Goal: Task Accomplishment & Management: Use online tool/utility

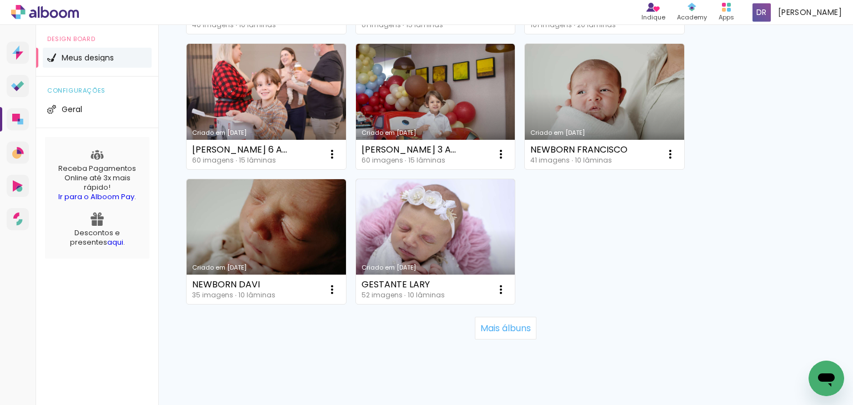
scroll to position [1110, 0]
click at [0, 0] on slot "Mais álbuns" at bounding box center [0, 0] width 0 height 0
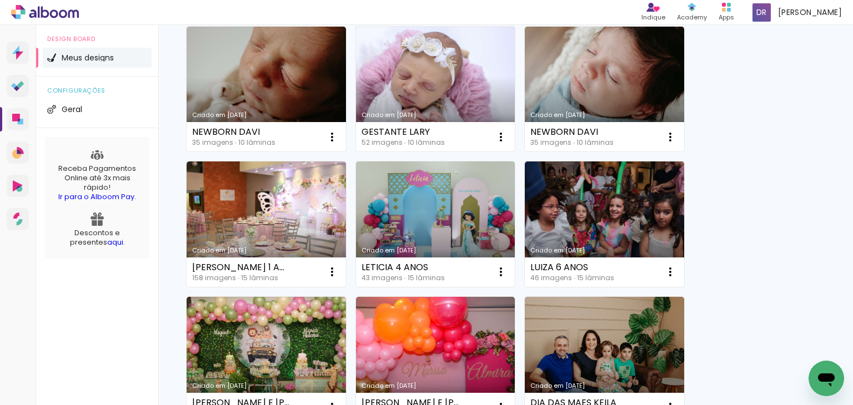
scroll to position [1388, 0]
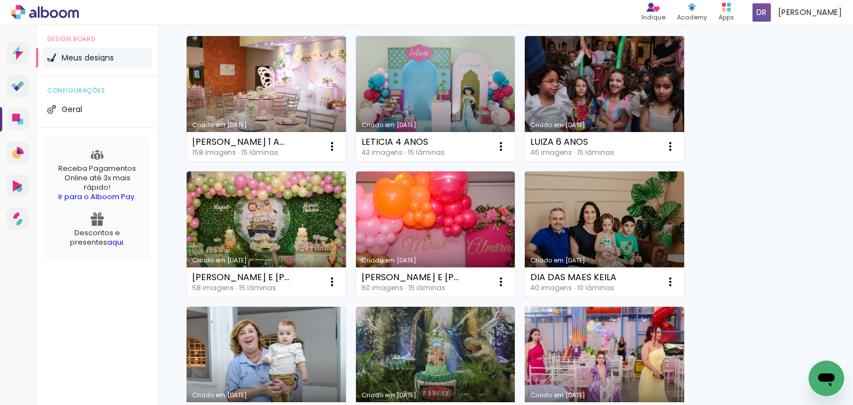
click at [588, 211] on link "Criado em [DATE]" at bounding box center [604, 234] width 159 height 125
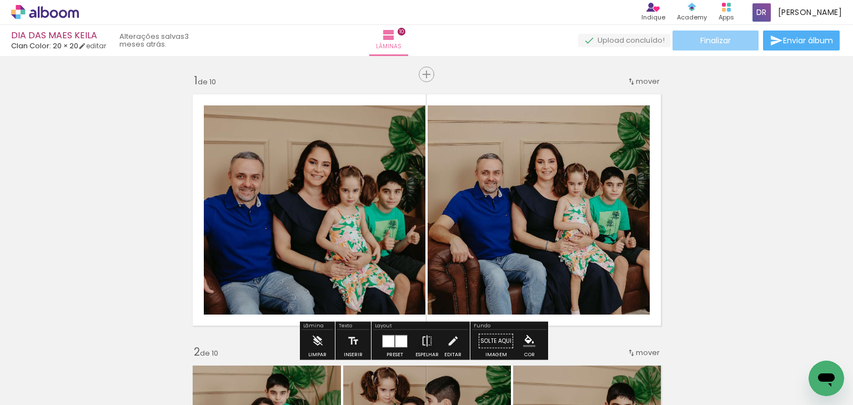
click at [700, 44] on span "Finalizar" at bounding box center [715, 41] width 31 height 8
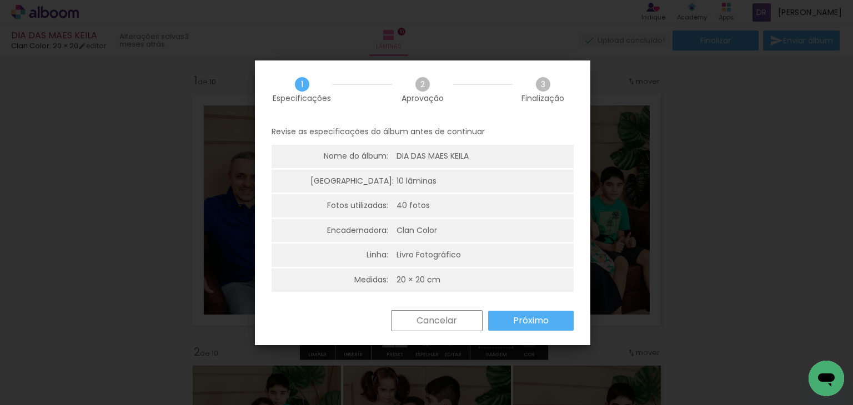
click at [559, 318] on paper-button "Próximo" at bounding box center [530, 321] width 85 height 20
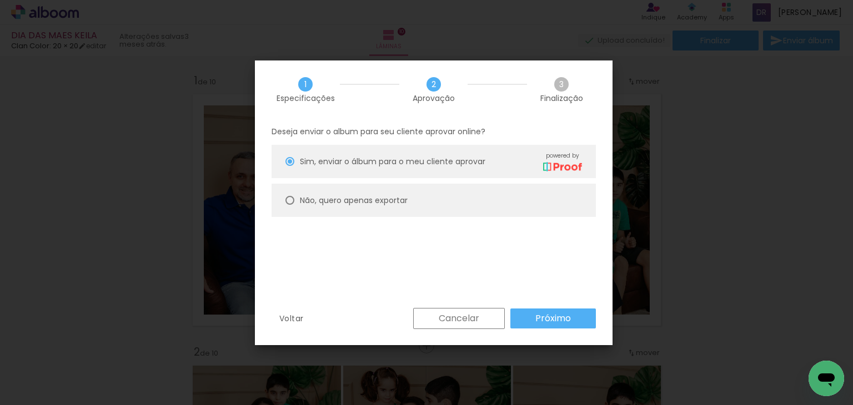
drag, startPoint x: 414, startPoint y: 205, endPoint x: 419, endPoint y: 207, distance: 6.0
click at [414, 204] on paper-radio-button "Não, quero apenas exportar" at bounding box center [433, 200] width 324 height 33
type paper-radio-button "on"
click at [547, 325] on paper-button "Próximo" at bounding box center [552, 319] width 85 height 20
type input "Alta, 300 DPI"
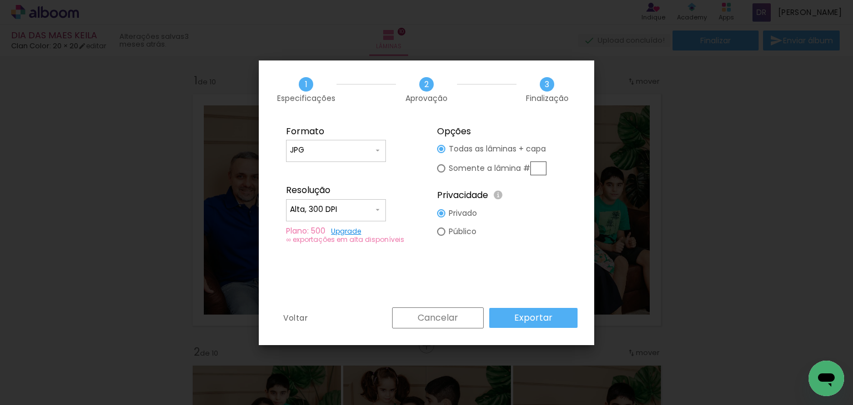
click at [548, 325] on paper-button "Exportar" at bounding box center [533, 318] width 88 height 20
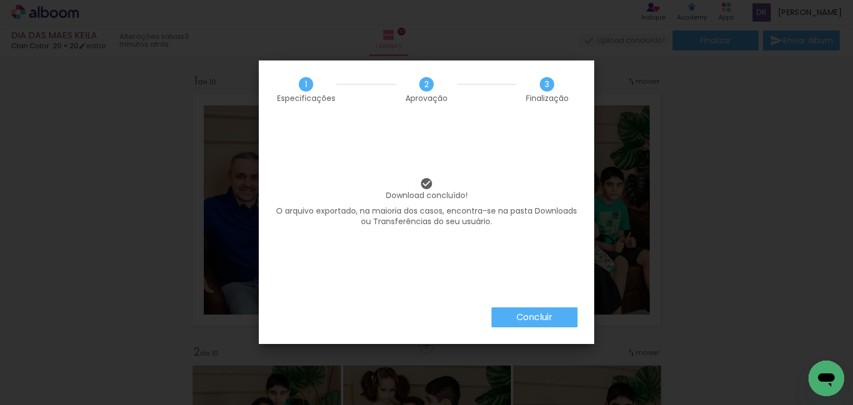
click at [0, 0] on slot "Concluir" at bounding box center [0, 0] width 0 height 0
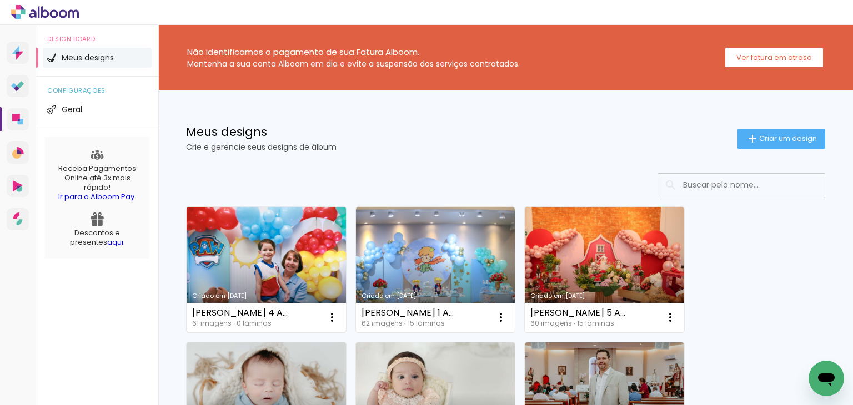
click at [201, 244] on link "Criado em [DATE]" at bounding box center [266, 269] width 159 height 125
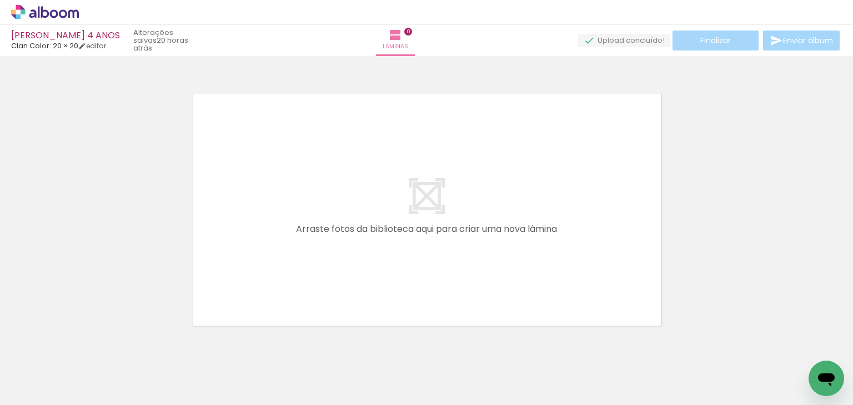
scroll to position [0, 214]
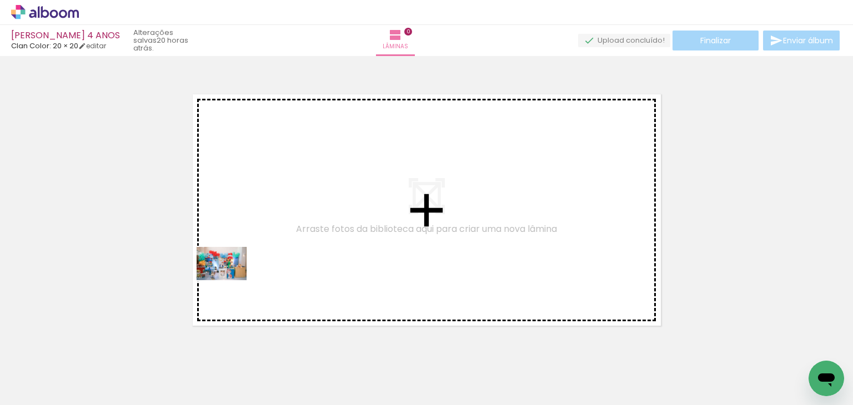
drag, startPoint x: 191, startPoint y: 374, endPoint x: 259, endPoint y: 359, distance: 69.9
click at [230, 280] on quentale-workspace at bounding box center [426, 202] width 853 height 405
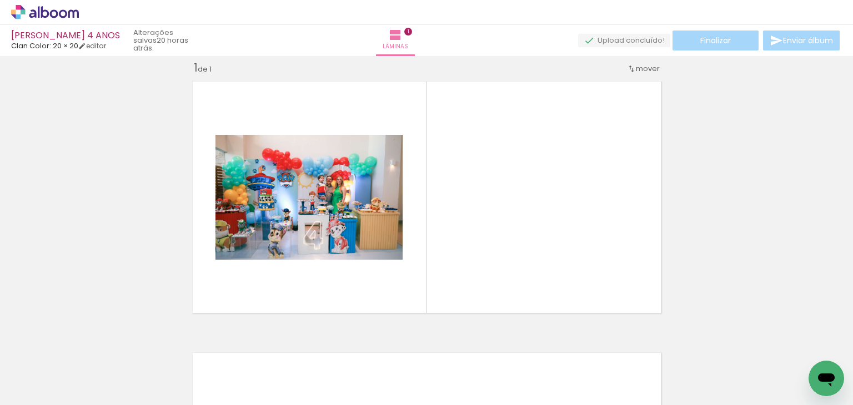
scroll to position [14, 0]
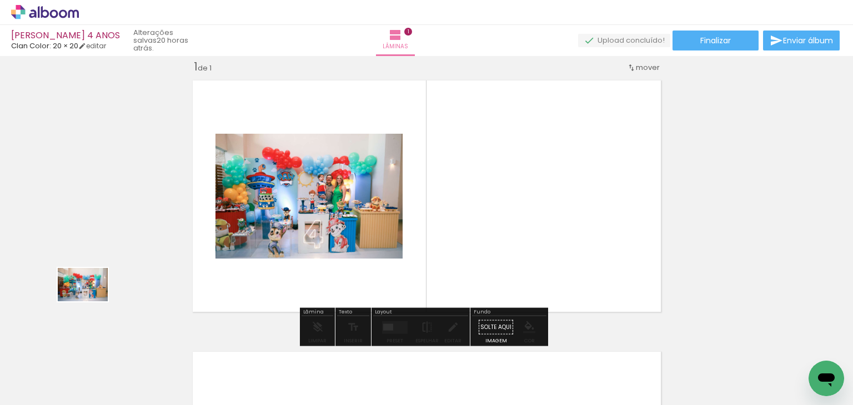
drag, startPoint x: 273, startPoint y: 369, endPoint x: 128, endPoint y: 285, distance: 168.1
click at [89, 299] on quentale-workspace at bounding box center [426, 202] width 853 height 405
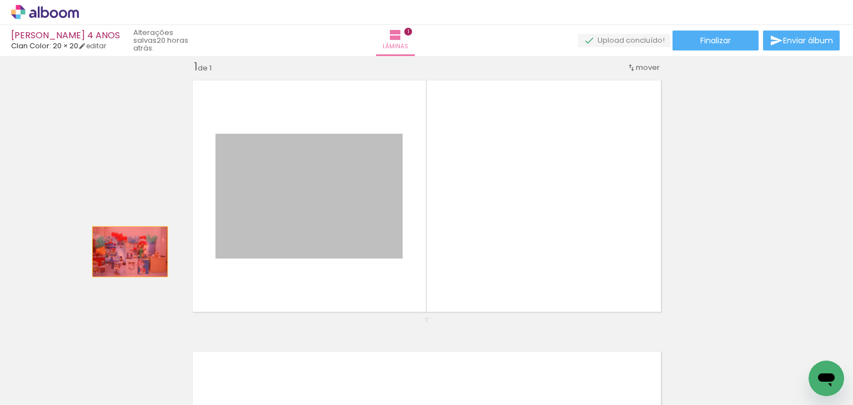
drag, startPoint x: 303, startPoint y: 233, endPoint x: 74, endPoint y: 254, distance: 230.3
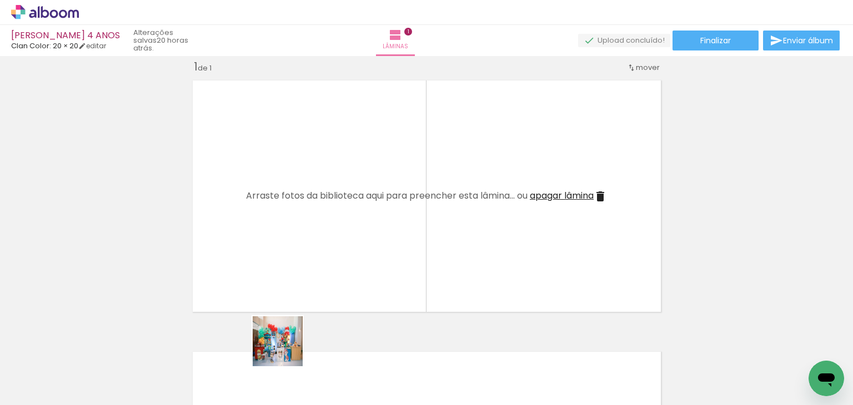
drag, startPoint x: 286, startPoint y: 350, endPoint x: 294, endPoint y: 291, distance: 58.9
click at [294, 291] on quentale-workspace at bounding box center [426, 202] width 853 height 405
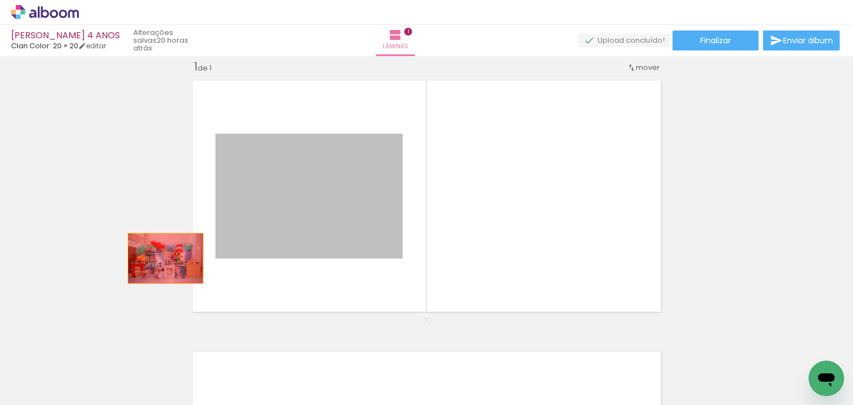
drag, startPoint x: 290, startPoint y: 235, endPoint x: 134, endPoint y: 270, distance: 160.0
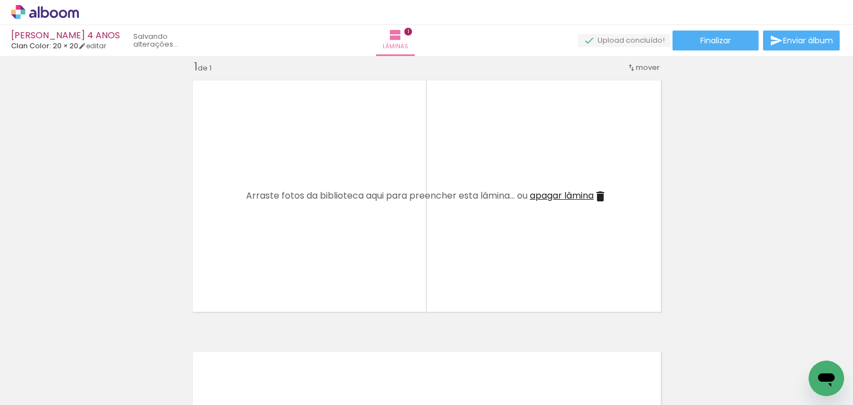
scroll to position [0, 1971]
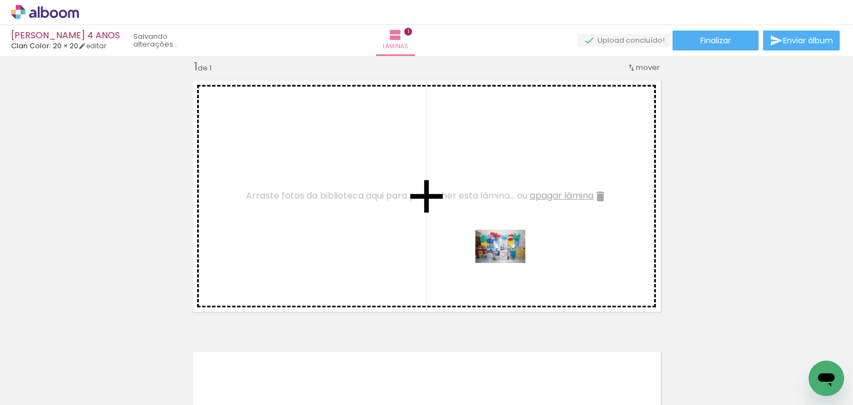
drag, startPoint x: 520, startPoint y: 359, endPoint x: 508, endPoint y: 263, distance: 96.7
click at [508, 263] on quentale-workspace at bounding box center [426, 202] width 853 height 405
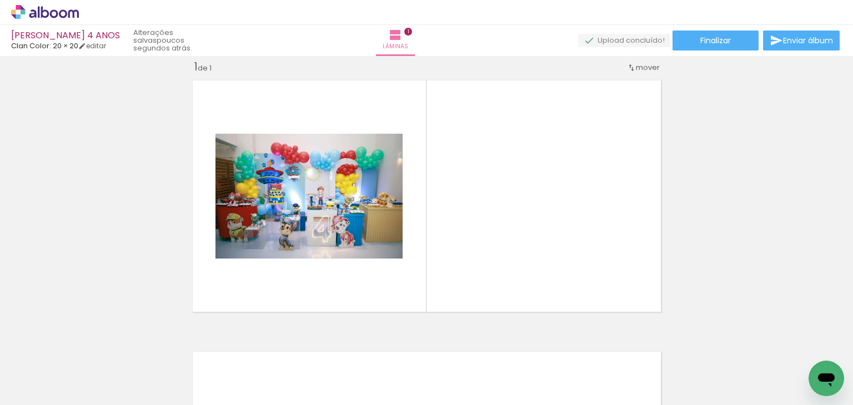
scroll to position [0, 0]
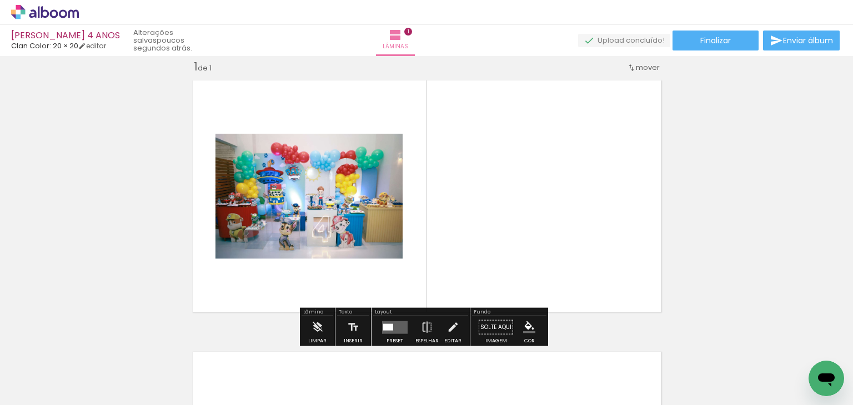
click at [390, 327] on quentale-layouter at bounding box center [395, 327] width 26 height 13
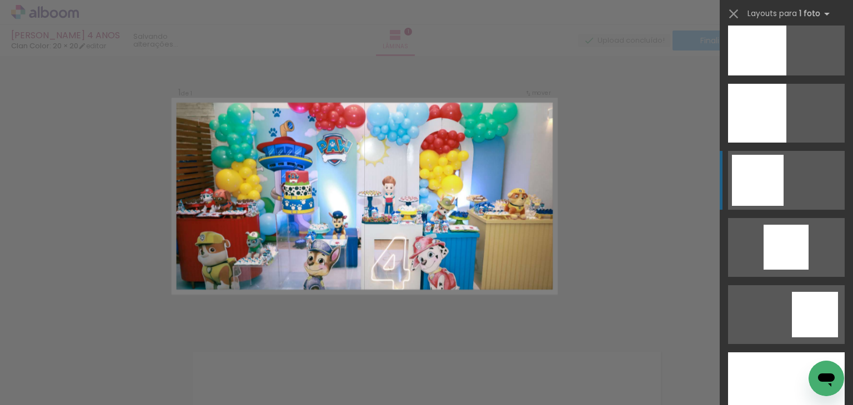
scroll to position [999, 0]
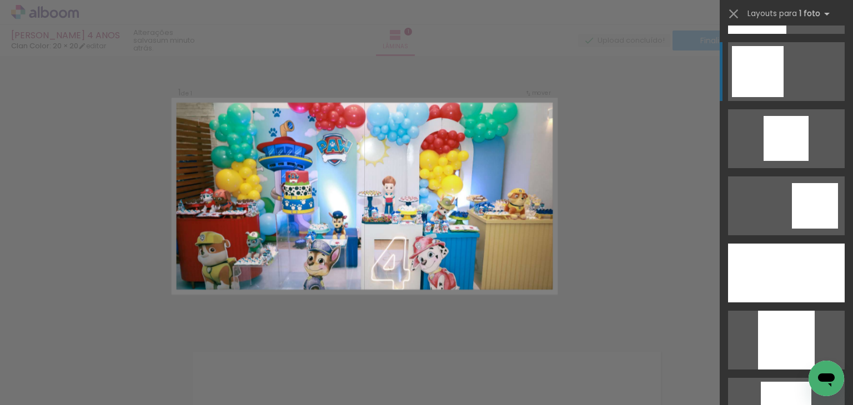
click at [804, 265] on div at bounding box center [786, 273] width 117 height 59
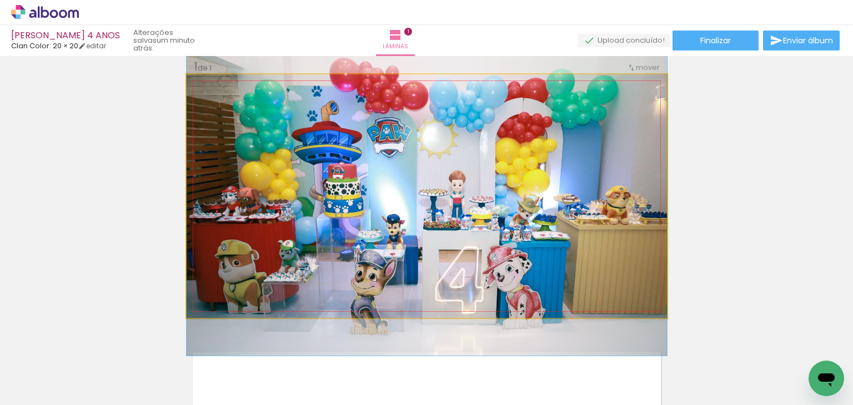
drag, startPoint x: 542, startPoint y: 182, endPoint x: 551, endPoint y: 182, distance: 9.5
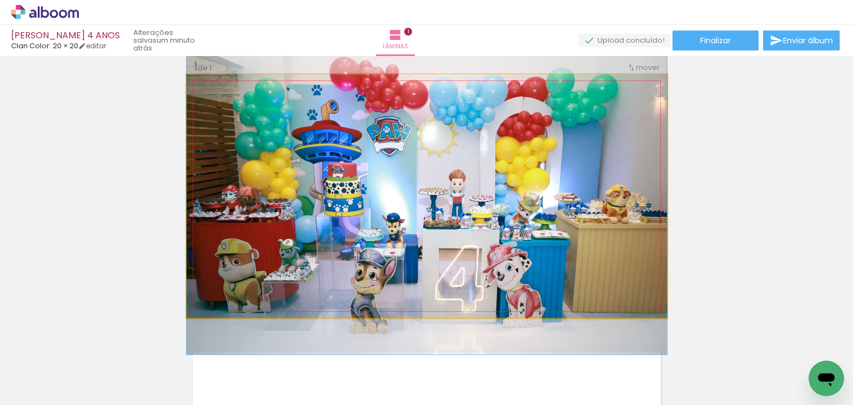
drag, startPoint x: 559, startPoint y: 195, endPoint x: 570, endPoint y: 194, distance: 11.2
drag, startPoint x: 573, startPoint y: 208, endPoint x: 581, endPoint y: 209, distance: 7.3
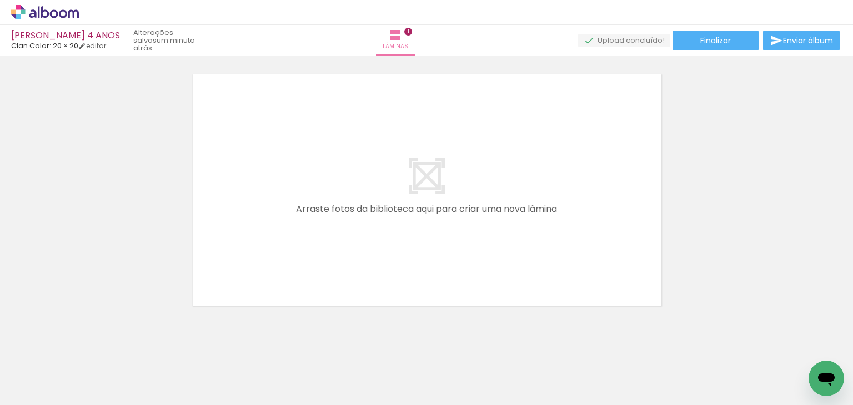
scroll to position [0, 784]
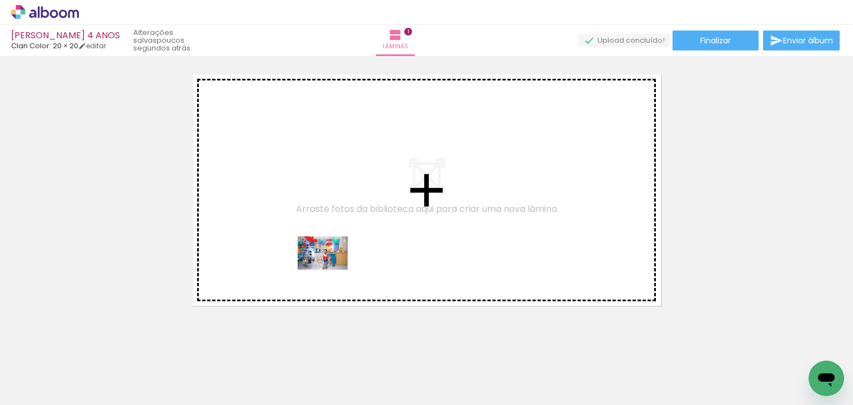
drag, startPoint x: 338, startPoint y: 374, endPoint x: 331, endPoint y: 270, distance: 104.1
click at [331, 270] on quentale-workspace at bounding box center [426, 202] width 853 height 405
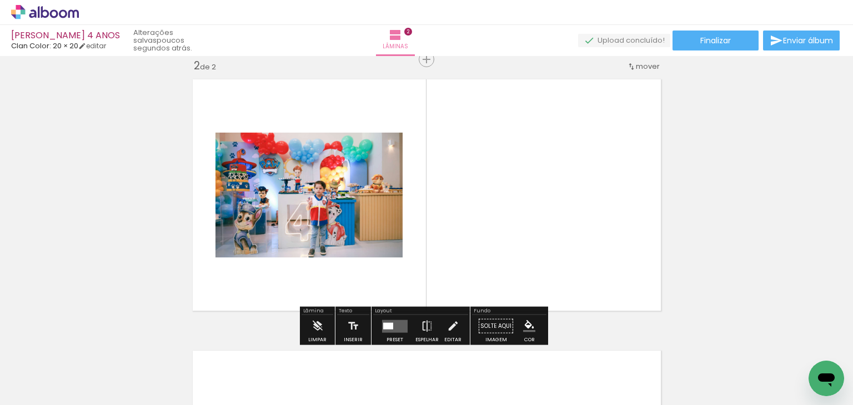
scroll to position [285, 0]
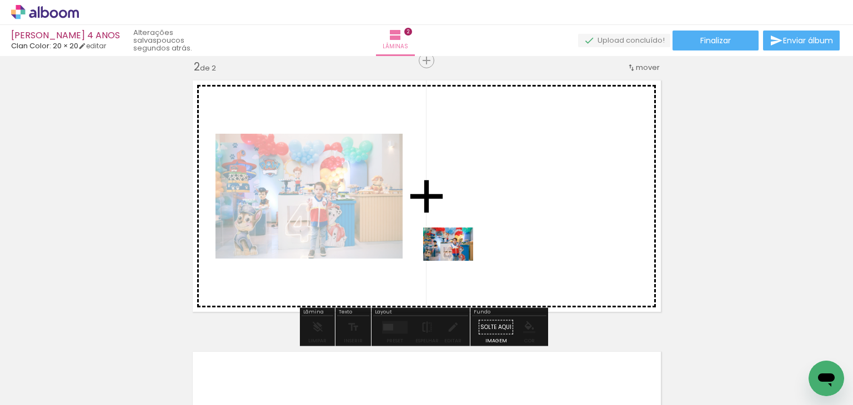
drag, startPoint x: 384, startPoint y: 370, endPoint x: 461, endPoint y: 254, distance: 139.0
click at [461, 254] on quentale-workspace at bounding box center [426, 202] width 853 height 405
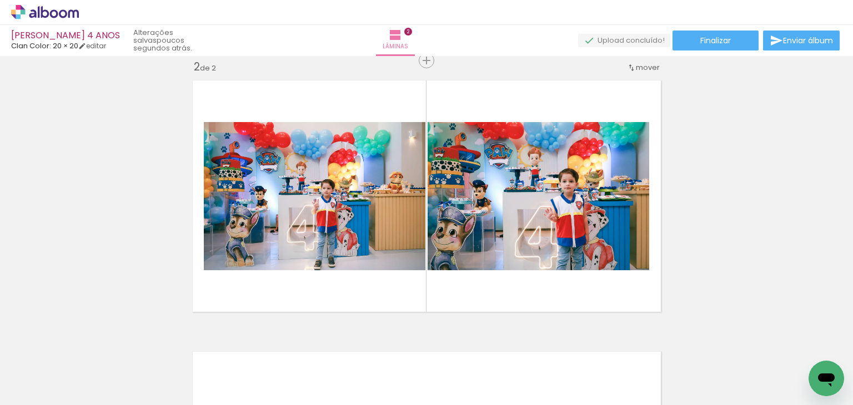
scroll to position [0, 2439]
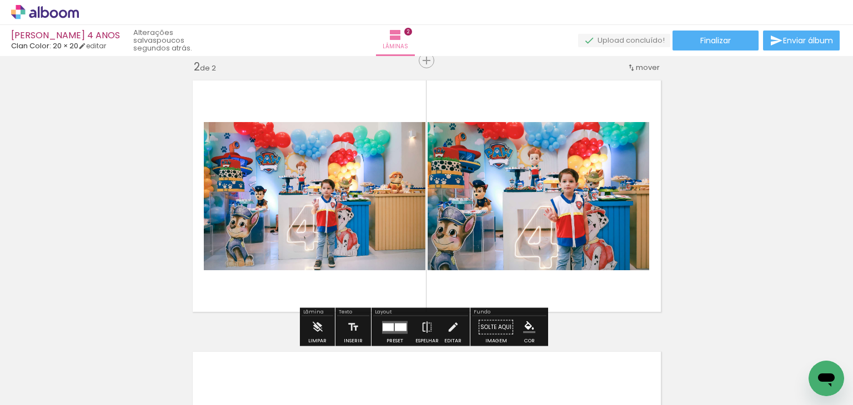
drag, startPoint x: 391, startPoint y: 327, endPoint x: 420, endPoint y: 307, distance: 35.9
click at [391, 326] on quentale-layouter at bounding box center [395, 327] width 26 height 13
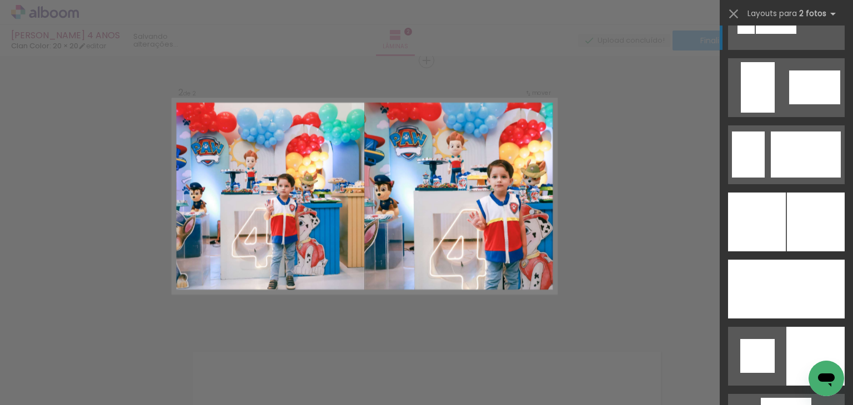
scroll to position [2664, 0]
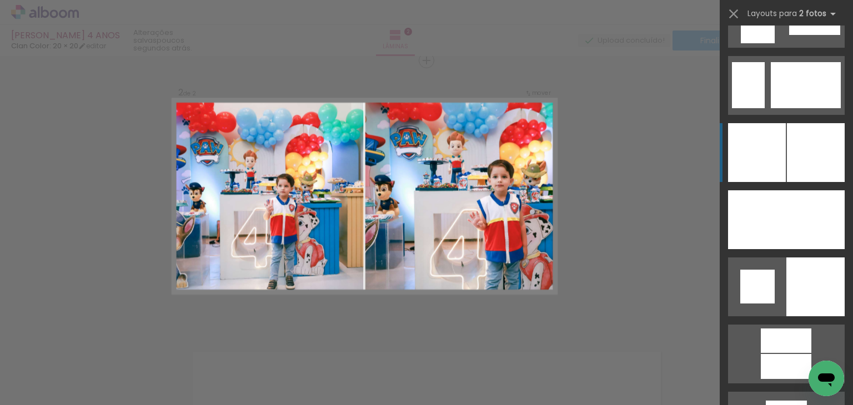
click at [814, 144] on div at bounding box center [816, 152] width 58 height 59
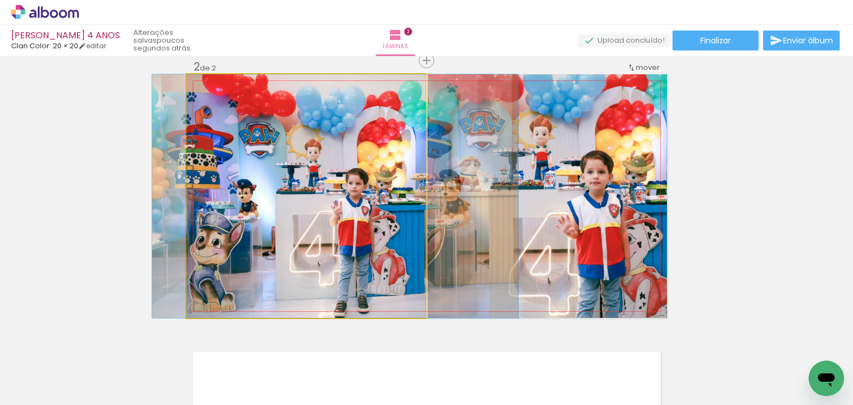
drag, startPoint x: 301, startPoint y: 223, endPoint x: 330, endPoint y: 231, distance: 30.7
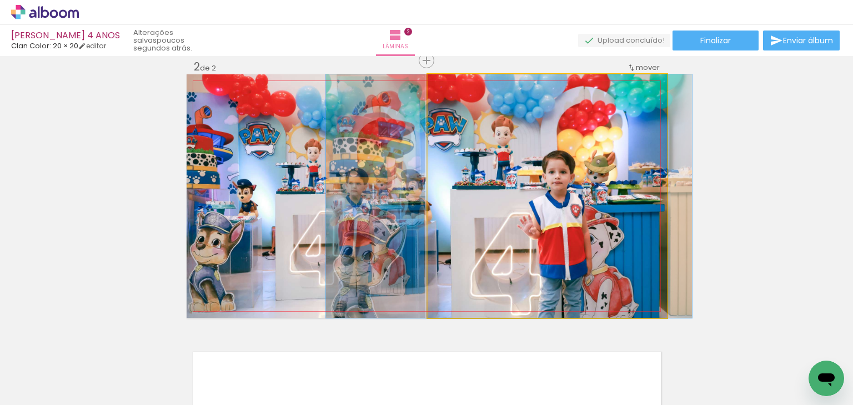
drag, startPoint x: 565, startPoint y: 227, endPoint x: 525, endPoint y: 215, distance: 41.1
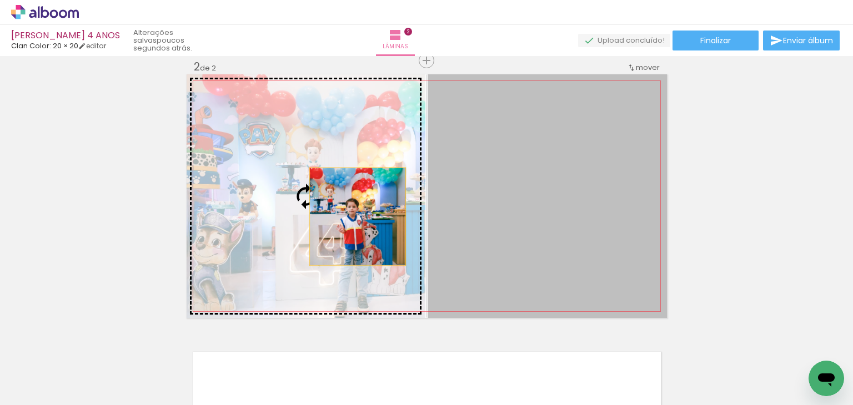
drag, startPoint x: 519, startPoint y: 234, endPoint x: 349, endPoint y: 216, distance: 171.3
click at [0, 0] on slot at bounding box center [0, 0] width 0 height 0
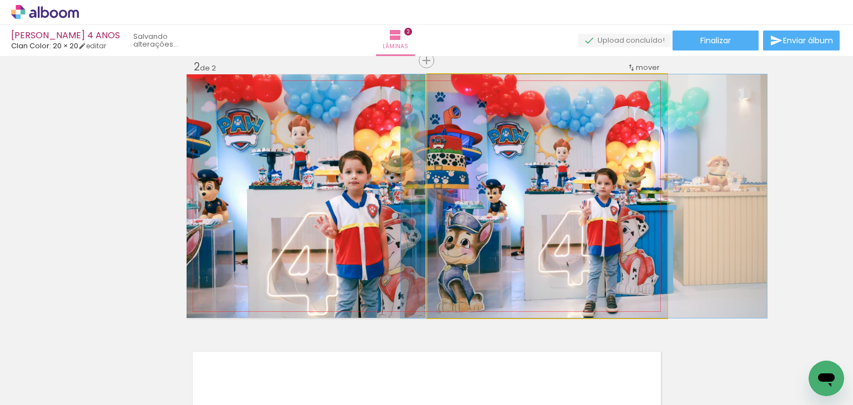
drag, startPoint x: 524, startPoint y: 208, endPoint x: 558, endPoint y: 214, distance: 34.9
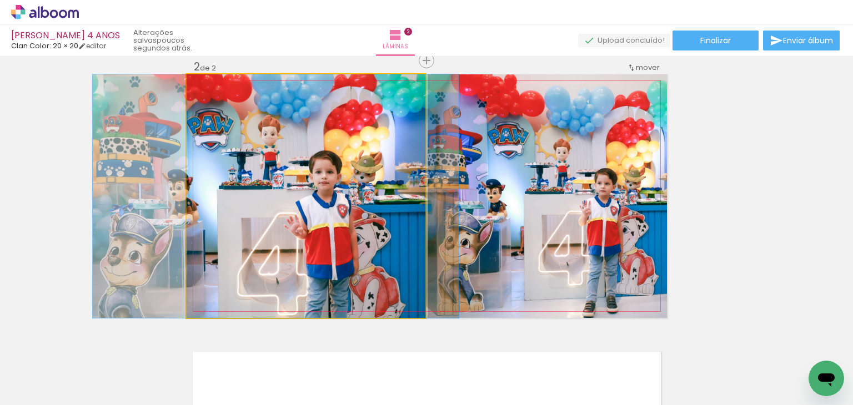
drag, startPoint x: 374, startPoint y: 209, endPoint x: 345, endPoint y: 193, distance: 33.3
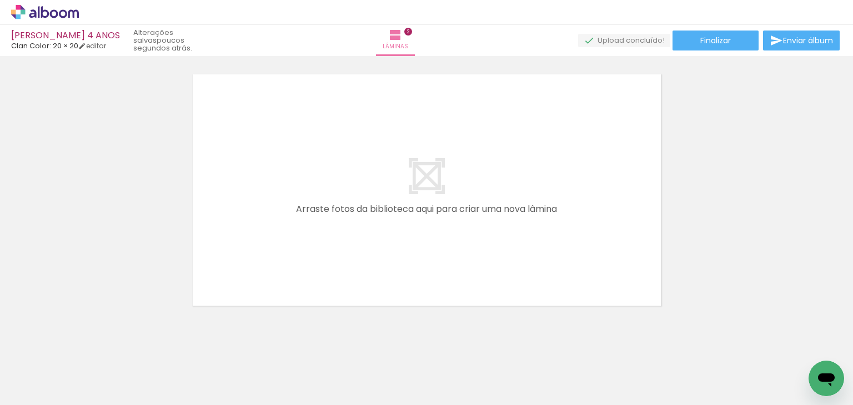
scroll to position [0, 42]
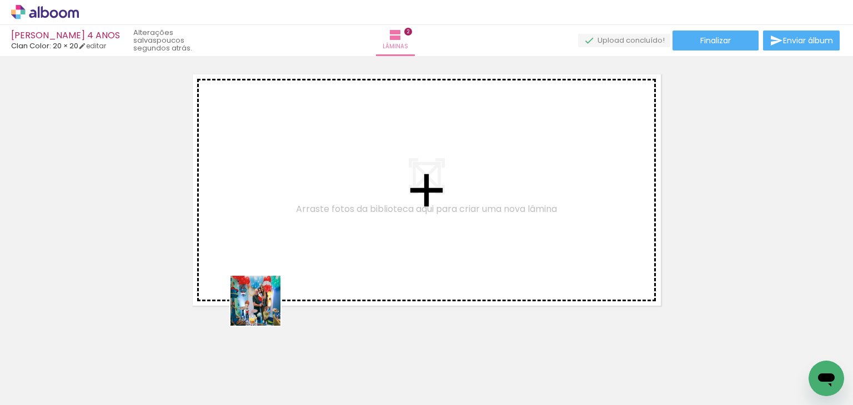
drag, startPoint x: 264, startPoint y: 365, endPoint x: 259, endPoint y: 255, distance: 110.5
click at [259, 255] on quentale-workspace at bounding box center [426, 202] width 853 height 405
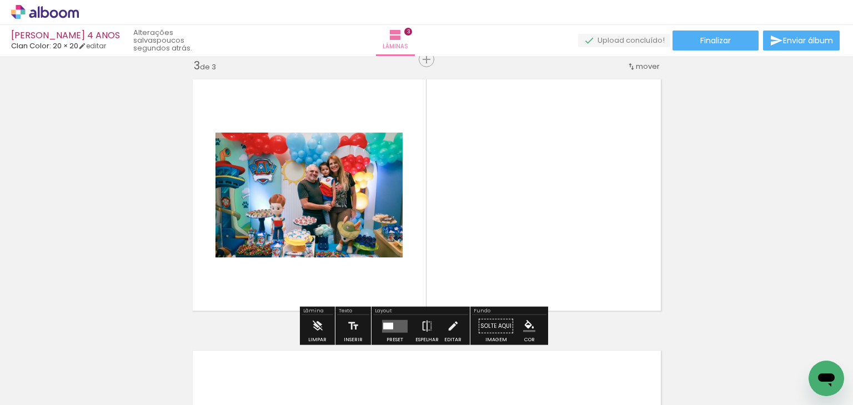
scroll to position [557, 0]
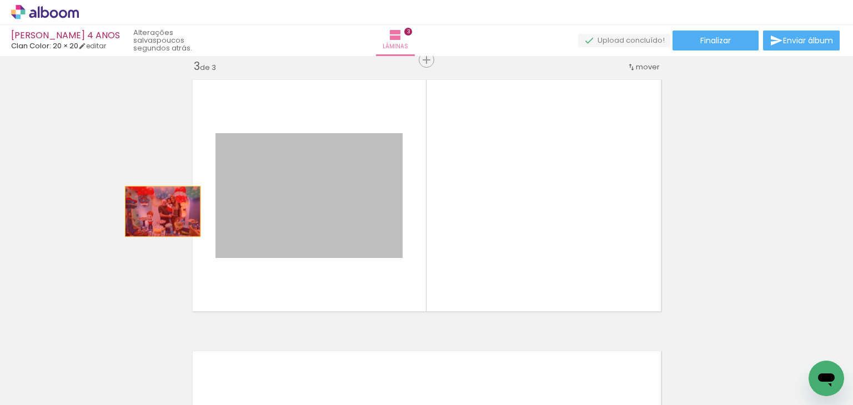
drag, startPoint x: 303, startPoint y: 208, endPoint x: 131, endPoint y: 212, distance: 171.6
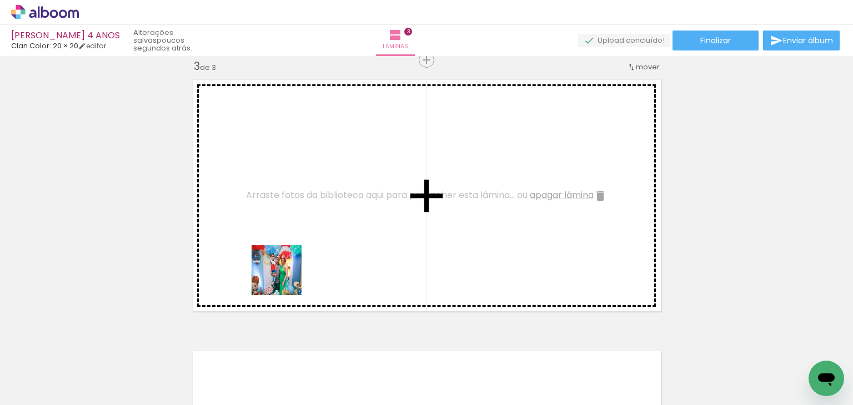
drag, startPoint x: 309, startPoint y: 367, endPoint x: 279, endPoint y: 265, distance: 105.9
click at [279, 265] on quentale-workspace at bounding box center [426, 202] width 853 height 405
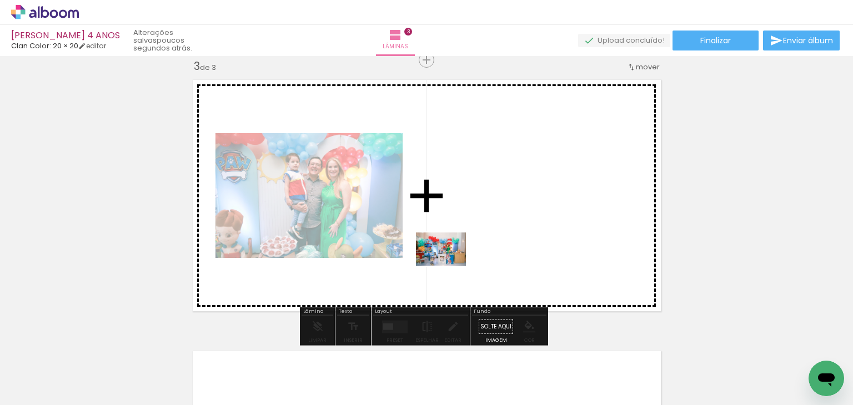
drag, startPoint x: 389, startPoint y: 380, endPoint x: 460, endPoint y: 247, distance: 151.2
click at [460, 247] on quentale-workspace at bounding box center [426, 202] width 853 height 405
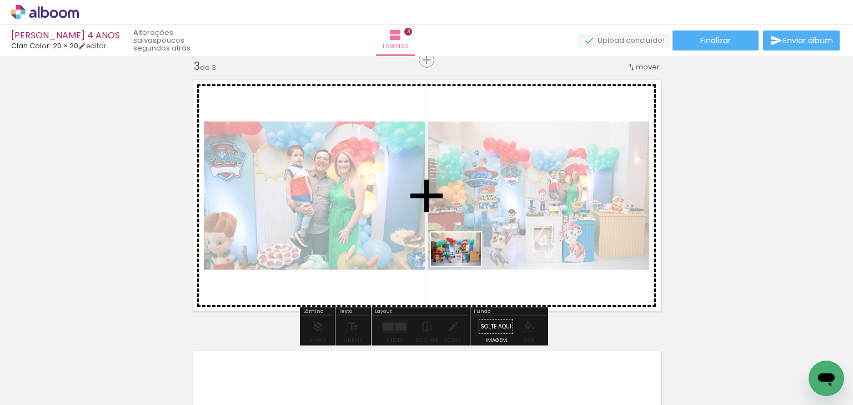
drag, startPoint x: 460, startPoint y: 382, endPoint x: 464, endPoint y: 266, distance: 116.7
click at [464, 266] on quentale-workspace at bounding box center [426, 202] width 853 height 405
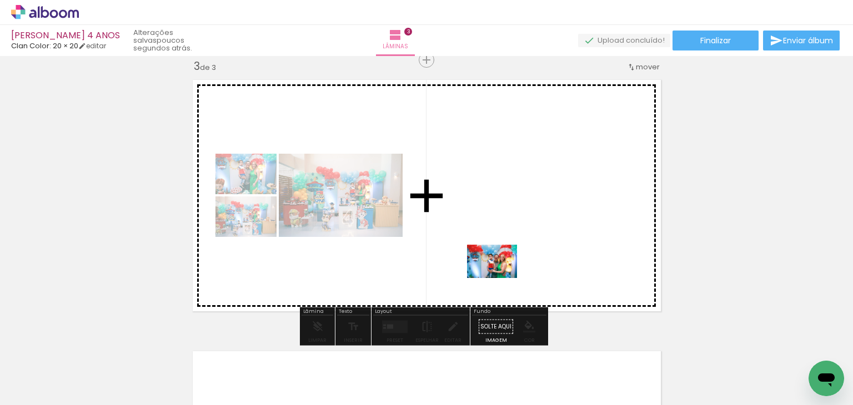
drag, startPoint x: 503, startPoint y: 377, endPoint x: 500, endPoint y: 278, distance: 98.8
click at [500, 278] on quentale-workspace at bounding box center [426, 202] width 853 height 405
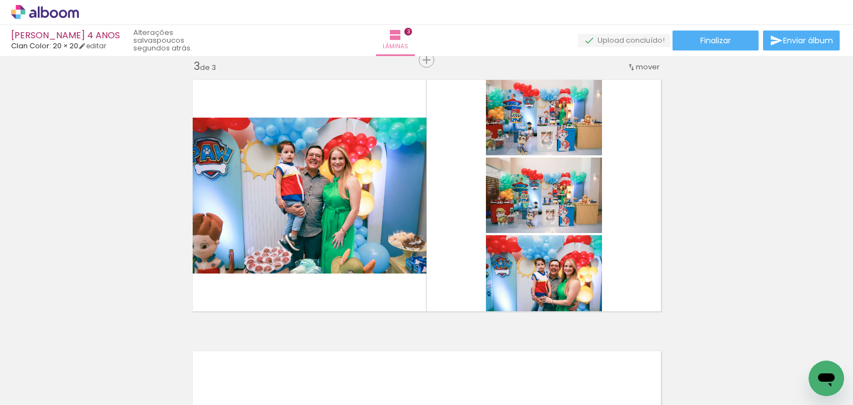
scroll to position [0, 308]
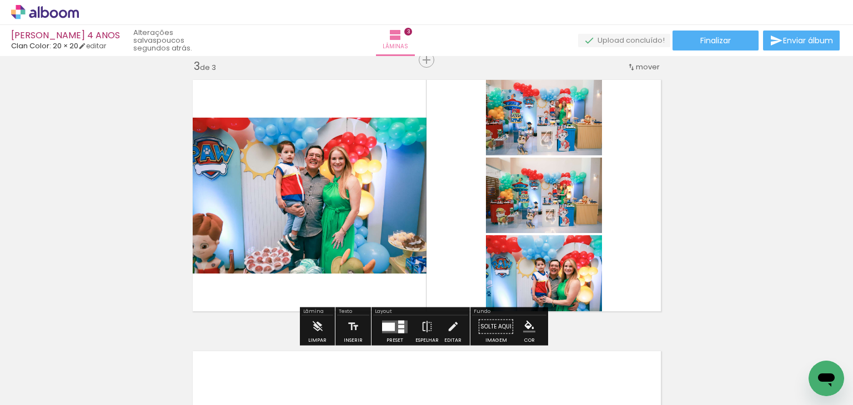
click at [393, 331] on quentale-layouter at bounding box center [395, 326] width 26 height 13
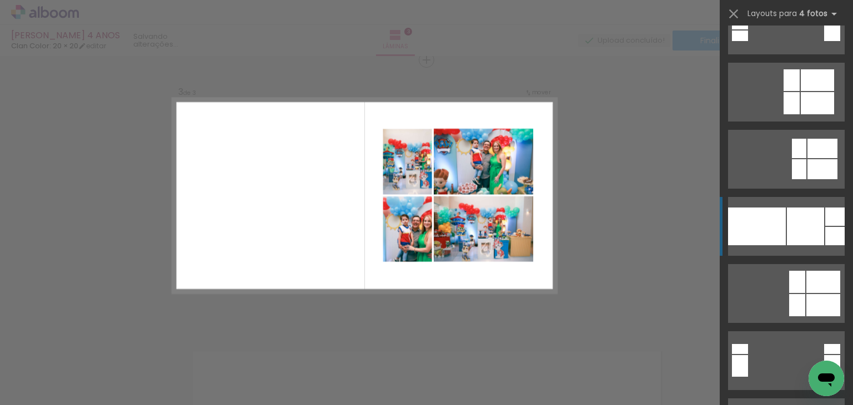
scroll to position [10491, 0]
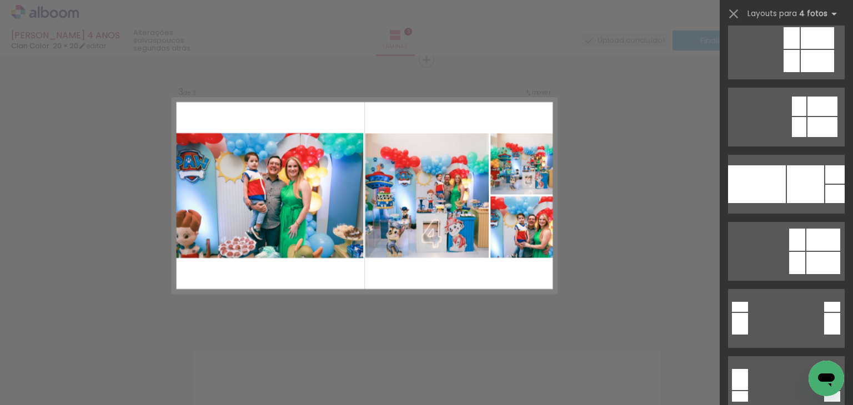
click at [660, 160] on div "Confirmar Cancelar" at bounding box center [426, 55] width 853 height 1112
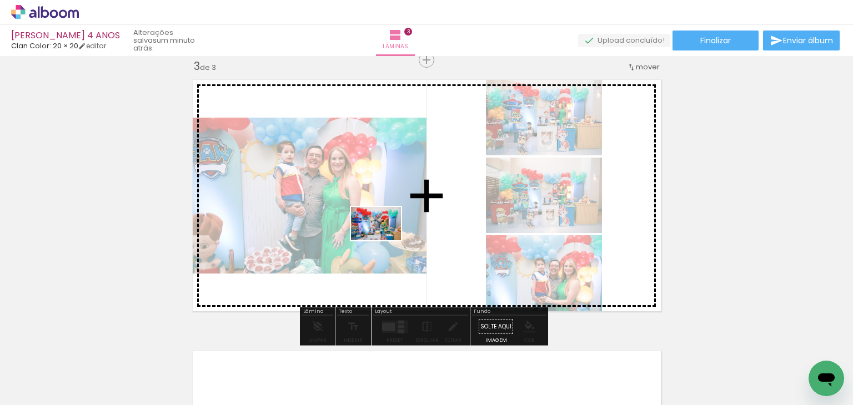
drag, startPoint x: 337, startPoint y: 355, endPoint x: 393, endPoint y: 243, distance: 125.9
click at [385, 239] on quentale-workspace at bounding box center [426, 202] width 853 height 405
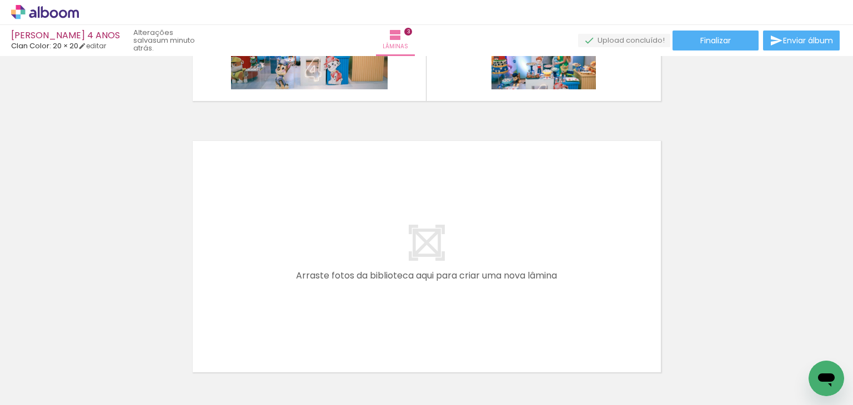
scroll to position [779, 0]
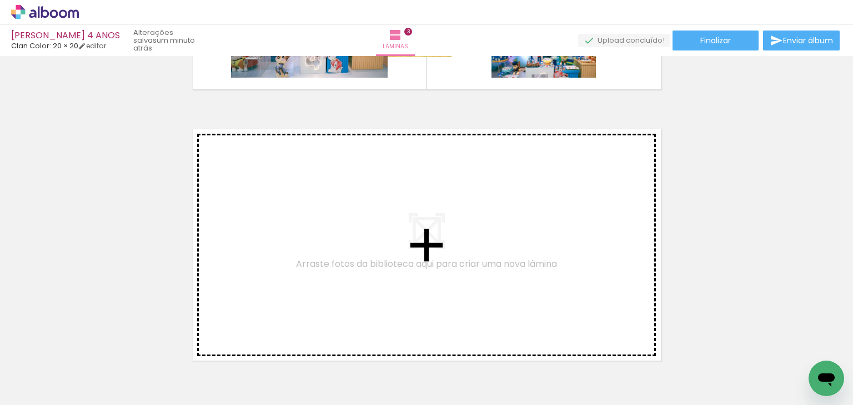
drag, startPoint x: 314, startPoint y: 154, endPoint x: 415, endPoint y: 258, distance: 145.2
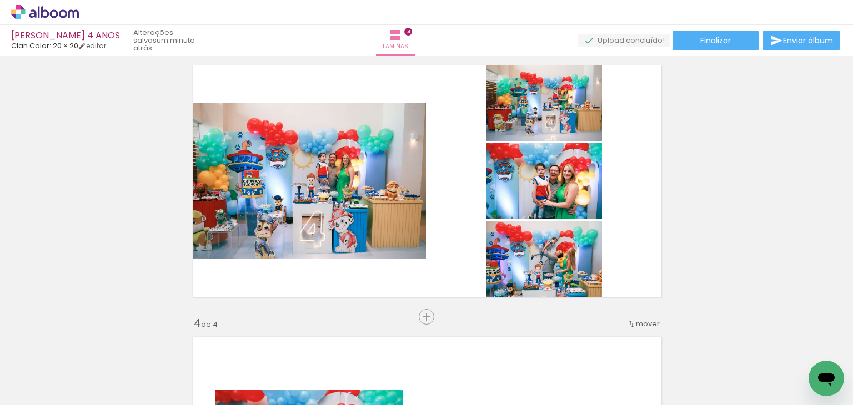
scroll to position [551, 0]
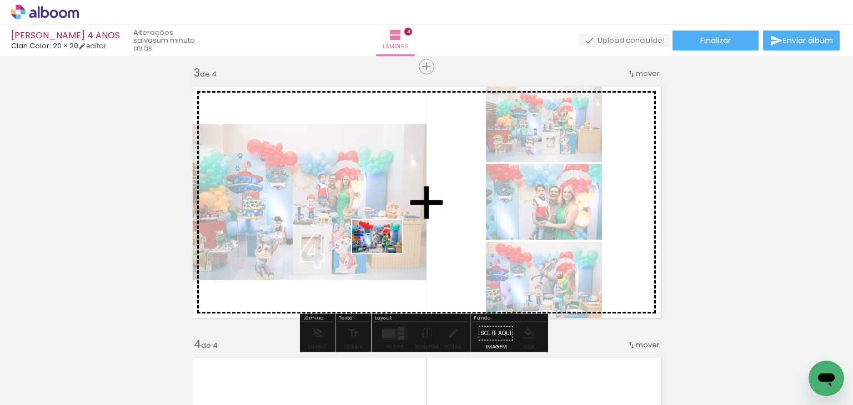
drag, startPoint x: 366, startPoint y: 376, endPoint x: 421, endPoint y: 332, distance: 69.5
click at [385, 253] on quentale-workspace at bounding box center [426, 202] width 853 height 405
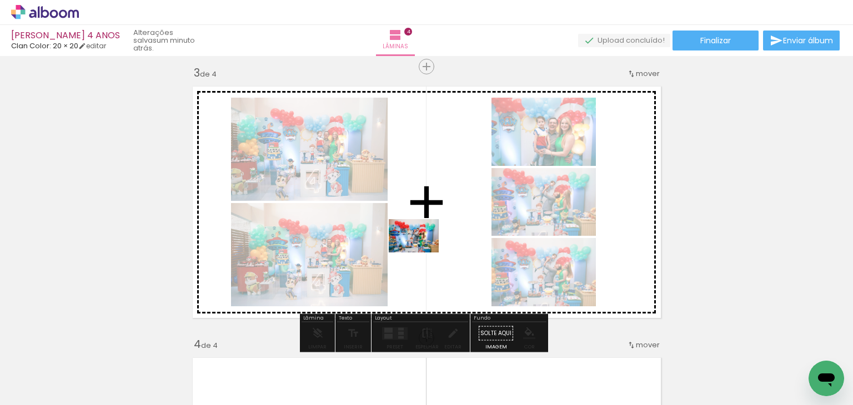
drag, startPoint x: 428, startPoint y: 369, endPoint x: 422, endPoint y: 253, distance: 116.7
click at [422, 253] on quentale-workspace at bounding box center [426, 202] width 853 height 405
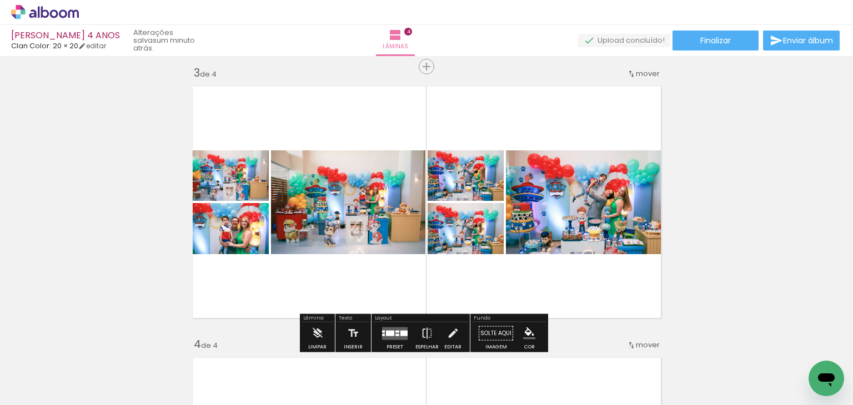
drag, startPoint x: 395, startPoint y: 330, endPoint x: 584, endPoint y: 184, distance: 239.0
click at [395, 330] on div at bounding box center [397, 331] width 4 height 2
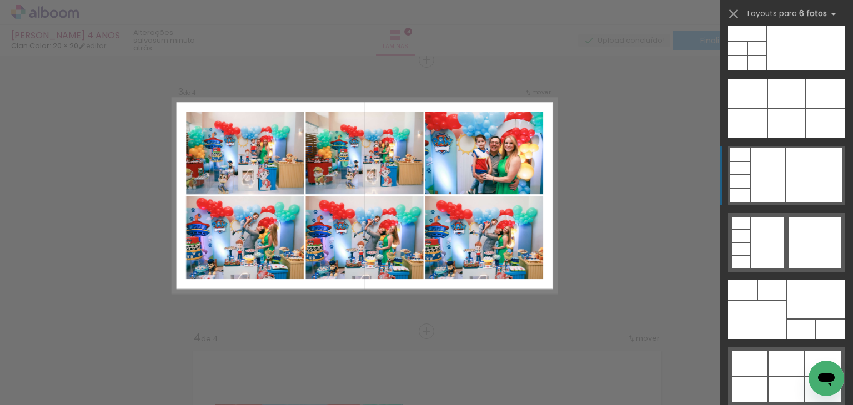
scroll to position [34996, 0]
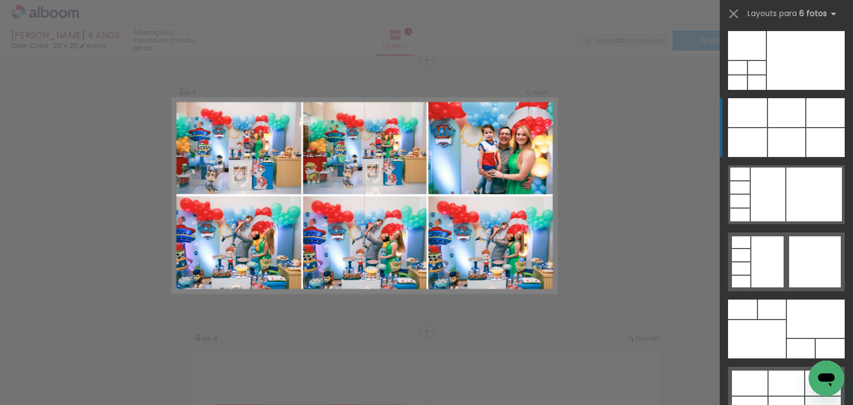
click at [777, 123] on div at bounding box center [786, 112] width 37 height 29
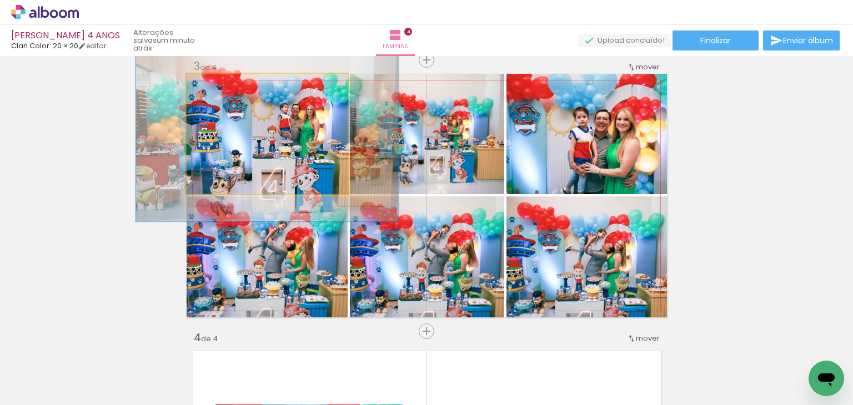
drag, startPoint x: 203, startPoint y: 83, endPoint x: 222, endPoint y: 82, distance: 19.4
click at [222, 82] on div at bounding box center [230, 86] width 18 height 18
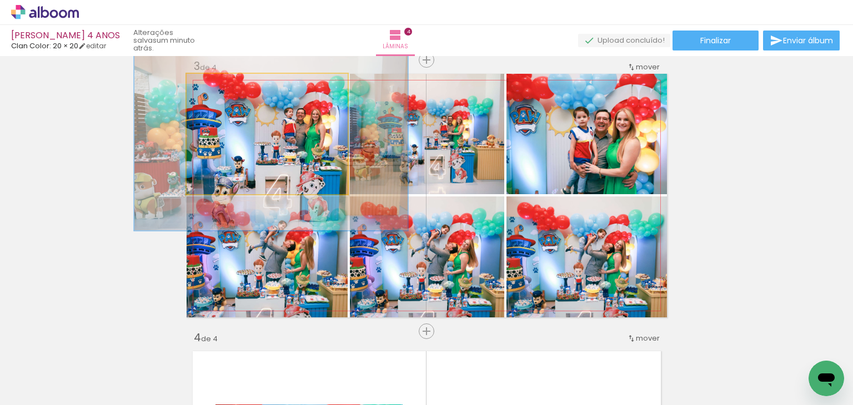
drag, startPoint x: 257, startPoint y: 125, endPoint x: 261, endPoint y: 130, distance: 6.8
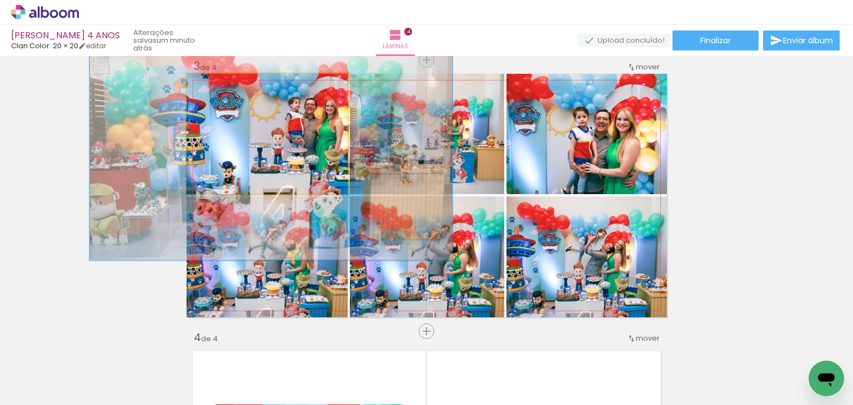
drag, startPoint x: 227, startPoint y: 83, endPoint x: 280, endPoint y: 98, distance: 54.8
type paper-slider "200"
click at [264, 77] on div "P&B Largura Cor" at bounding box center [269, 77] width 161 height 0
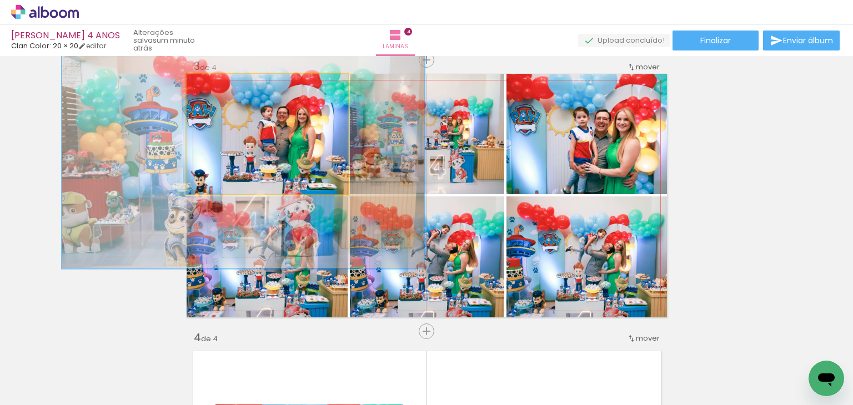
drag, startPoint x: 305, startPoint y: 121, endPoint x: 278, endPoint y: 128, distance: 28.1
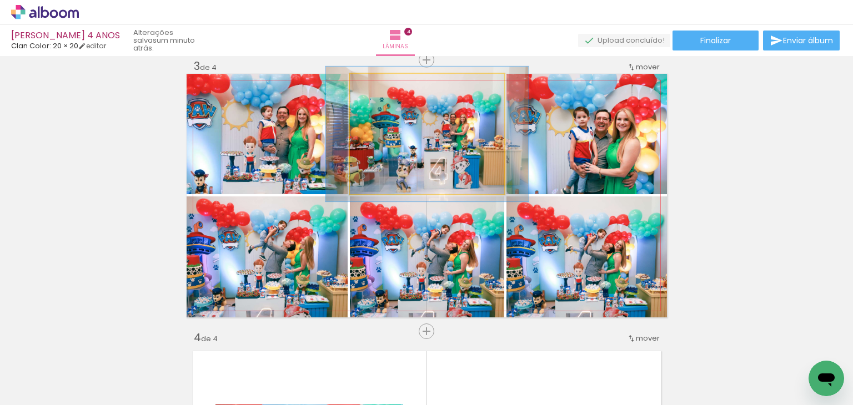
click at [376, 85] on div at bounding box center [380, 85] width 10 height 10
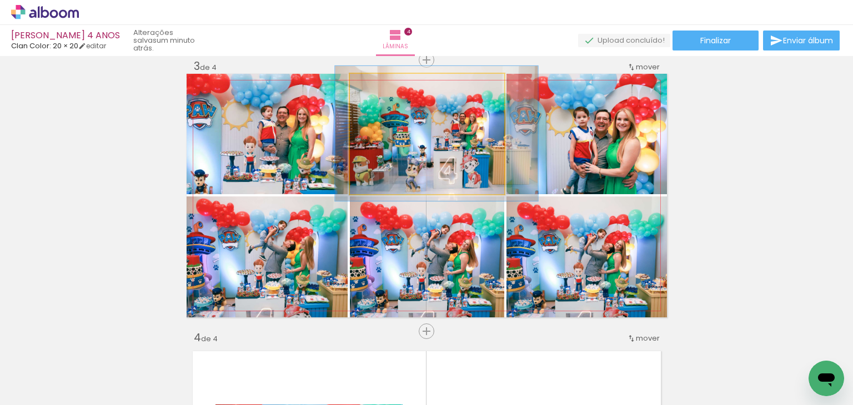
drag, startPoint x: 412, startPoint y: 123, endPoint x: 420, endPoint y: 123, distance: 7.2
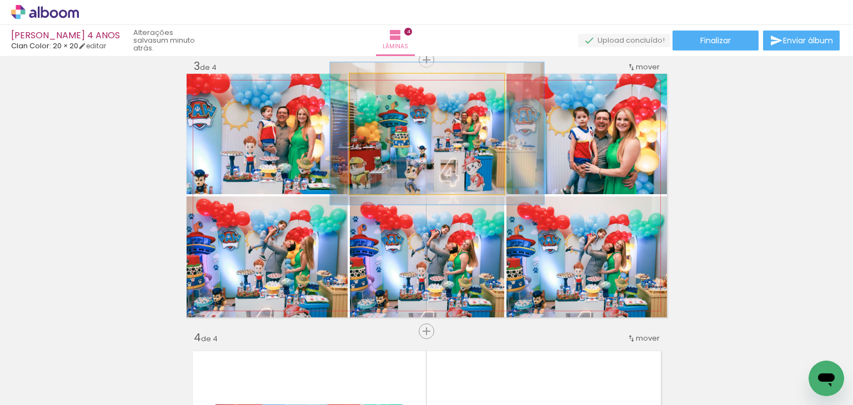
drag, startPoint x: 377, startPoint y: 87, endPoint x: 401, endPoint y: 117, distance: 38.7
type paper-slider "121"
click at [381, 93] on div at bounding box center [384, 86] width 18 height 18
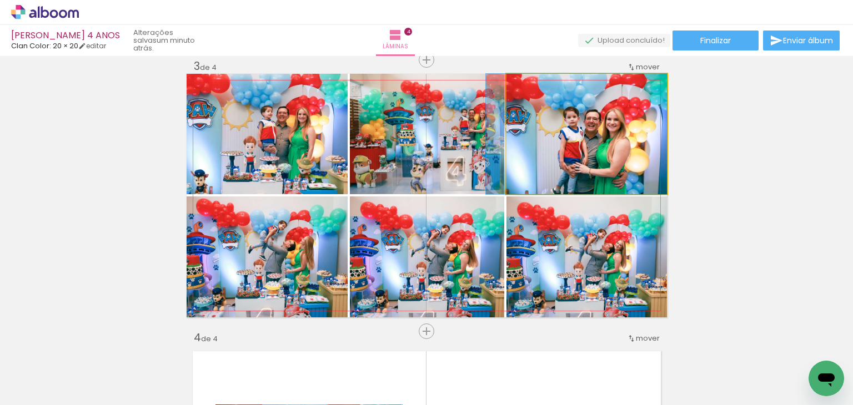
drag, startPoint x: 558, startPoint y: 125, endPoint x: 539, endPoint y: 118, distance: 20.0
drag, startPoint x: 589, startPoint y: 135, endPoint x: 563, endPoint y: 115, distance: 32.9
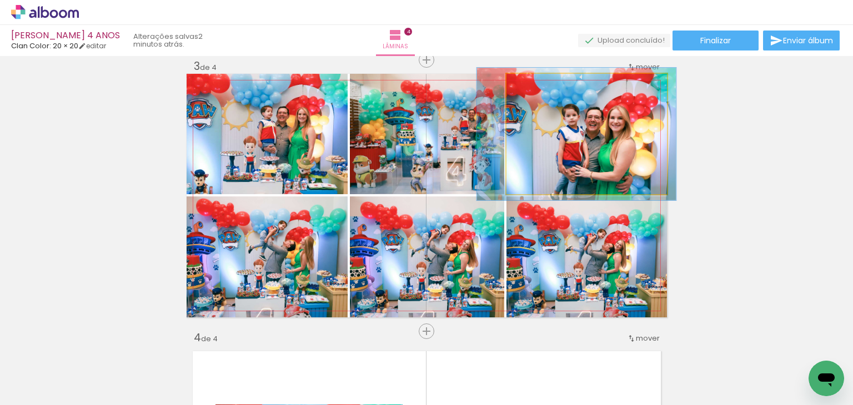
drag, startPoint x: 532, startPoint y: 87, endPoint x: 564, endPoint y: 122, distance: 47.5
type paper-slider "114"
click at [537, 88] on div at bounding box center [536, 86] width 18 height 18
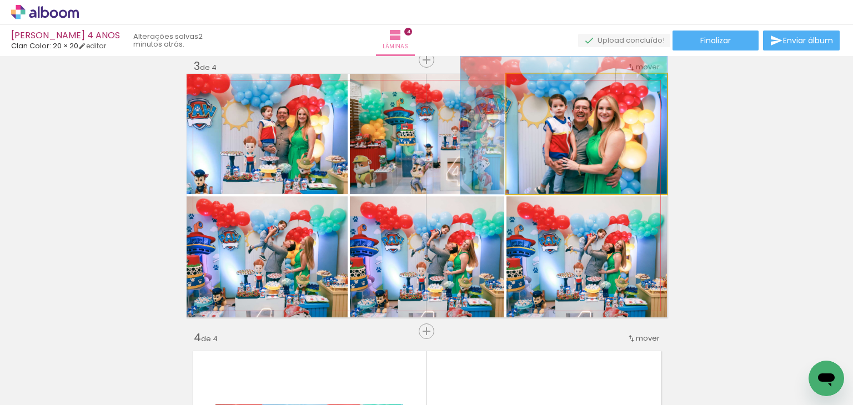
drag, startPoint x: 570, startPoint y: 125, endPoint x: 548, endPoint y: 112, distance: 24.9
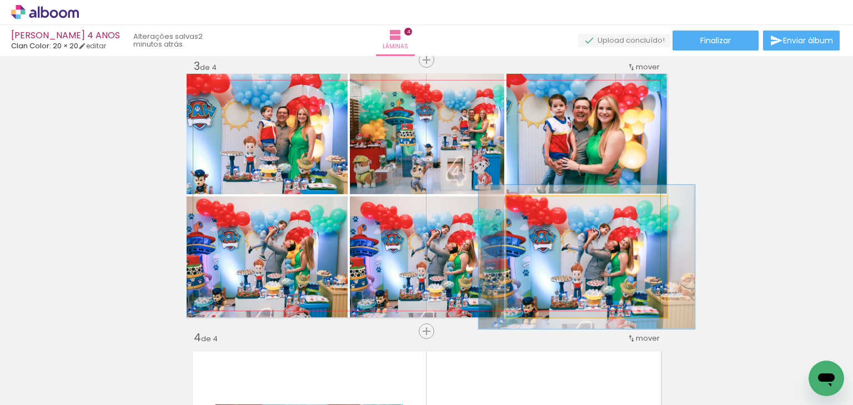
drag, startPoint x: 533, startPoint y: 208, endPoint x: 540, endPoint y: 207, distance: 7.3
type paper-slider "119"
click at [540, 207] on div at bounding box center [540, 208] width 18 height 18
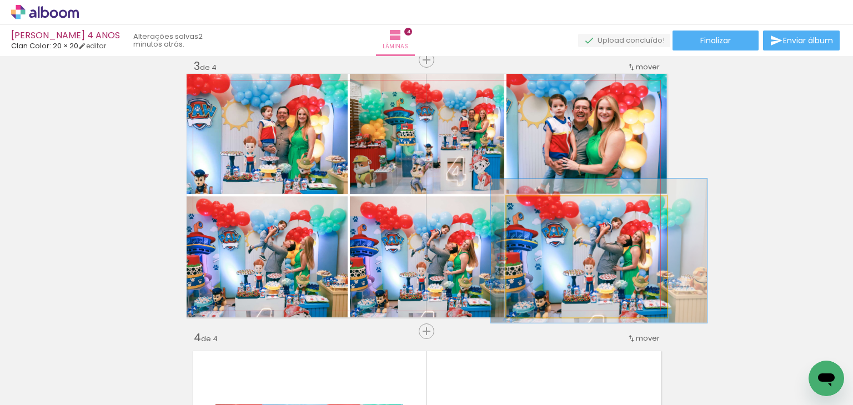
drag, startPoint x: 546, startPoint y: 234, endPoint x: 557, endPoint y: 228, distance: 12.7
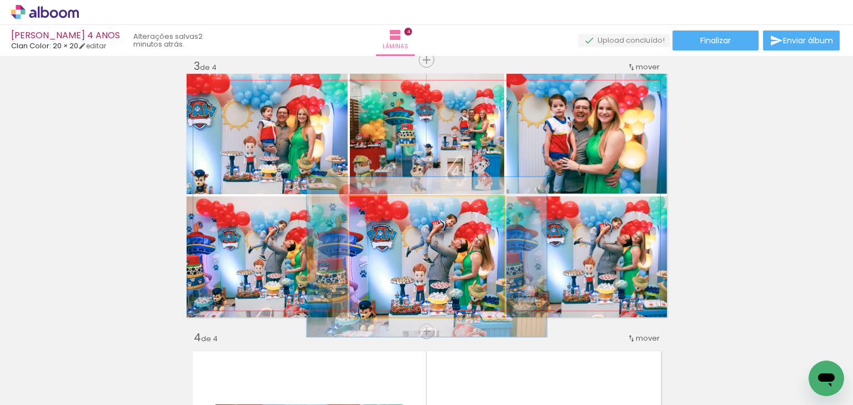
drag, startPoint x: 368, startPoint y: 209, endPoint x: 392, endPoint y: 230, distance: 31.9
type paper-slider "136"
click at [382, 207] on div at bounding box center [388, 208] width 18 height 18
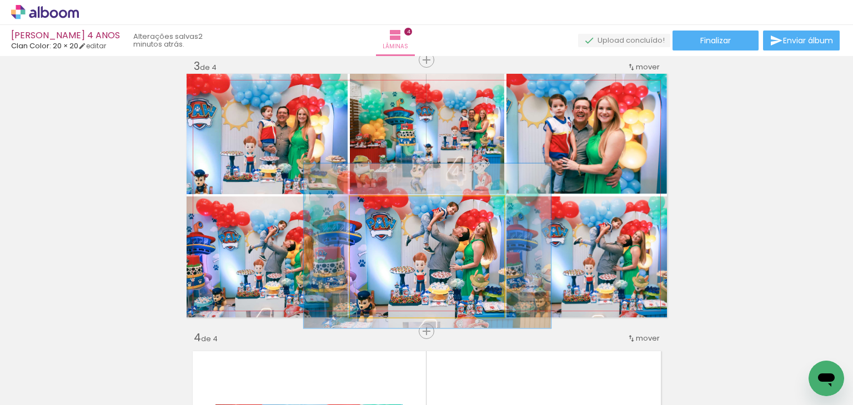
drag, startPoint x: 399, startPoint y: 244, endPoint x: 397, endPoint y: 236, distance: 7.4
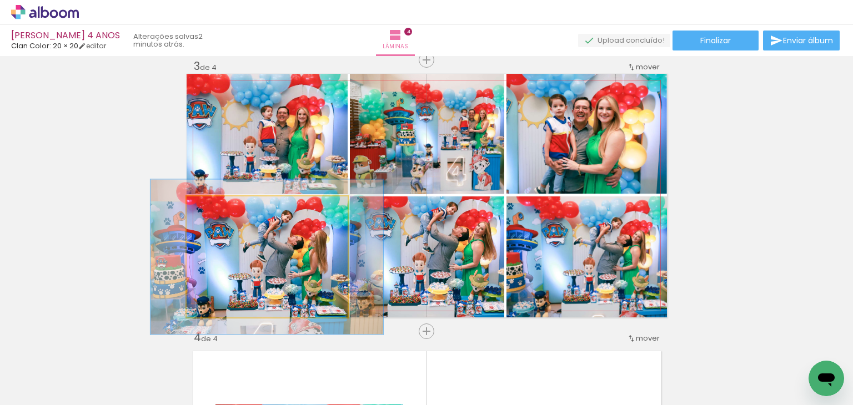
drag, startPoint x: 212, startPoint y: 209, endPoint x: 223, endPoint y: 207, distance: 11.3
type paper-slider "129"
click at [222, 206] on div at bounding box center [223, 208] width 18 height 18
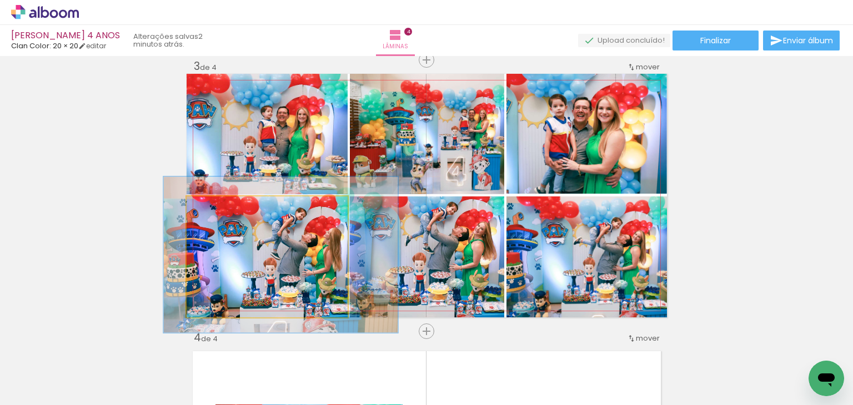
drag, startPoint x: 234, startPoint y: 238, endPoint x: 248, endPoint y: 236, distance: 14.1
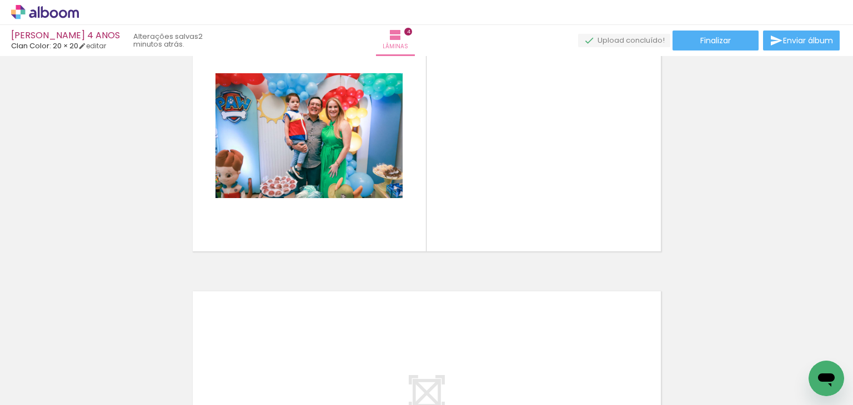
scroll to position [890, 0]
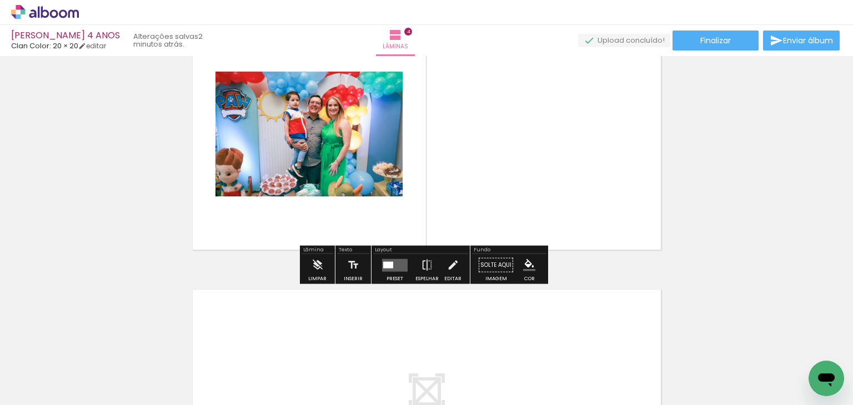
drag, startPoint x: 386, startPoint y: 268, endPoint x: 392, endPoint y: 268, distance: 6.7
click at [386, 268] on quentale-layouter at bounding box center [395, 265] width 26 height 13
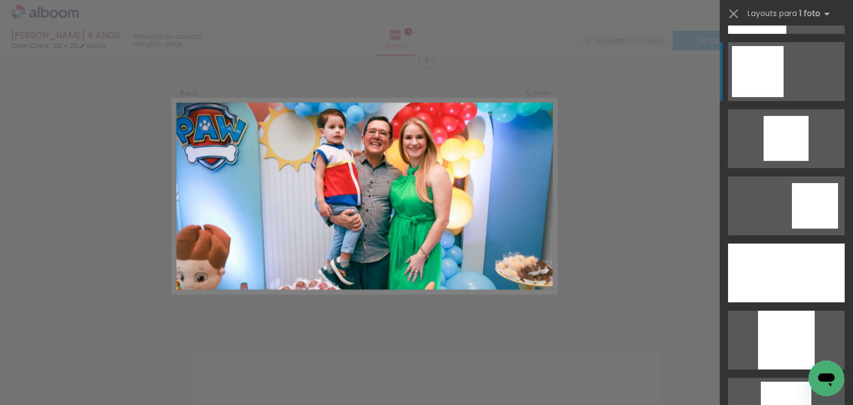
scroll to position [1110, 0]
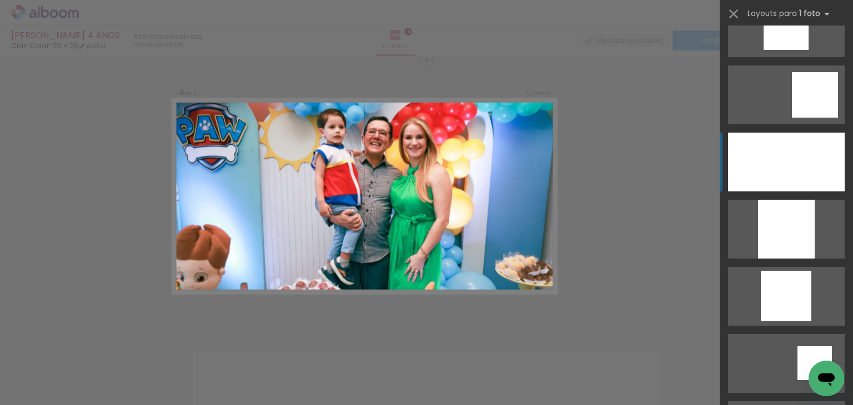
click at [787, 164] on div at bounding box center [786, 162] width 117 height 59
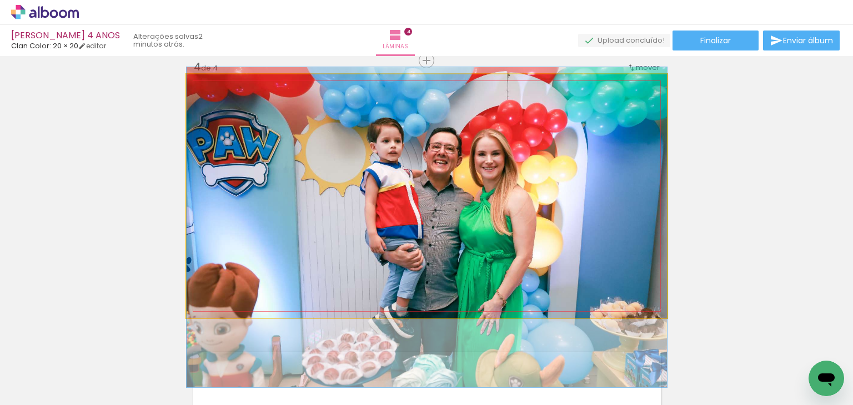
drag, startPoint x: 491, startPoint y: 165, endPoint x: 491, endPoint y: 197, distance: 31.6
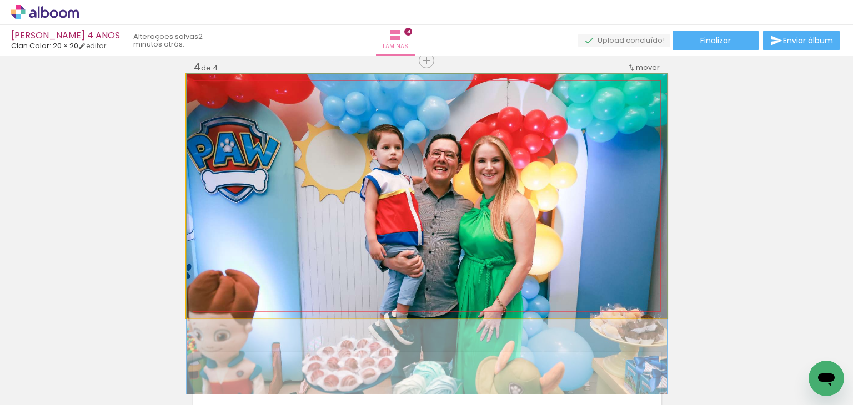
drag, startPoint x: 505, startPoint y: 203, endPoint x: 518, endPoint y: 211, distance: 15.7
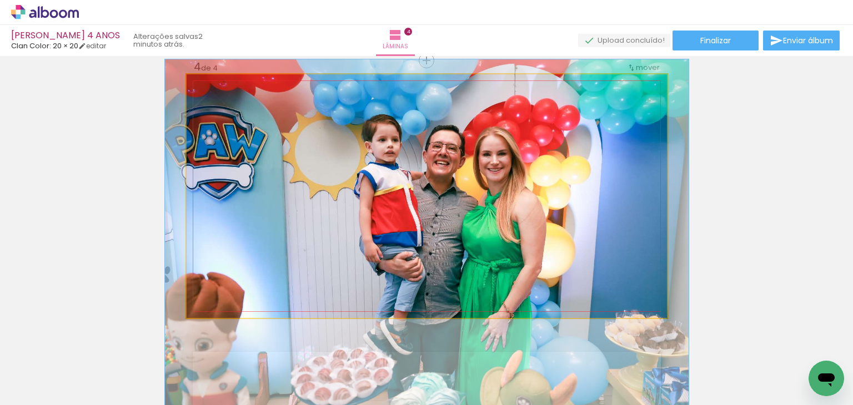
type paper-slider "109"
click at [211, 87] on div at bounding box center [216, 86] width 10 height 10
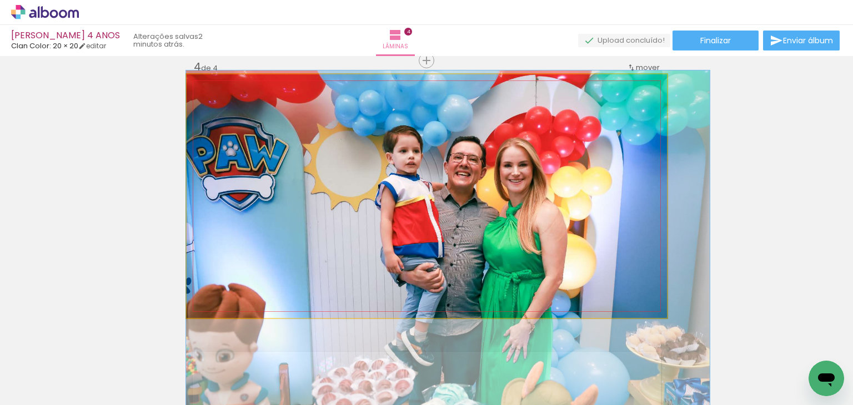
drag, startPoint x: 295, startPoint y: 147, endPoint x: 324, endPoint y: 158, distance: 30.9
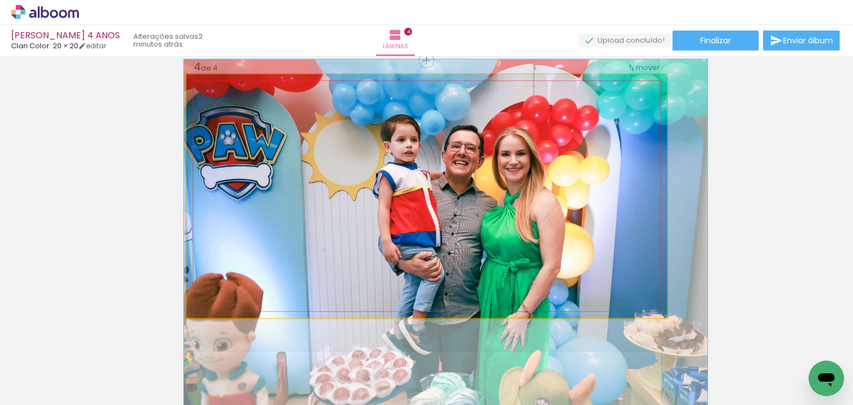
drag, startPoint x: 324, startPoint y: 160, endPoint x: 322, endPoint y: 150, distance: 9.7
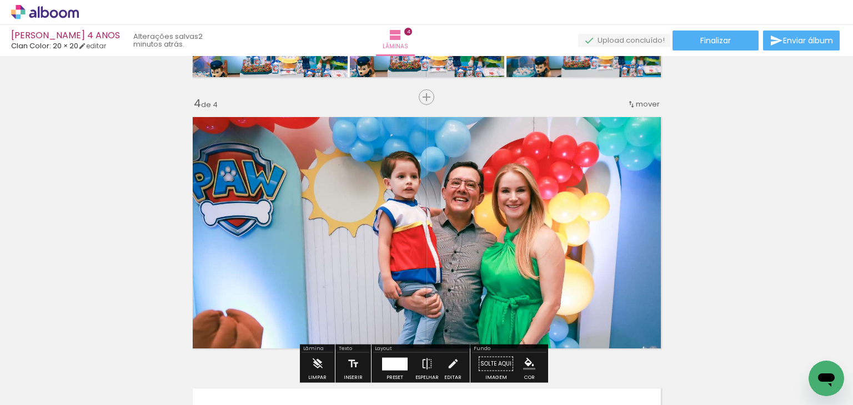
scroll to position [773, 0]
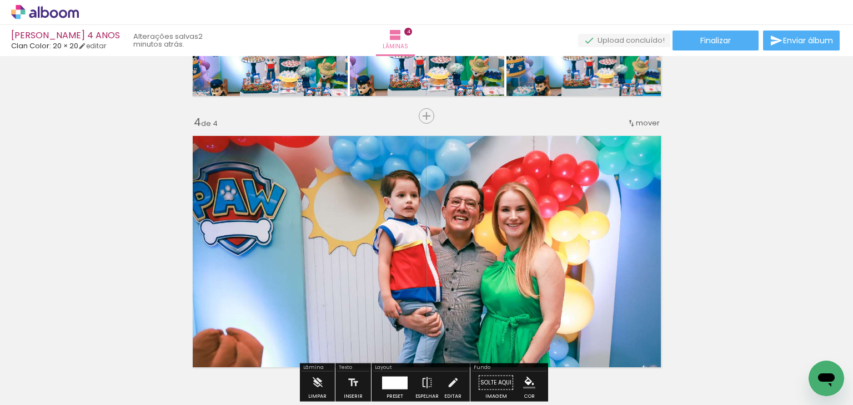
click at [636, 123] on span "mover" at bounding box center [648, 123] width 24 height 11
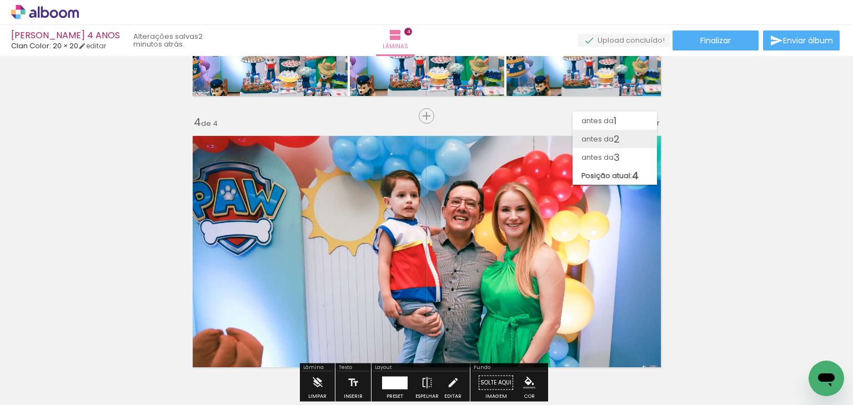
click at [626, 142] on paper-item "antes da 2" at bounding box center [614, 139] width 84 height 18
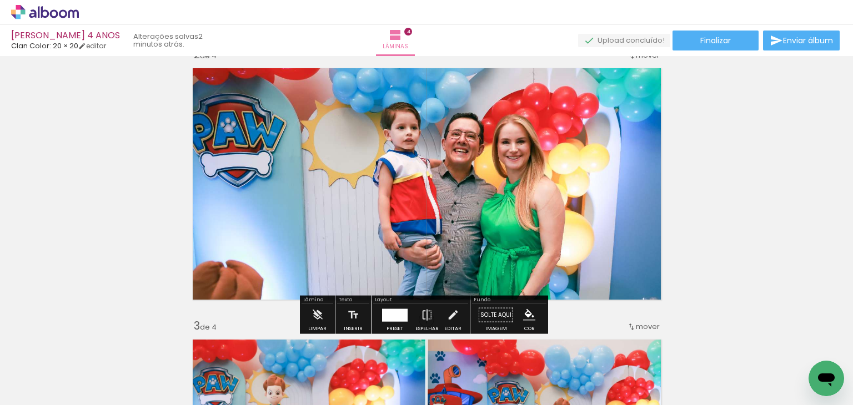
scroll to position [230, 0]
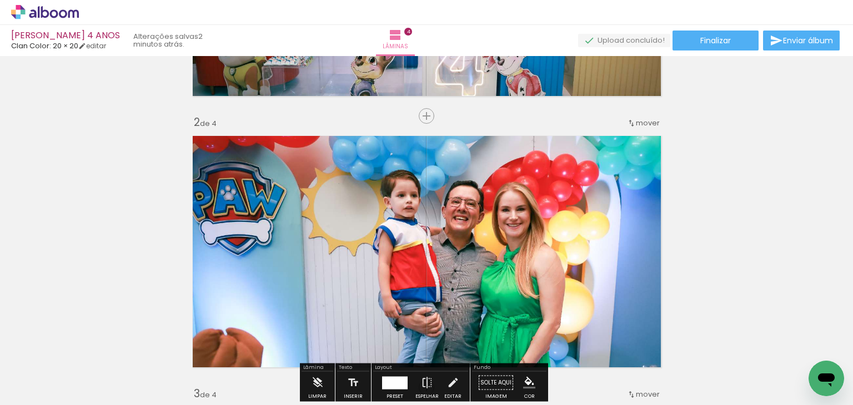
click at [627, 118] on div "mover" at bounding box center [643, 123] width 33 height 18
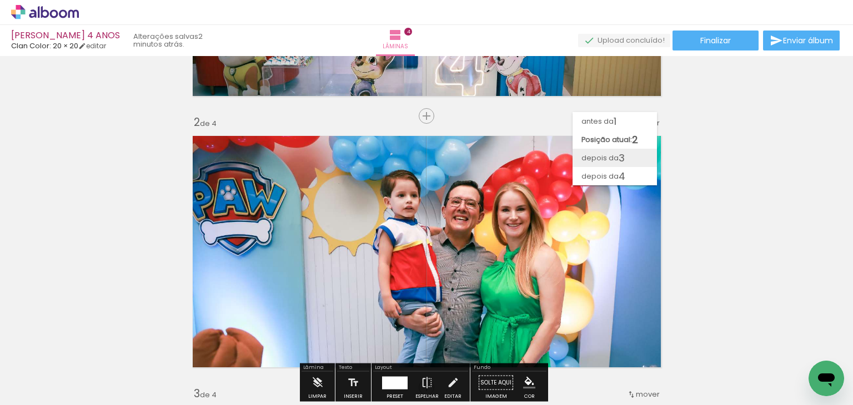
click at [621, 158] on span "3" at bounding box center [621, 158] width 6 height 18
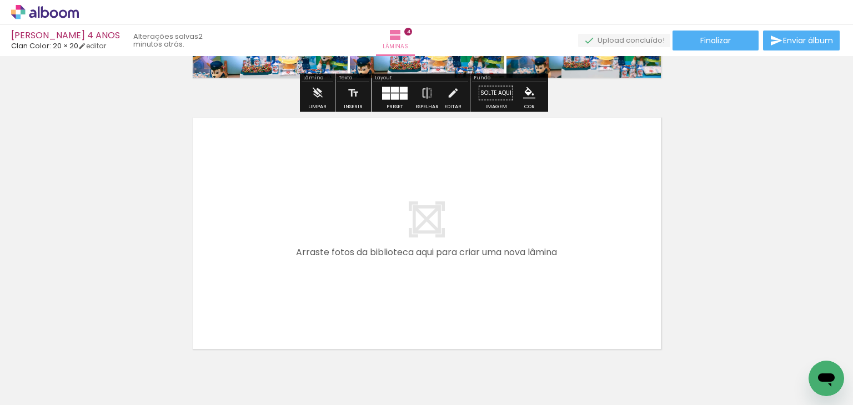
scroll to position [1112, 0]
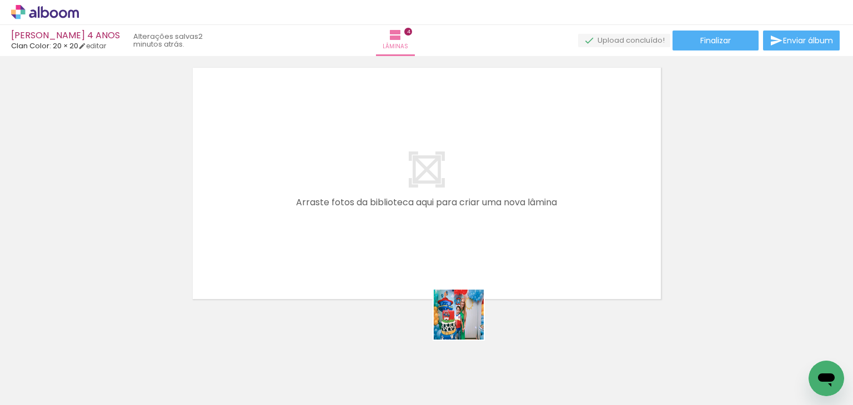
drag, startPoint x: 495, startPoint y: 361, endPoint x: 413, endPoint y: 289, distance: 108.9
click at [413, 289] on quentale-workspace at bounding box center [426, 202] width 853 height 405
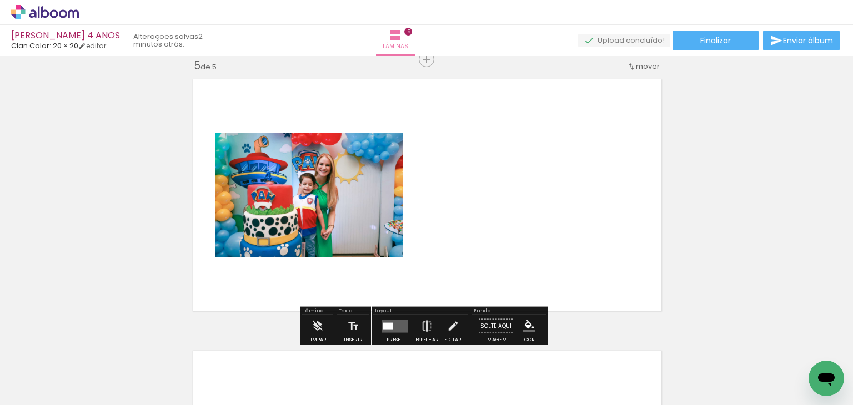
scroll to position [1100, 0]
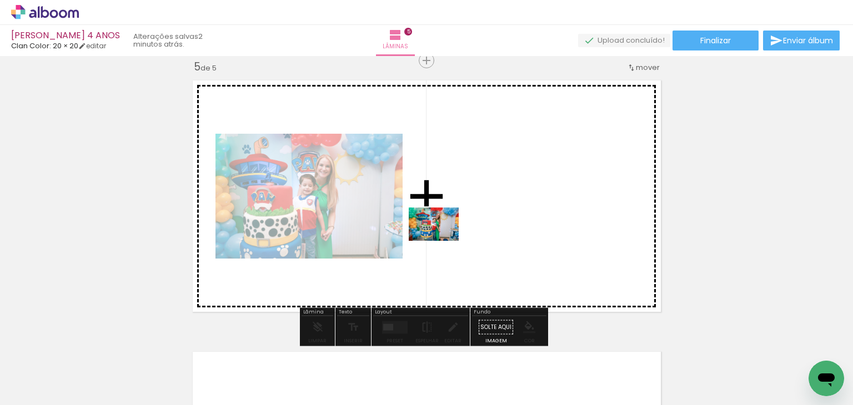
drag, startPoint x: 558, startPoint y: 380, endPoint x: 442, endPoint y: 241, distance: 181.7
click at [442, 241] on quentale-workspace at bounding box center [426, 202] width 853 height 405
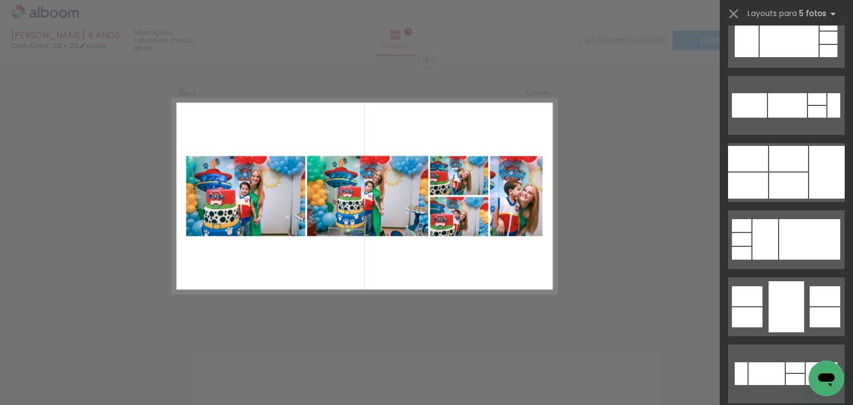
scroll to position [10491, 0]
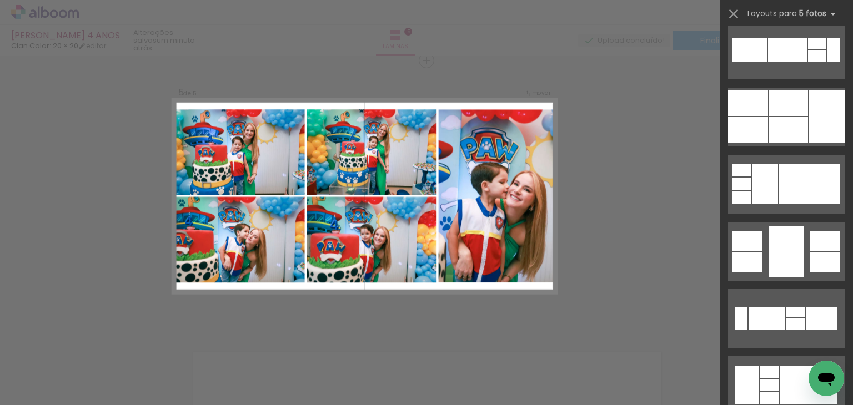
click at [792, 98] on div at bounding box center [788, 103] width 39 height 26
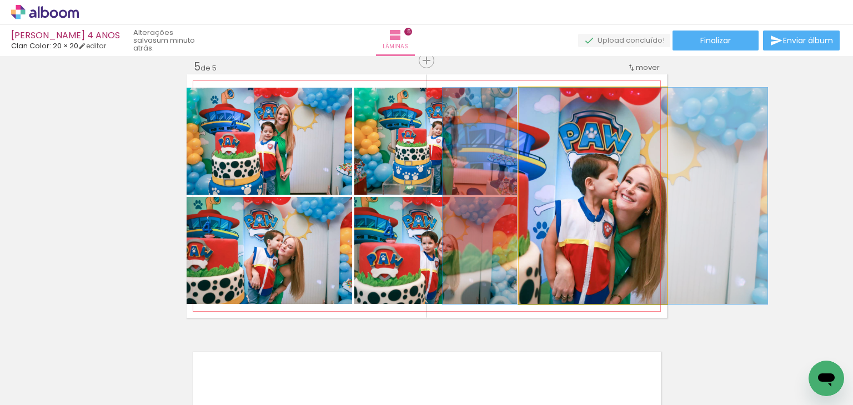
drag, startPoint x: 593, startPoint y: 199, endPoint x: 605, endPoint y: 195, distance: 12.8
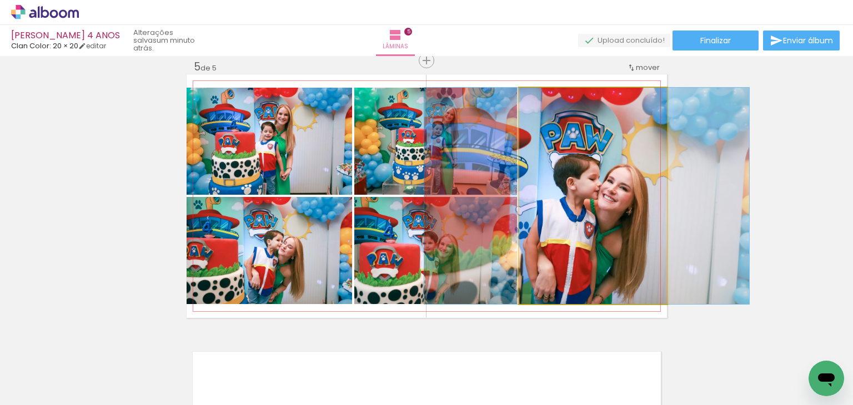
drag, startPoint x: 602, startPoint y: 195, endPoint x: 584, endPoint y: 192, distance: 17.4
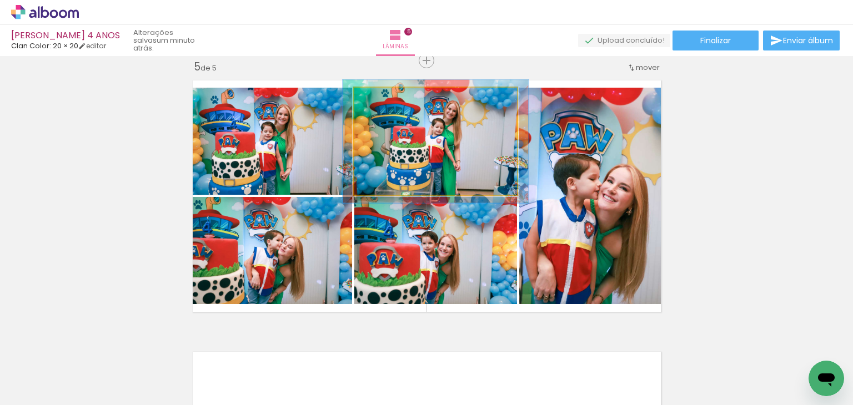
drag, startPoint x: 377, startPoint y: 104, endPoint x: 383, endPoint y: 106, distance: 5.8
type paper-slider "114"
click at [383, 106] on div at bounding box center [385, 99] width 18 height 18
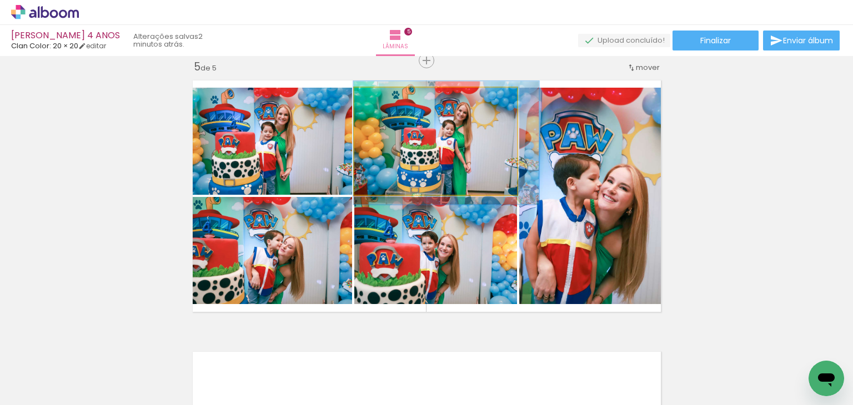
drag, startPoint x: 434, startPoint y: 149, endPoint x: 444, endPoint y: 150, distance: 10.1
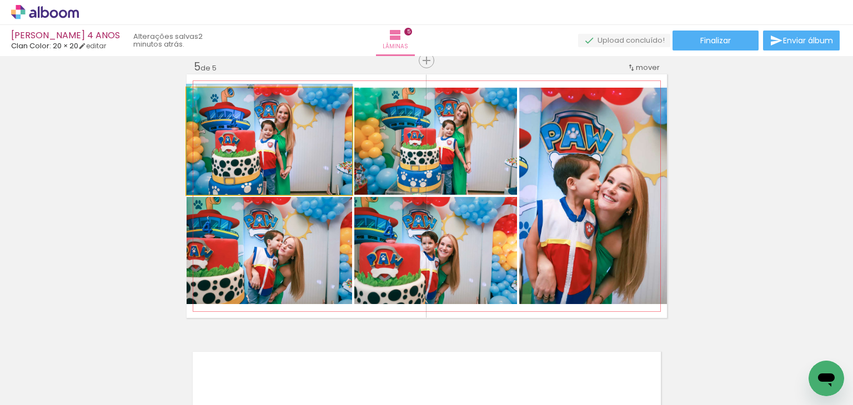
drag, startPoint x: 306, startPoint y: 136, endPoint x: 316, endPoint y: 134, distance: 10.1
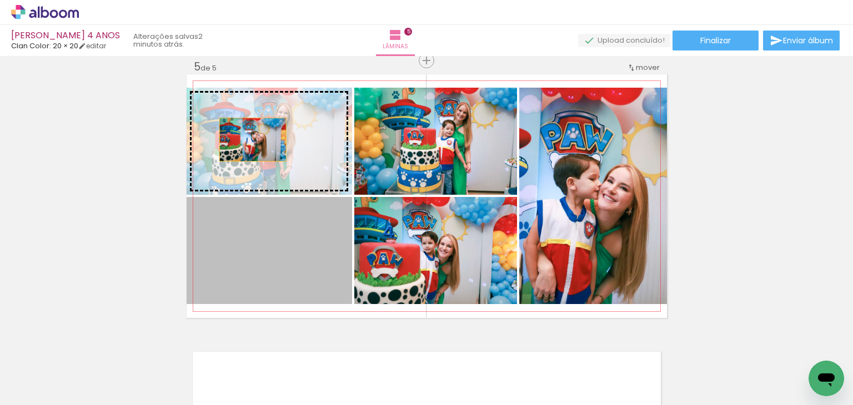
drag, startPoint x: 273, startPoint y: 254, endPoint x: 248, endPoint y: 139, distance: 117.5
click at [0, 0] on slot at bounding box center [0, 0] width 0 height 0
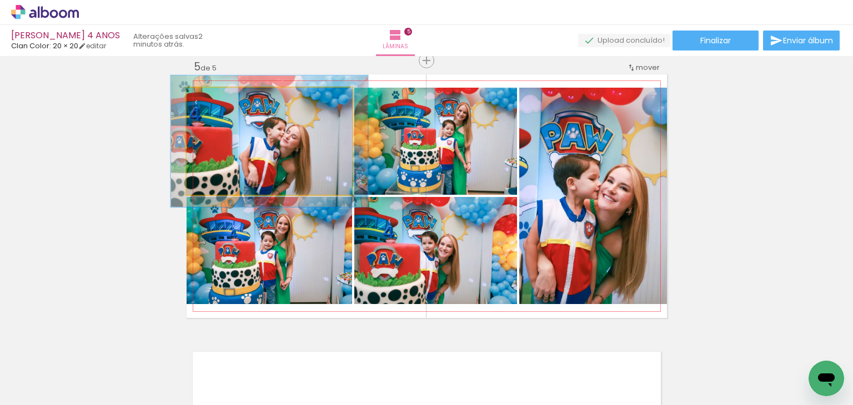
drag, startPoint x: 208, startPoint y: 96, endPoint x: 214, endPoint y: 98, distance: 6.0
click at [214, 98] on div at bounding box center [220, 99] width 18 height 18
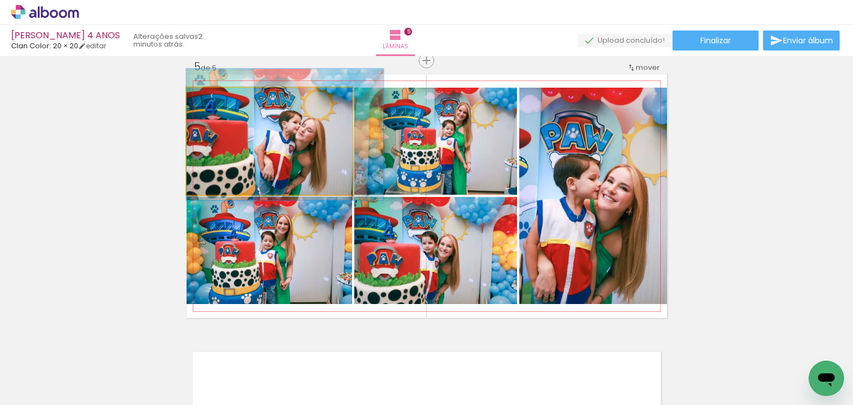
drag, startPoint x: 275, startPoint y: 134, endPoint x: 304, endPoint y: 127, distance: 29.6
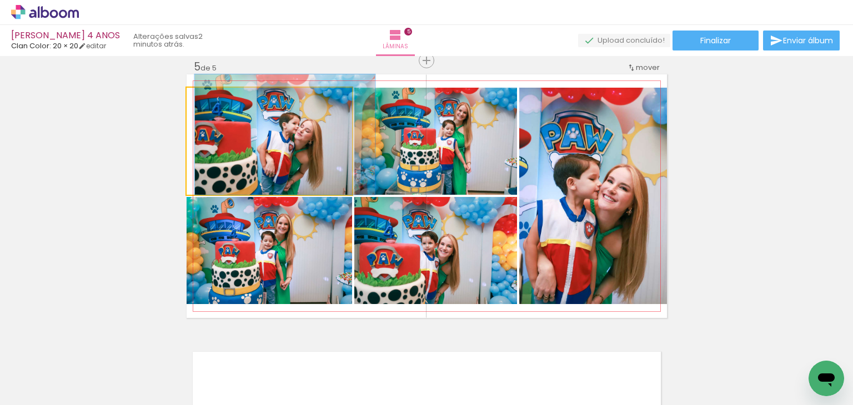
drag, startPoint x: 218, startPoint y: 100, endPoint x: 219, endPoint y: 118, distance: 17.8
type paper-slider "109"
click at [213, 108] on quentale-photo at bounding box center [269, 141] width 165 height 107
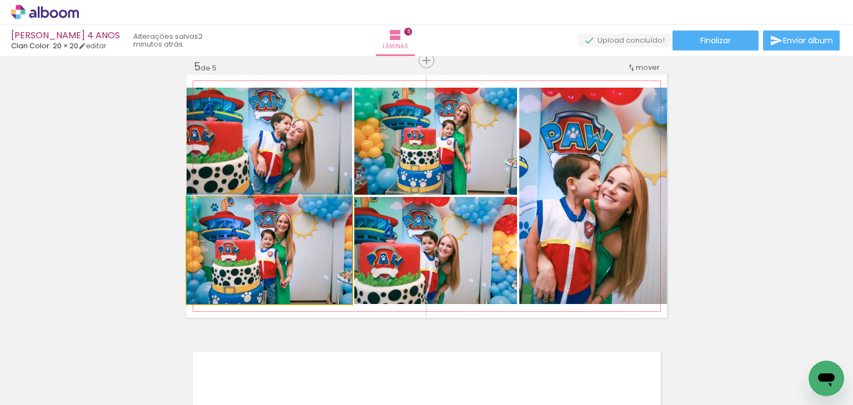
drag, startPoint x: 235, startPoint y: 247, endPoint x: 265, endPoint y: 239, distance: 31.6
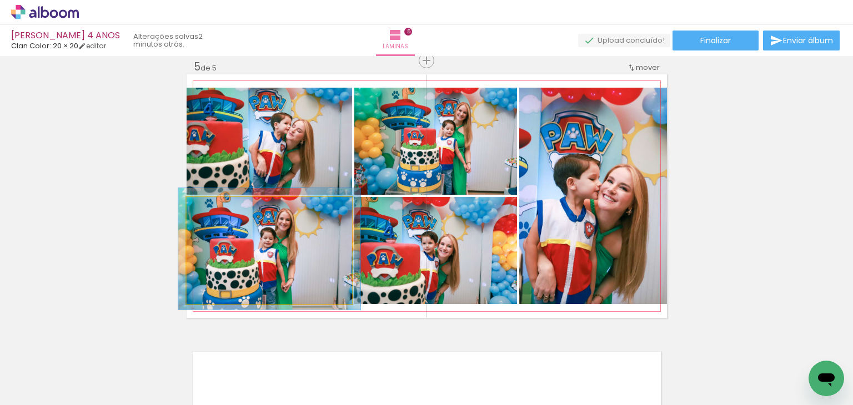
drag, startPoint x: 205, startPoint y: 210, endPoint x: 210, endPoint y: 228, distance: 18.5
type paper-slider "112"
click at [211, 210] on div at bounding box center [216, 209] width 10 height 10
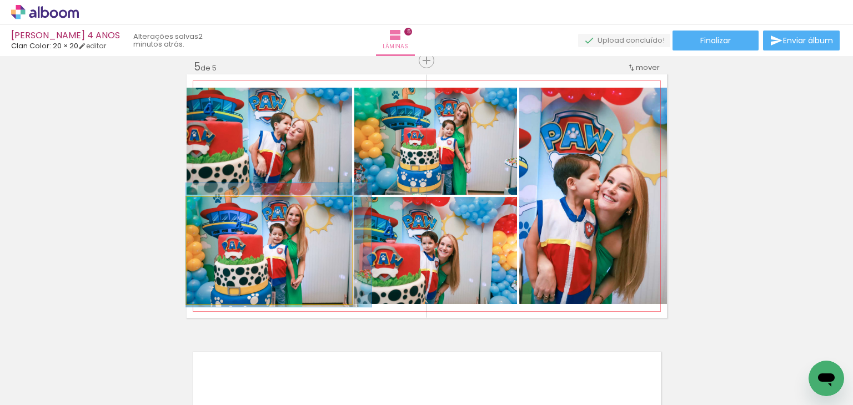
drag, startPoint x: 235, startPoint y: 251, endPoint x: 263, endPoint y: 247, distance: 27.5
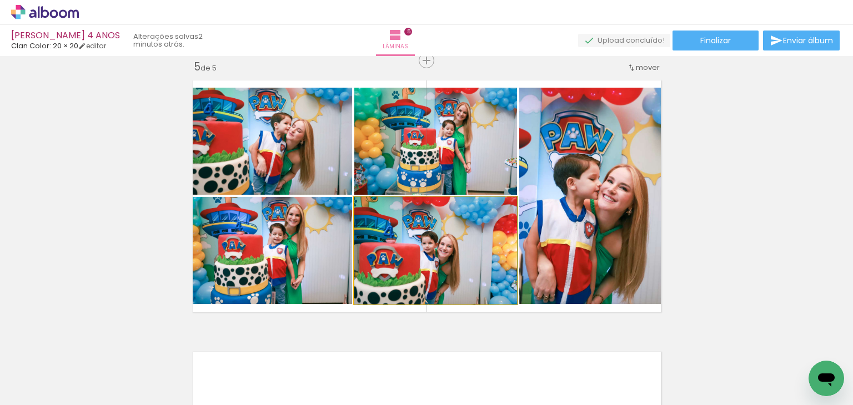
click at [382, 206] on div at bounding box center [380, 209] width 18 height 18
drag, startPoint x: 392, startPoint y: 246, endPoint x: 400, endPoint y: 246, distance: 8.3
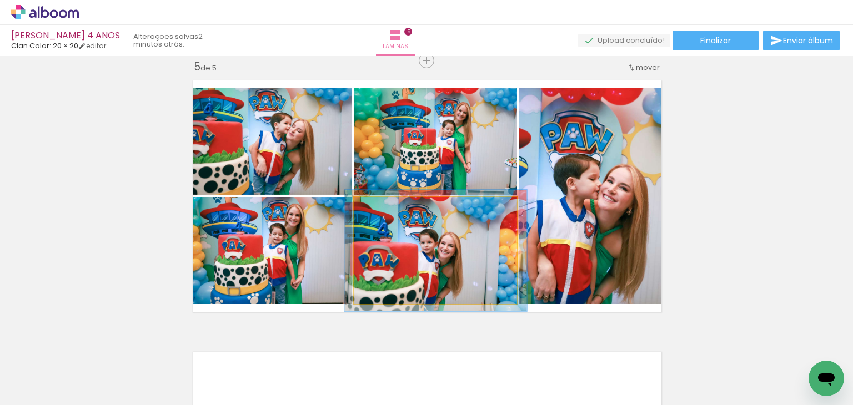
type paper-slider "112"
click at [380, 206] on div at bounding box center [385, 209] width 10 height 10
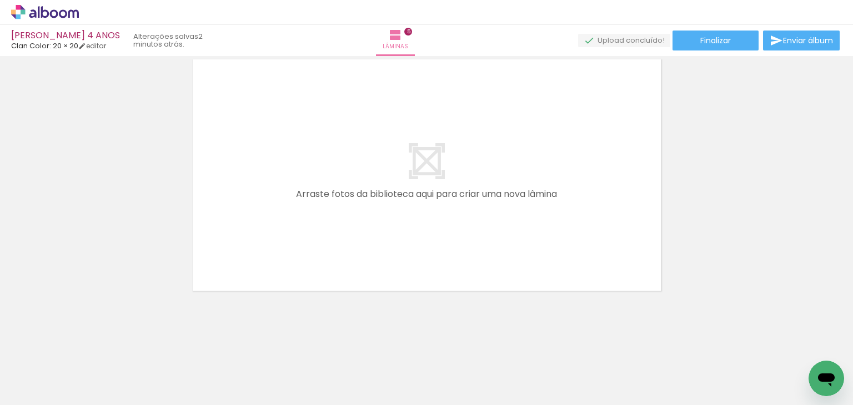
scroll to position [0, 894]
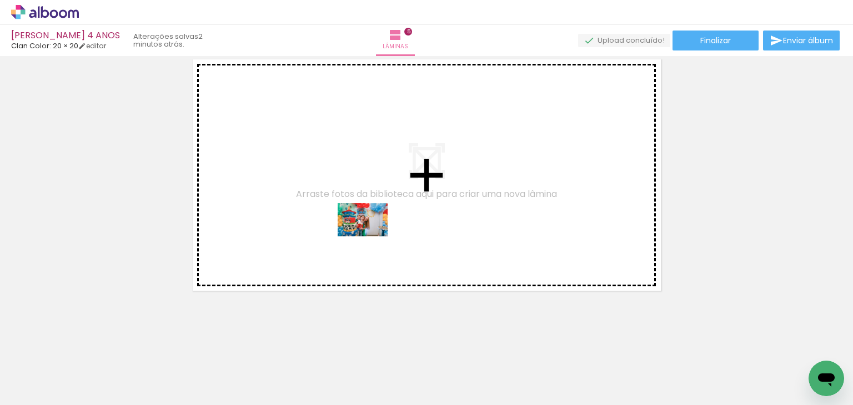
drag, startPoint x: 357, startPoint y: 342, endPoint x: 371, endPoint y: 236, distance: 106.9
click at [371, 236] on quentale-workspace at bounding box center [426, 202] width 853 height 405
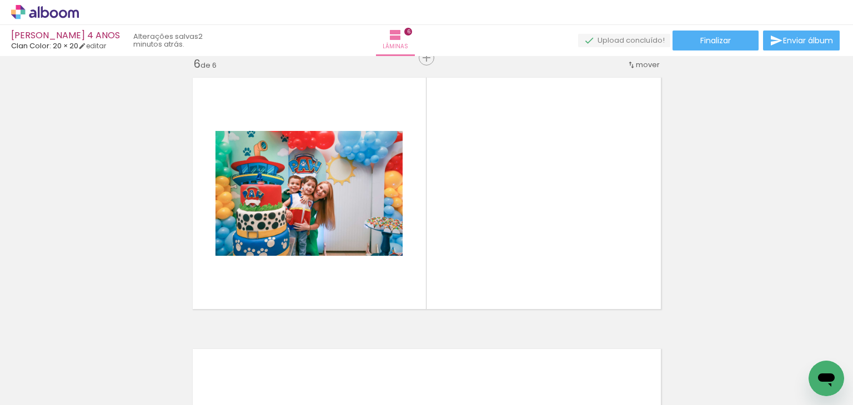
scroll to position [1371, 0]
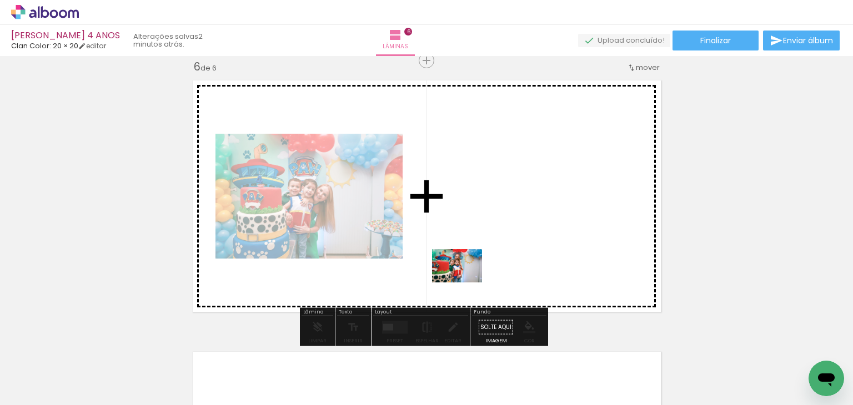
drag, startPoint x: 393, startPoint y: 365, endPoint x: 465, endPoint y: 283, distance: 109.3
click at [465, 283] on quentale-workspace at bounding box center [426, 202] width 853 height 405
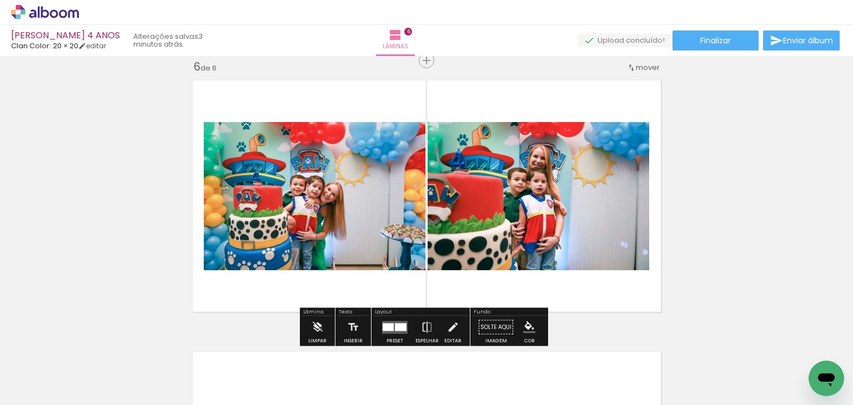
scroll to position [1427, 0]
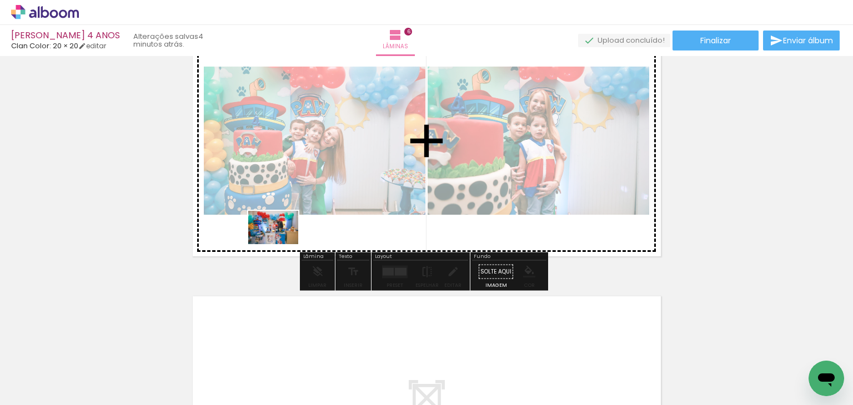
drag, startPoint x: 231, startPoint y: 374, endPoint x: 296, endPoint y: 209, distance: 177.2
click at [296, 209] on quentale-workspace at bounding box center [426, 202] width 853 height 405
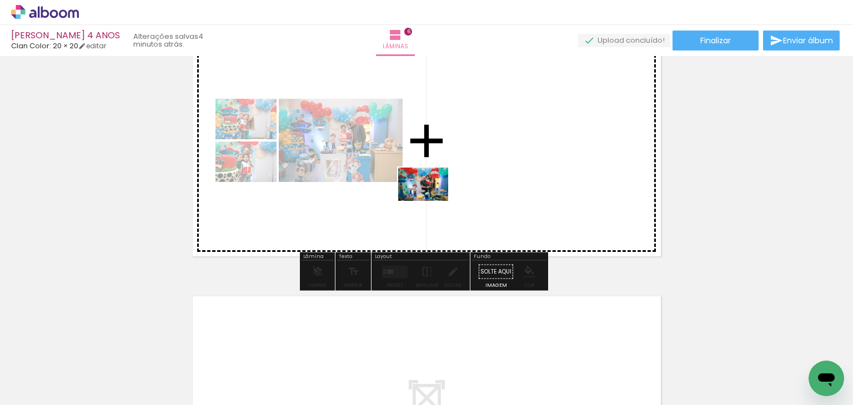
drag, startPoint x: 295, startPoint y: 367, endPoint x: 433, endPoint y: 199, distance: 216.9
click at [433, 199] on quentale-workspace at bounding box center [426, 202] width 853 height 405
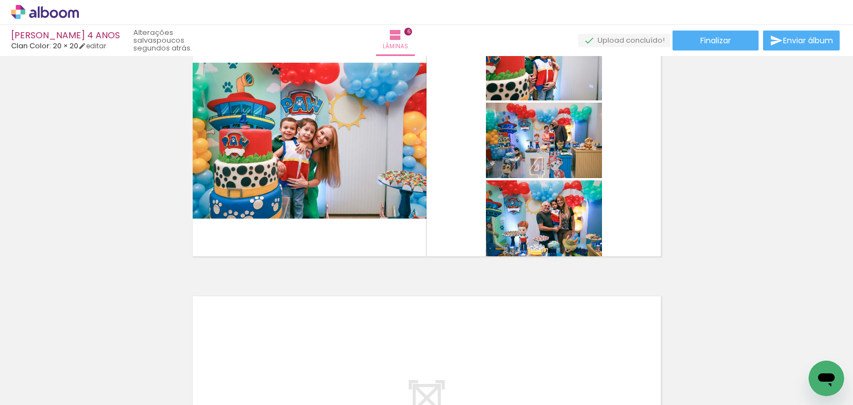
scroll to position [0, 1848]
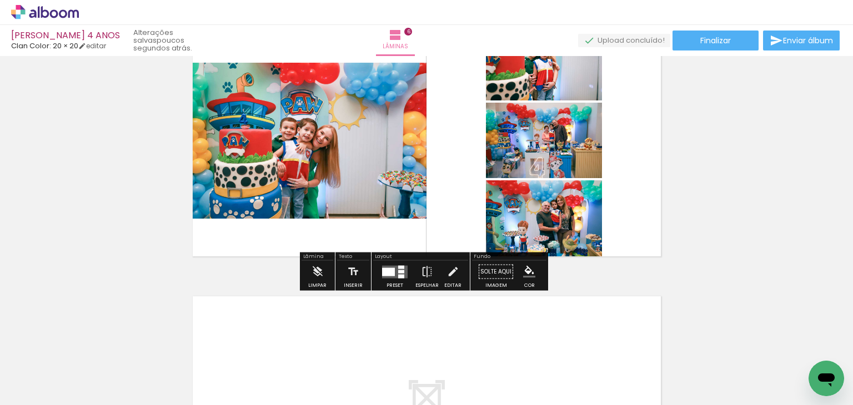
click at [398, 275] on div at bounding box center [401, 276] width 6 height 4
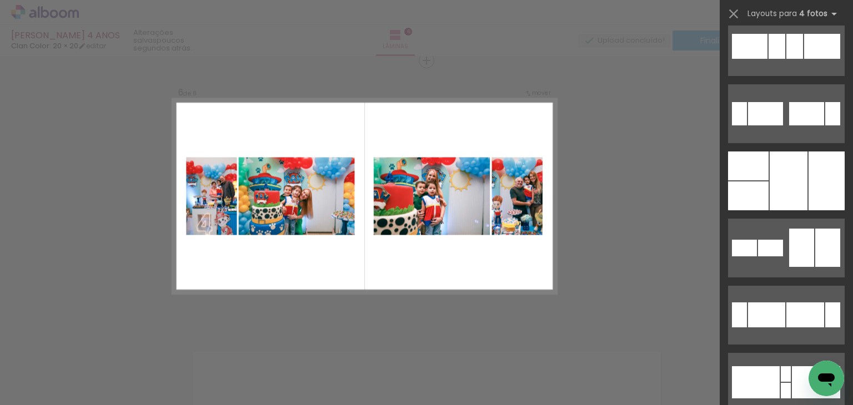
scroll to position [10991, 0]
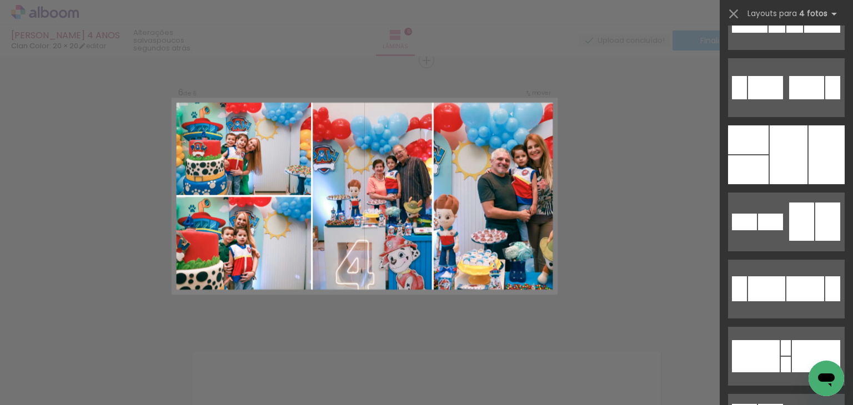
click at [773, 130] on div at bounding box center [788, 154] width 38 height 59
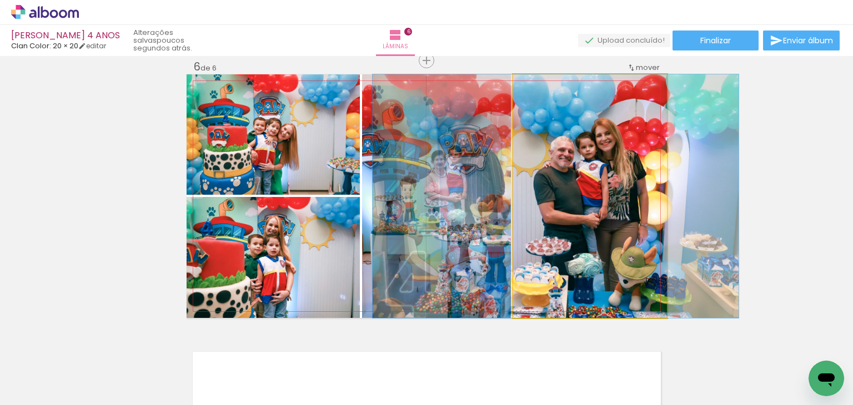
drag, startPoint x: 631, startPoint y: 182, endPoint x: 596, endPoint y: 181, distance: 34.4
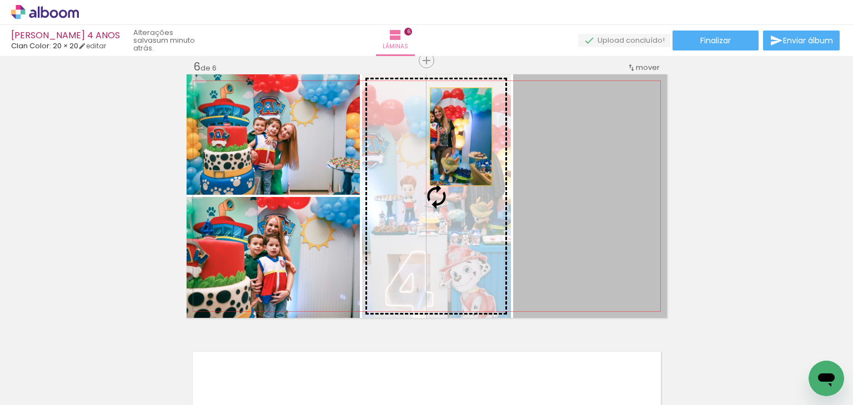
drag, startPoint x: 598, startPoint y: 169, endPoint x: 454, endPoint y: 138, distance: 147.2
click at [0, 0] on slot at bounding box center [0, 0] width 0 height 0
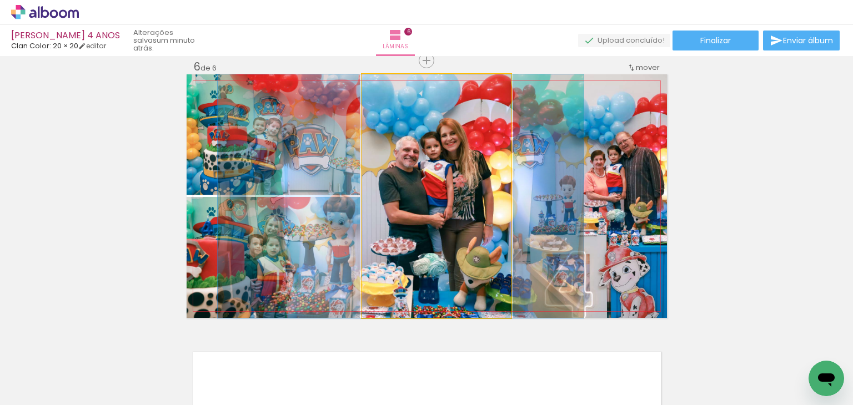
drag, startPoint x: 440, startPoint y: 150, endPoint x: 404, endPoint y: 143, distance: 36.1
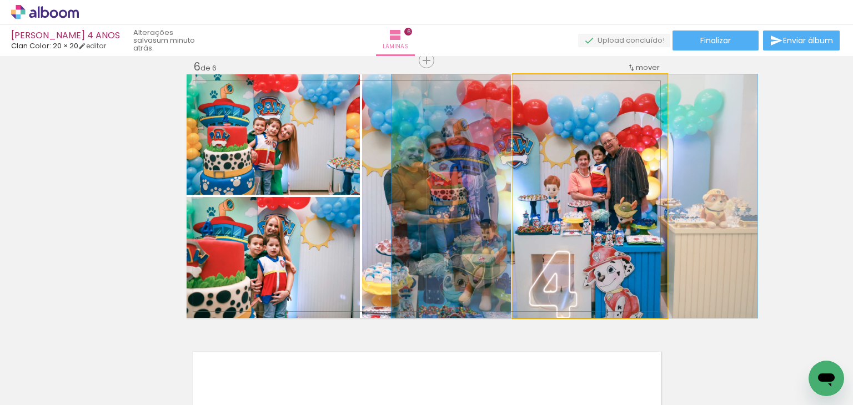
drag, startPoint x: 582, startPoint y: 164, endPoint x: 570, endPoint y: 163, distance: 12.3
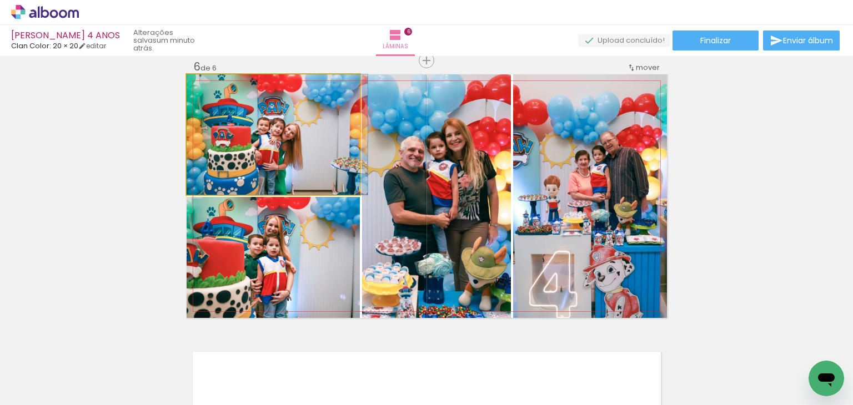
drag, startPoint x: 260, startPoint y: 104, endPoint x: 268, endPoint y: 104, distance: 7.8
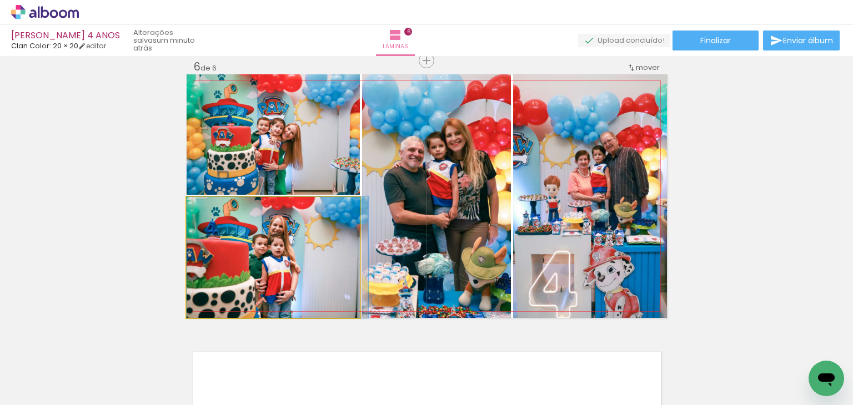
drag, startPoint x: 270, startPoint y: 241, endPoint x: 300, endPoint y: 240, distance: 30.0
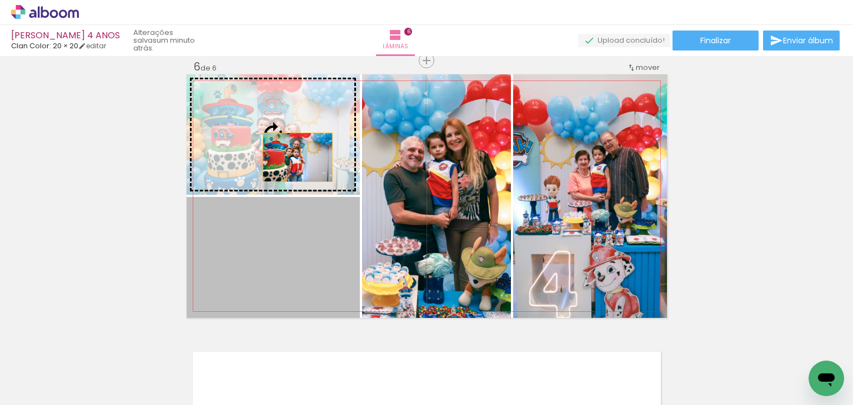
drag, startPoint x: 302, startPoint y: 271, endPoint x: 293, endPoint y: 148, distance: 123.5
click at [0, 0] on slot at bounding box center [0, 0] width 0 height 0
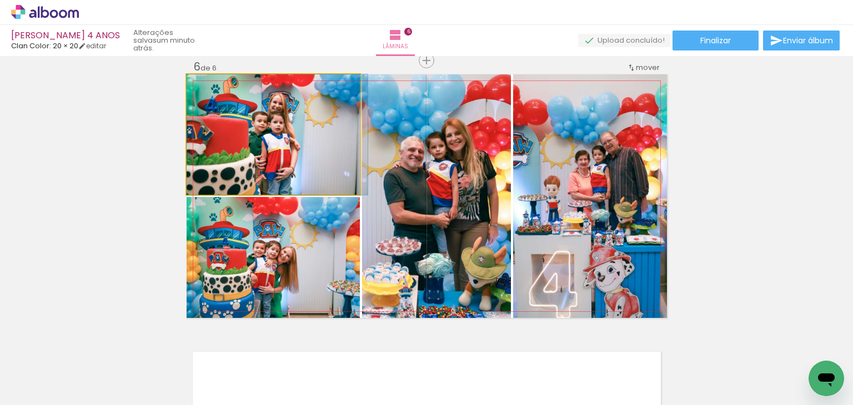
drag, startPoint x: 289, startPoint y: 148, endPoint x: 305, endPoint y: 158, distance: 18.5
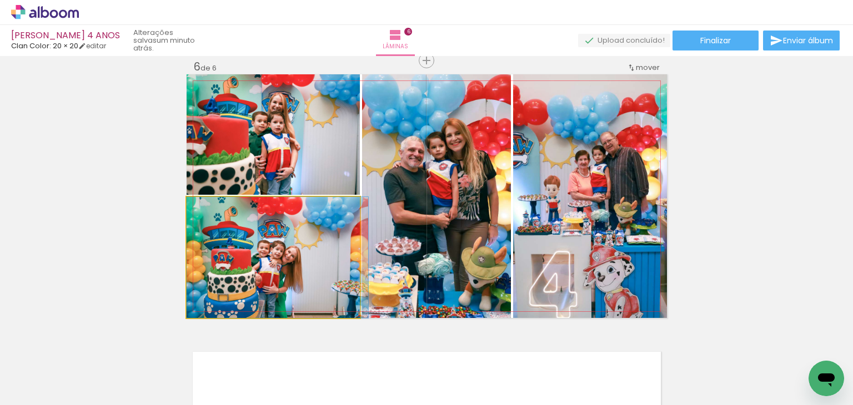
drag, startPoint x: 265, startPoint y: 263, endPoint x: 282, endPoint y: 255, distance: 18.4
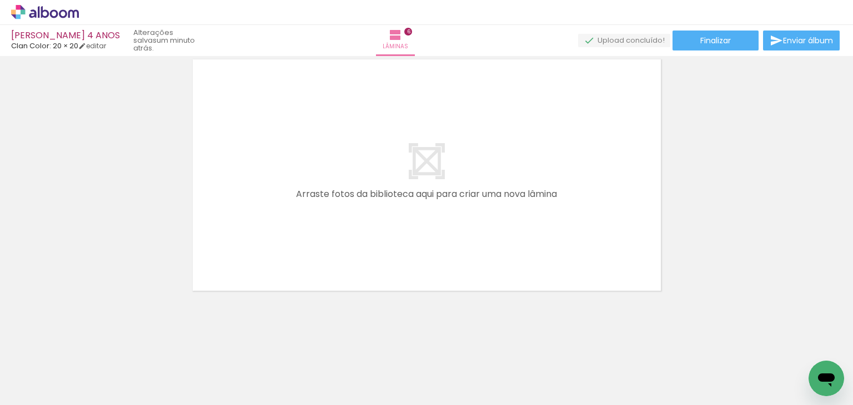
scroll to position [0, 0]
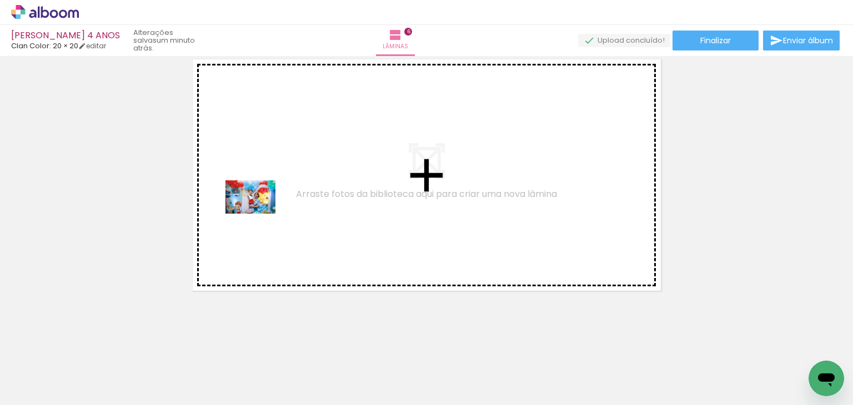
drag, startPoint x: 111, startPoint y: 371, endPoint x: 259, endPoint y: 214, distance: 216.0
click at [259, 214] on quentale-workspace at bounding box center [426, 202] width 853 height 405
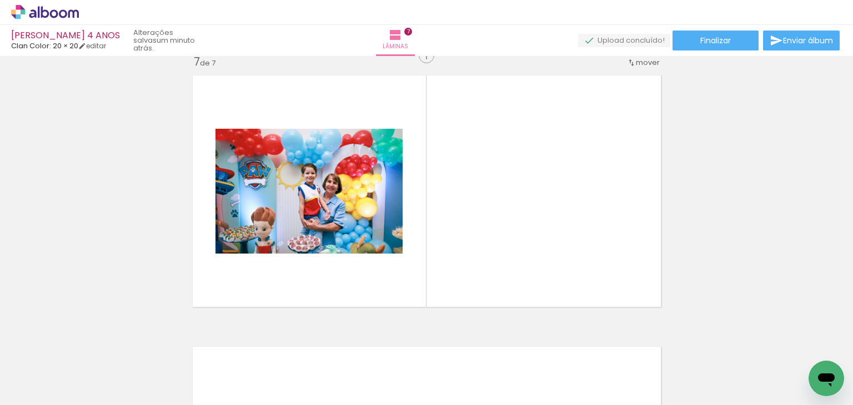
scroll to position [1643, 0]
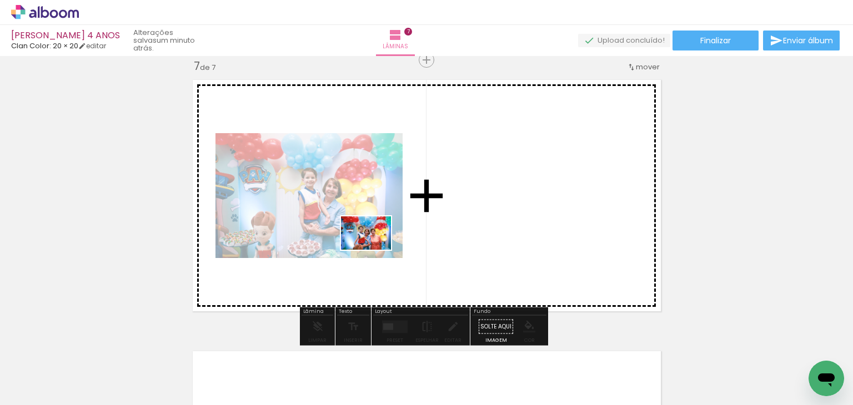
drag, startPoint x: 192, startPoint y: 365, endPoint x: 424, endPoint y: 227, distance: 270.3
click at [424, 227] on quentale-workspace at bounding box center [426, 202] width 853 height 405
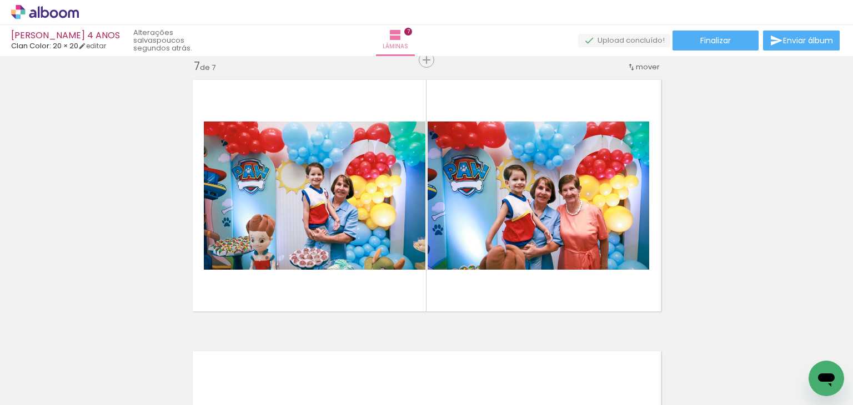
scroll to position [0, 1159]
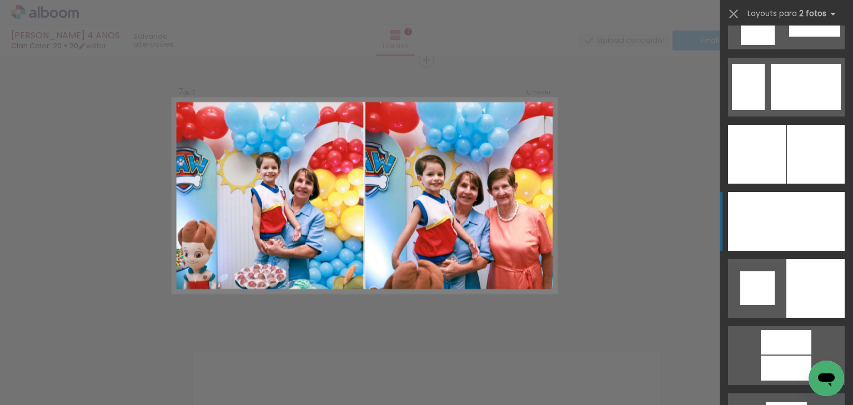
scroll to position [2720, 0]
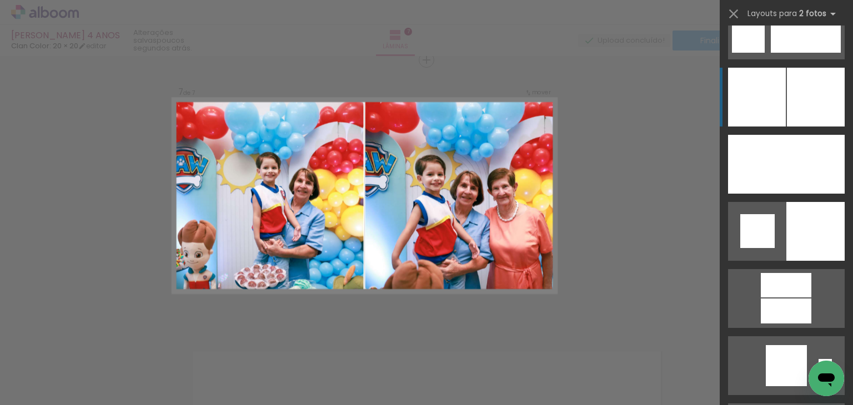
click at [775, 113] on div at bounding box center [757, 97] width 58 height 59
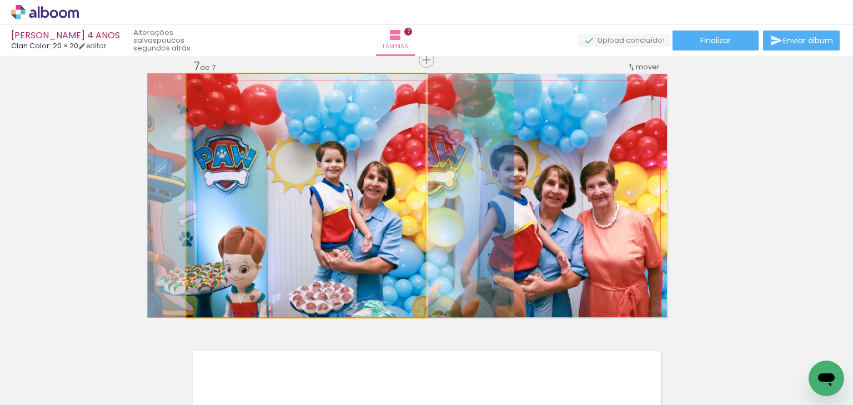
drag, startPoint x: 239, startPoint y: 218, endPoint x: 264, endPoint y: 192, distance: 36.1
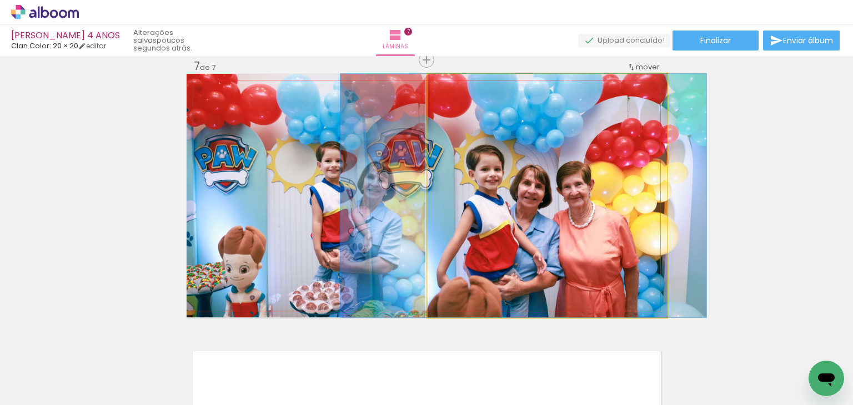
drag, startPoint x: 588, startPoint y: 229, endPoint x: 565, endPoint y: 194, distance: 42.3
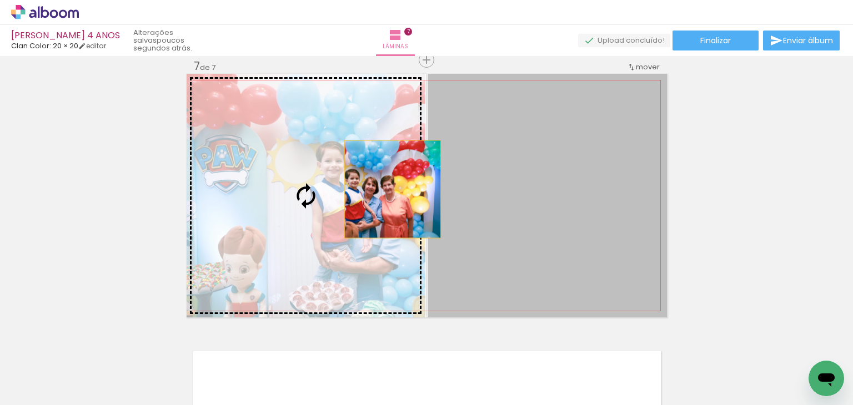
drag, startPoint x: 559, startPoint y: 198, endPoint x: 341, endPoint y: 185, distance: 218.0
click at [0, 0] on slot at bounding box center [0, 0] width 0 height 0
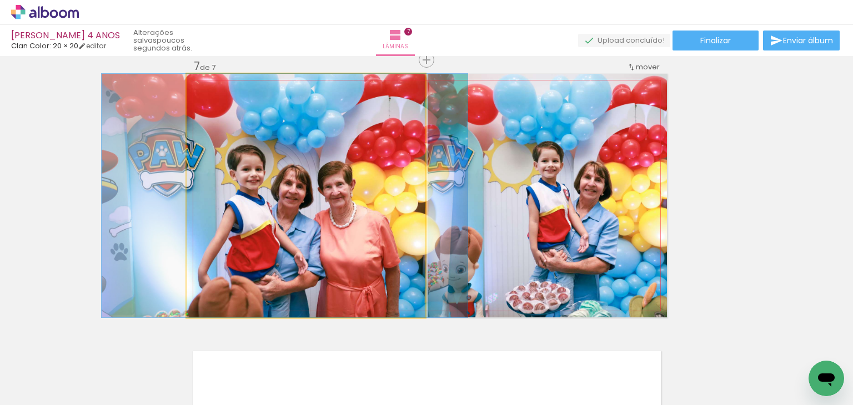
drag, startPoint x: 354, startPoint y: 187, endPoint x: 336, endPoint y: 177, distance: 20.6
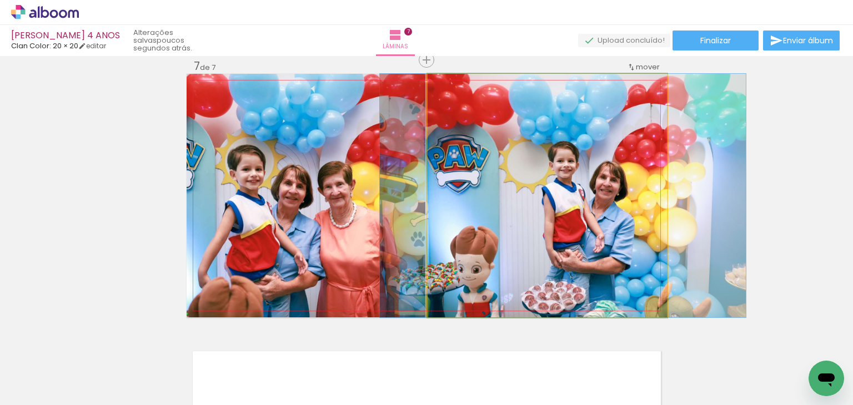
drag, startPoint x: 518, startPoint y: 198, endPoint x: 532, endPoint y: 192, distance: 14.7
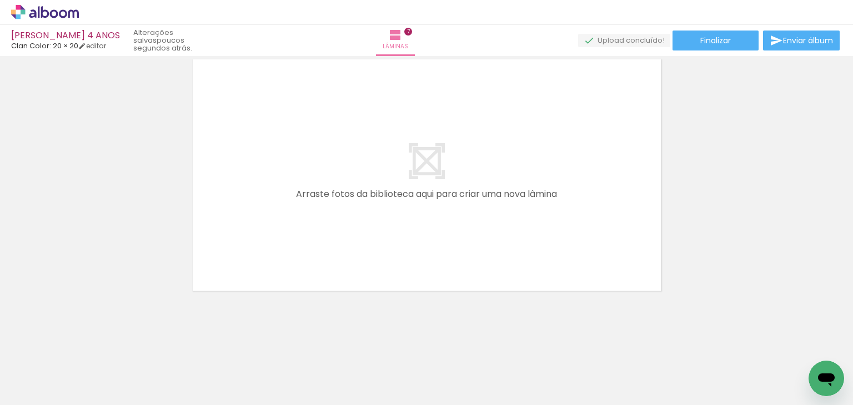
scroll to position [0, 1099]
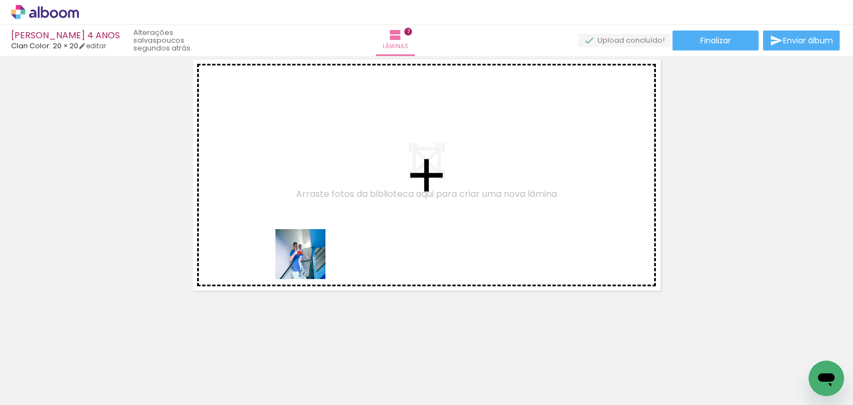
drag, startPoint x: 273, startPoint y: 369, endPoint x: 322, endPoint y: 231, distance: 146.1
click at [318, 228] on quentale-workspace at bounding box center [426, 202] width 853 height 405
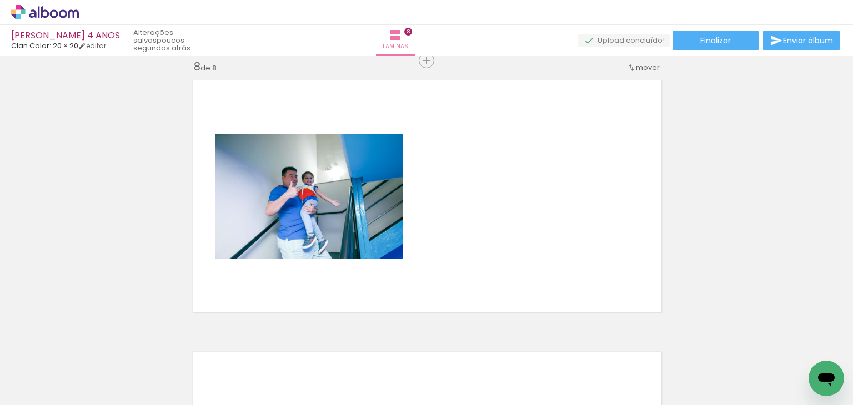
scroll to position [0, 1723]
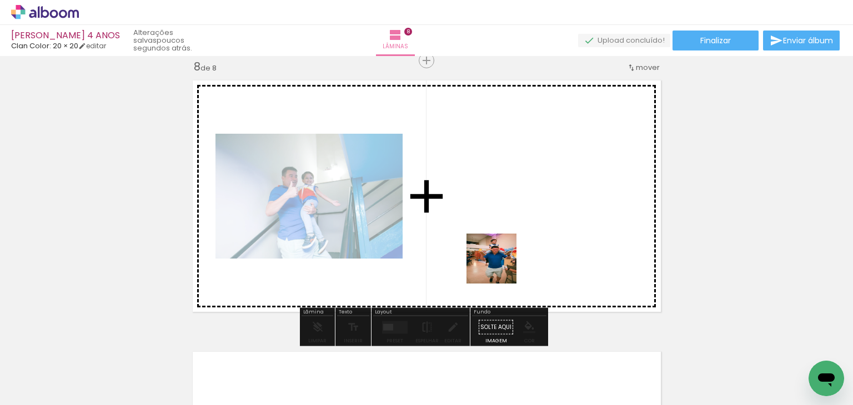
drag, startPoint x: 515, startPoint y: 346, endPoint x: 494, endPoint y: 234, distance: 114.5
click at [494, 234] on quentale-workspace at bounding box center [426, 202] width 853 height 405
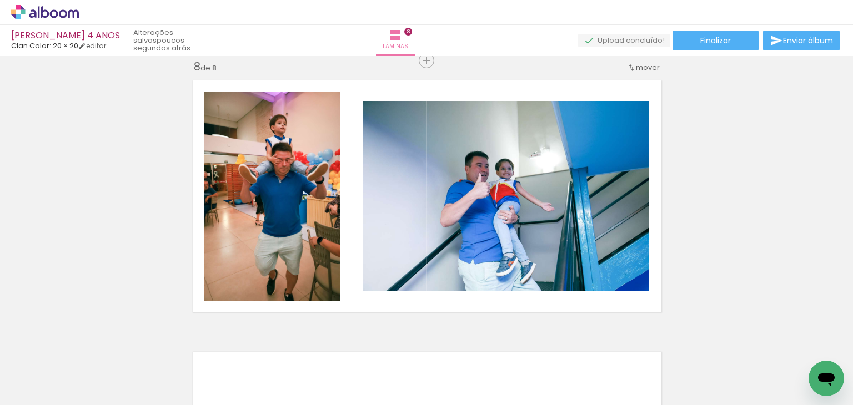
scroll to position [0, 1906]
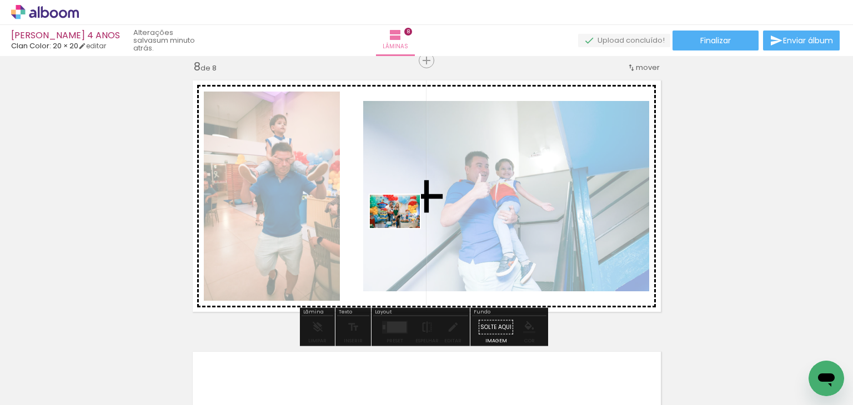
drag, startPoint x: 391, startPoint y: 356, endPoint x: 403, endPoint y: 228, distance: 128.3
click at [403, 228] on quentale-workspace at bounding box center [426, 202] width 853 height 405
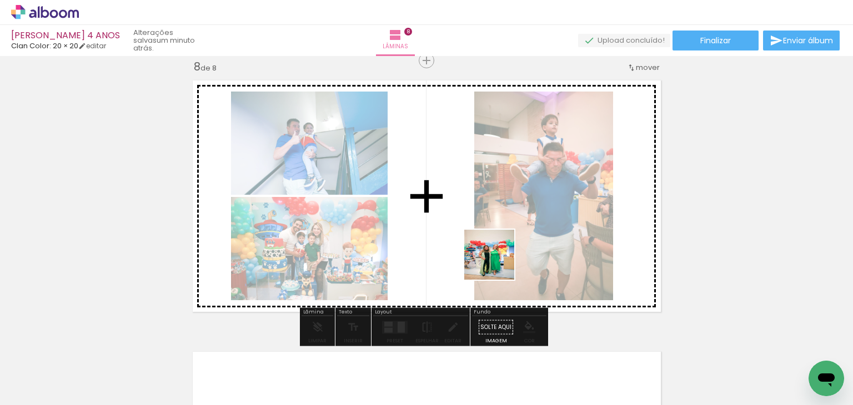
drag, startPoint x: 507, startPoint y: 378, endPoint x: 492, endPoint y: 301, distance: 78.2
click at [484, 203] on quentale-workspace at bounding box center [426, 202] width 853 height 405
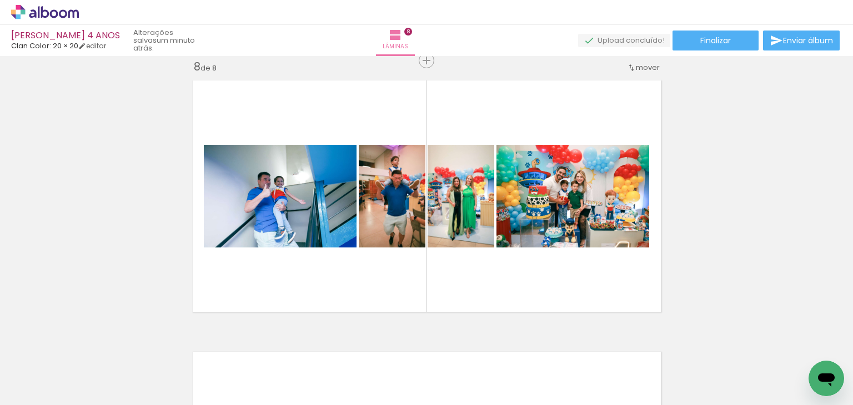
scroll to position [0, 3034]
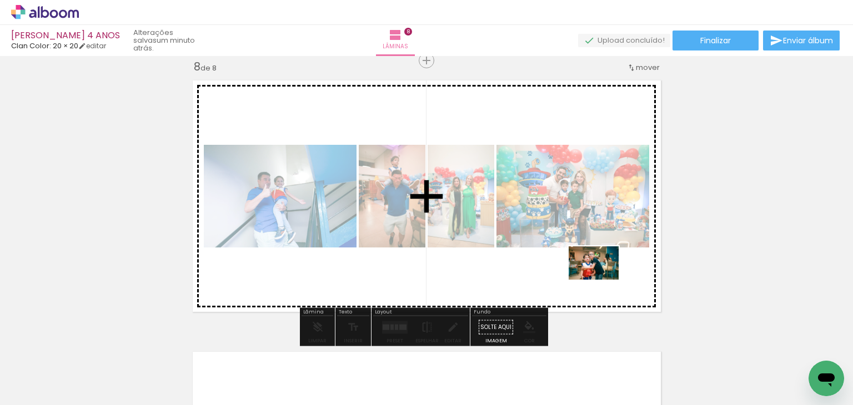
drag, startPoint x: 682, startPoint y: 375, endPoint x: 557, endPoint y: 247, distance: 178.6
click at [557, 247] on quentale-workspace at bounding box center [426, 202] width 853 height 405
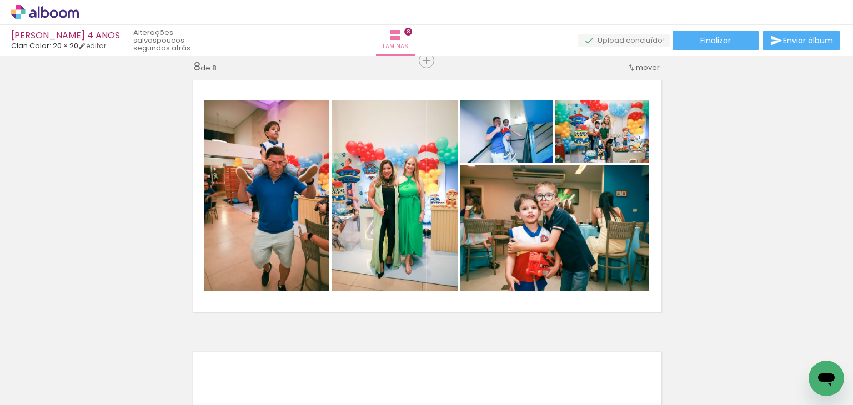
scroll to position [0, 1375]
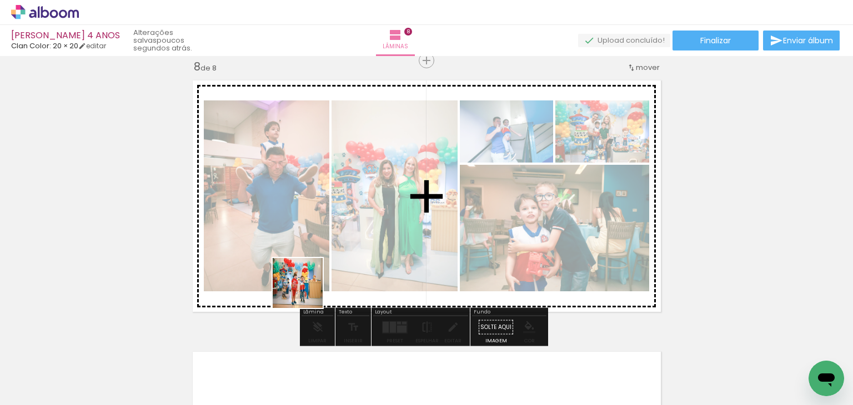
drag, startPoint x: 244, startPoint y: 369, endPoint x: 340, endPoint y: 239, distance: 161.7
click at [340, 239] on quentale-workspace at bounding box center [426, 202] width 853 height 405
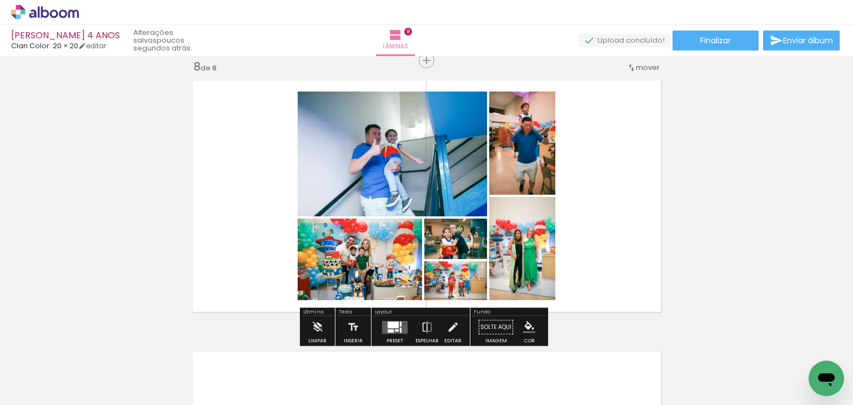
click at [391, 321] on div at bounding box center [392, 324] width 11 height 7
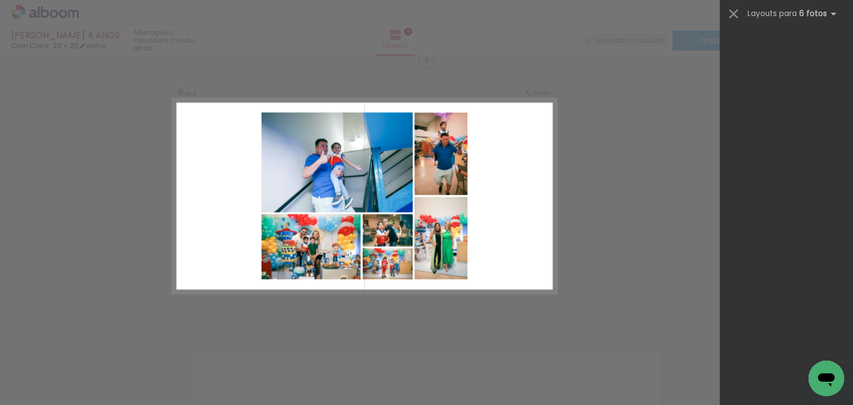
scroll to position [0, 0]
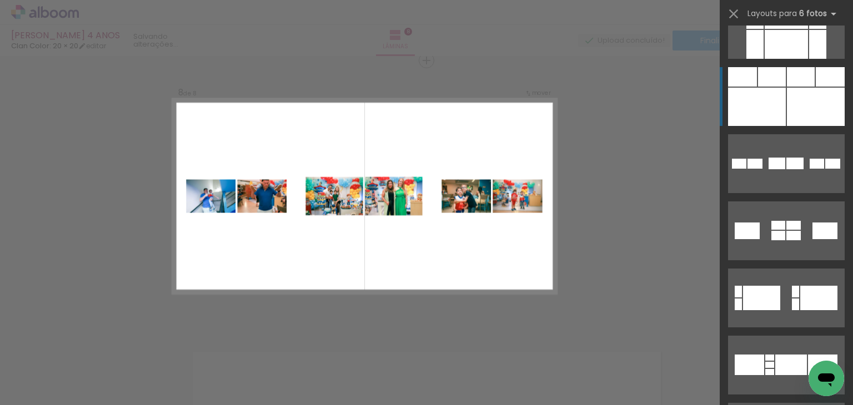
scroll to position [19261, 0]
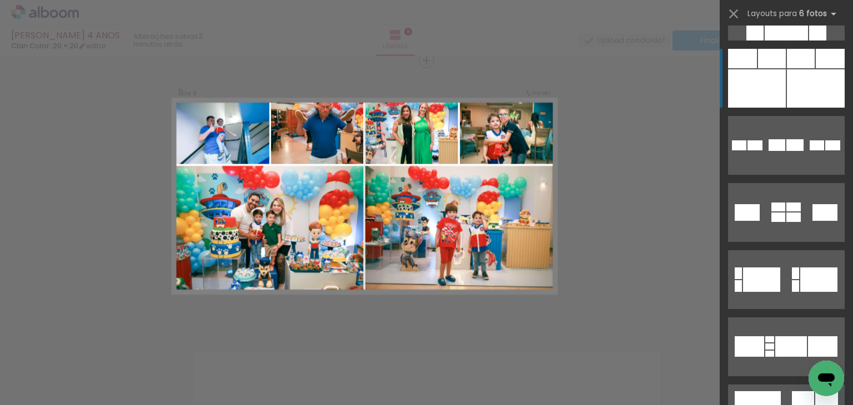
click at [782, 90] on quentale-layouter at bounding box center [786, 78] width 117 height 59
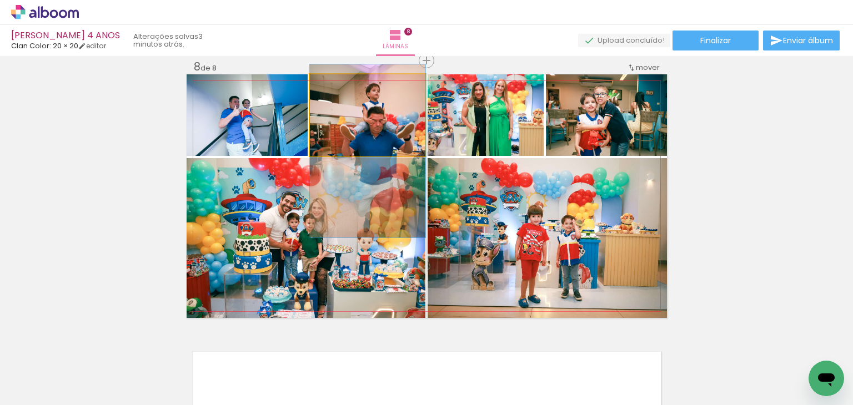
drag, startPoint x: 369, startPoint y: 115, endPoint x: 368, endPoint y: 151, distance: 36.1
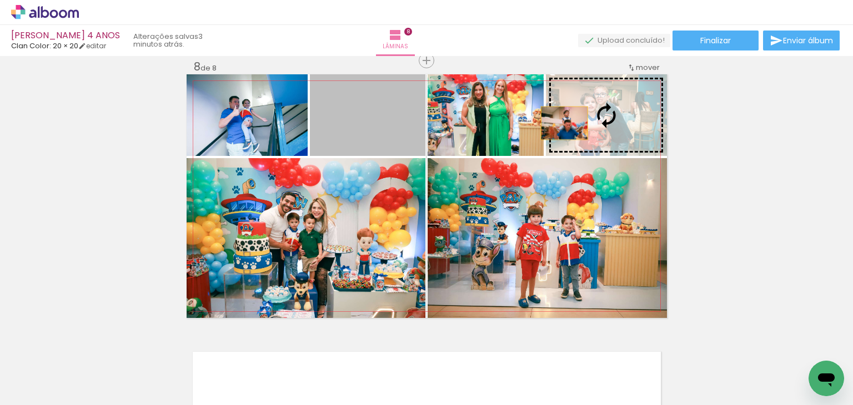
drag, startPoint x: 369, startPoint y: 127, endPoint x: 560, endPoint y: 123, distance: 191.6
click at [0, 0] on slot at bounding box center [0, 0] width 0 height 0
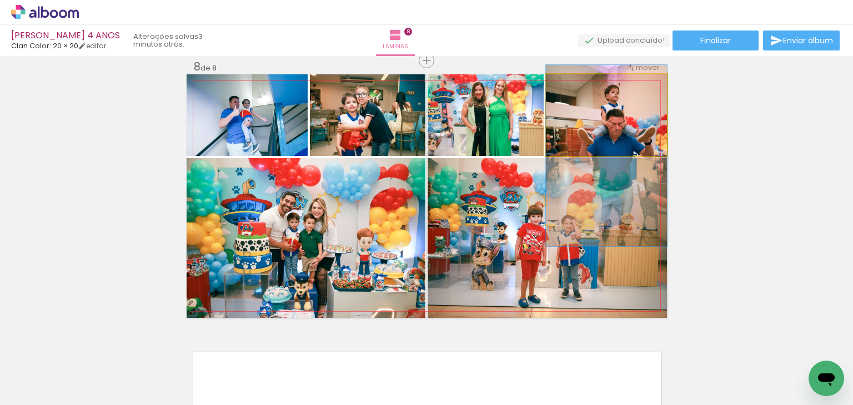
drag, startPoint x: 601, startPoint y: 98, endPoint x: 628, endPoint y: 138, distance: 49.1
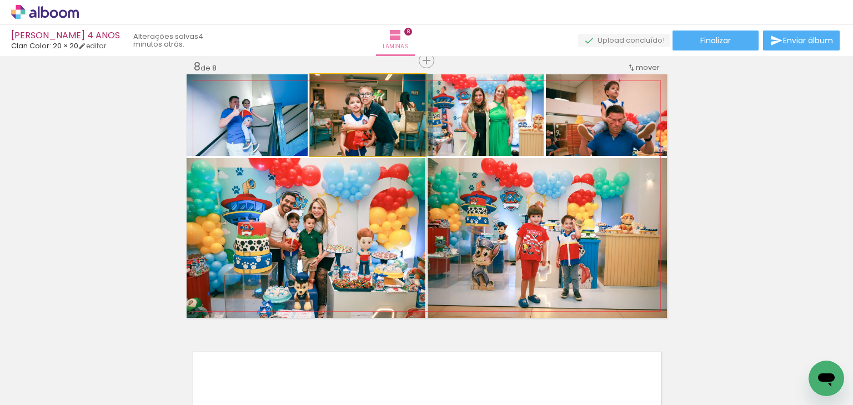
drag, startPoint x: 346, startPoint y: 119, endPoint x: 356, endPoint y: 116, distance: 10.5
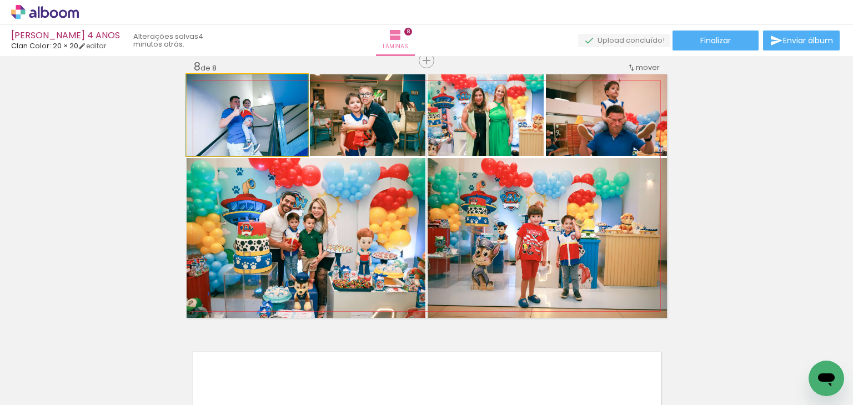
drag, startPoint x: 264, startPoint y: 125, endPoint x: 261, endPoint y: 109, distance: 15.8
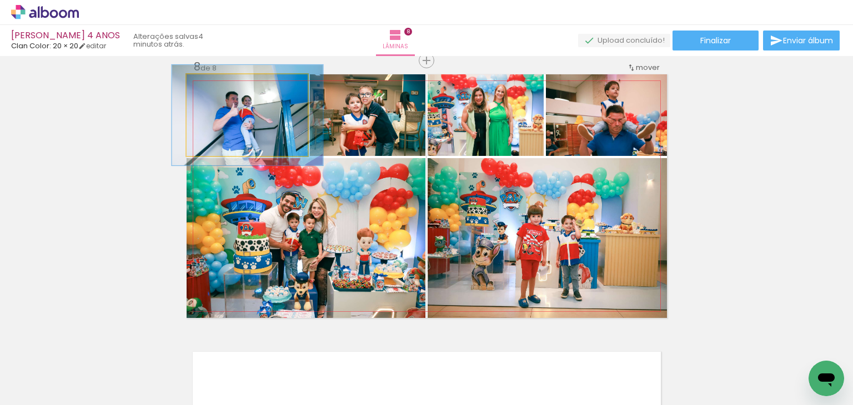
drag, startPoint x: 215, startPoint y: 87, endPoint x: 224, endPoint y: 79, distance: 11.8
type paper-slider "123"
click at [224, 79] on div at bounding box center [221, 86] width 18 height 18
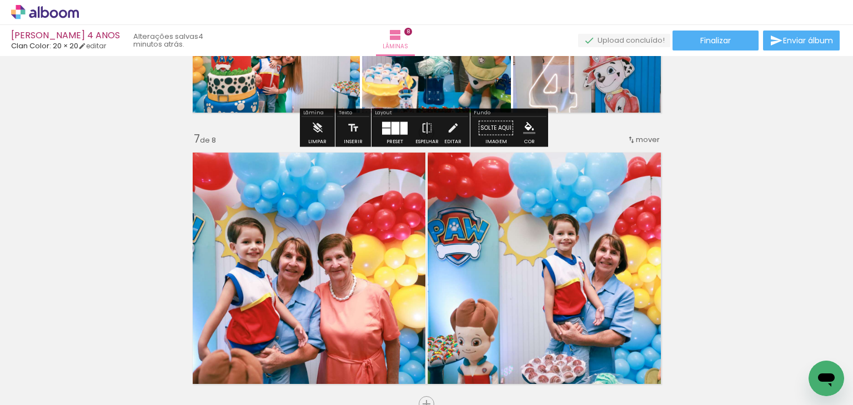
scroll to position [1636, 0]
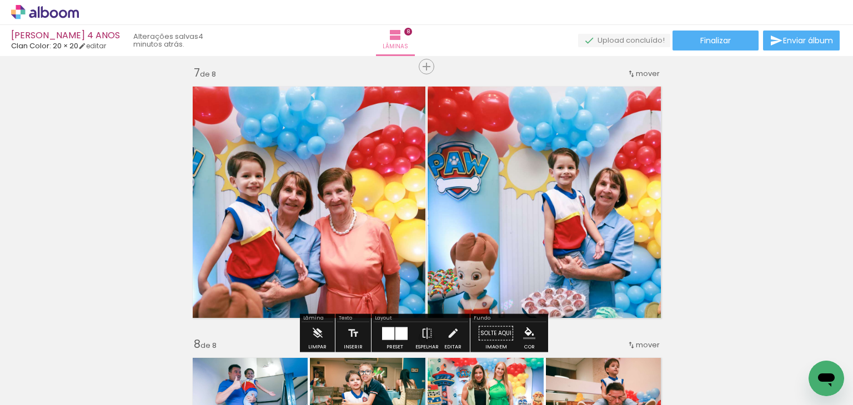
click at [642, 76] on span "mover" at bounding box center [648, 73] width 24 height 11
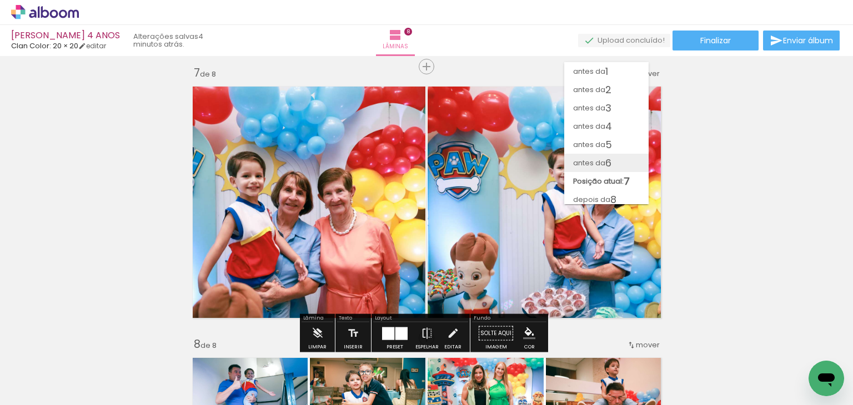
click at [607, 159] on span "6" at bounding box center [608, 163] width 6 height 18
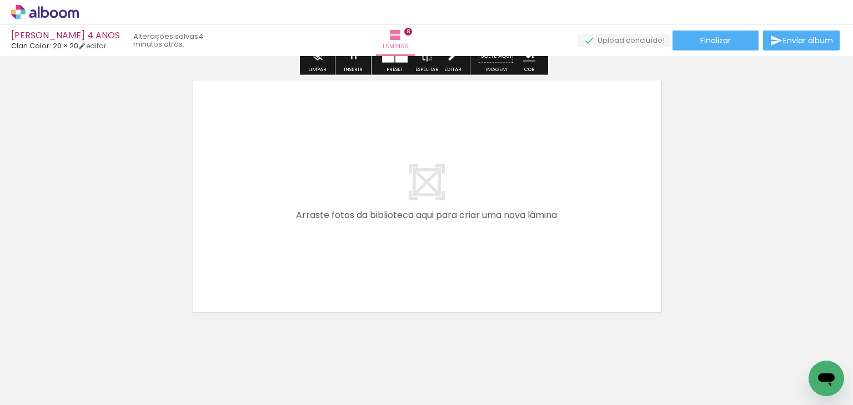
scroll to position [2206, 0]
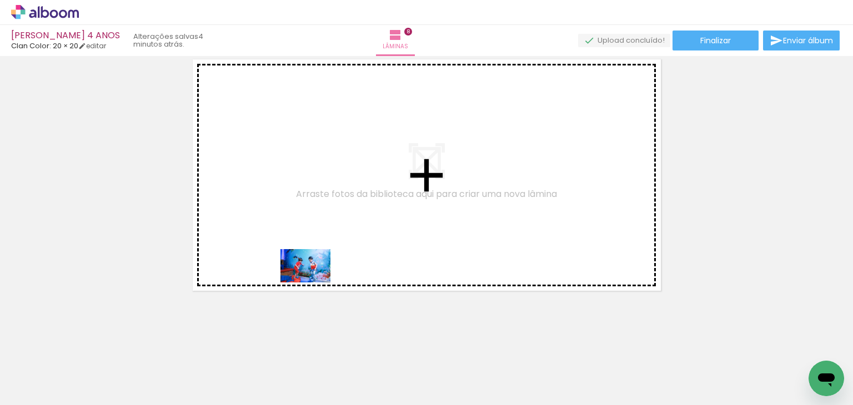
drag, startPoint x: 309, startPoint y: 374, endPoint x: 333, endPoint y: 339, distance: 42.7
click at [315, 278] on quentale-workspace at bounding box center [426, 202] width 853 height 405
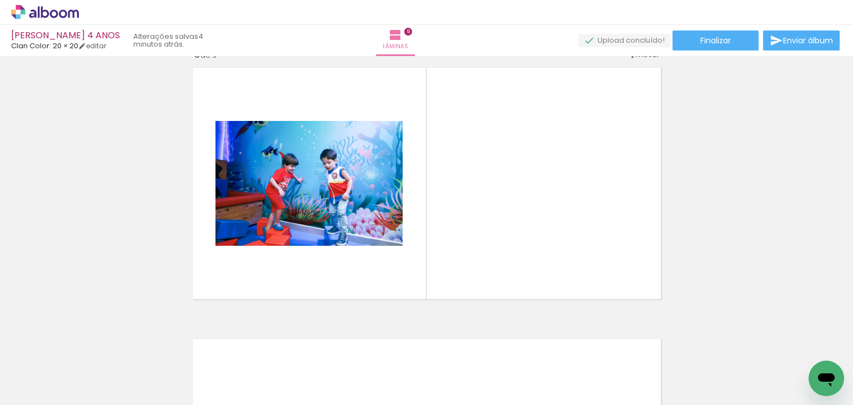
scroll to position [2185, 0]
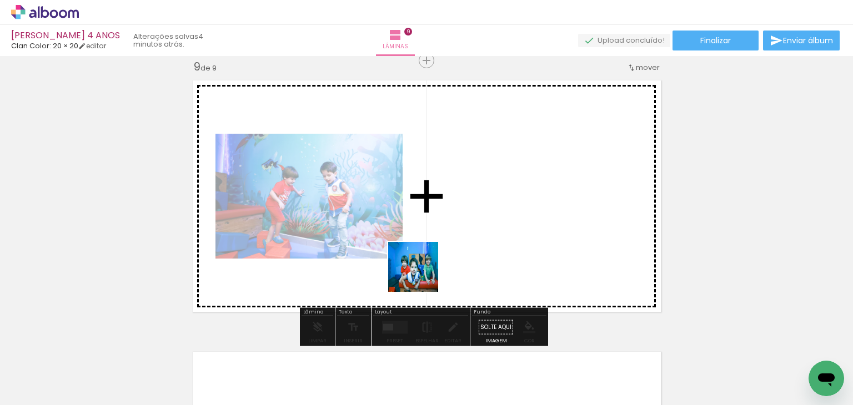
drag, startPoint x: 357, startPoint y: 363, endPoint x: 466, endPoint y: 231, distance: 170.7
click at [466, 231] on quentale-workspace at bounding box center [426, 202] width 853 height 405
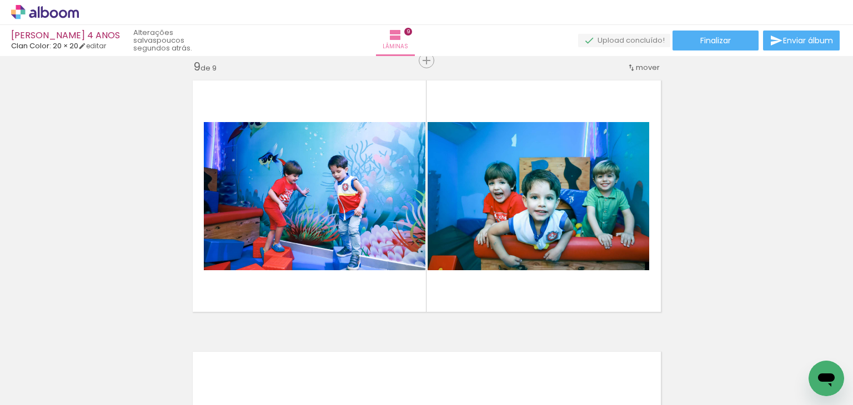
scroll to position [0, 1433]
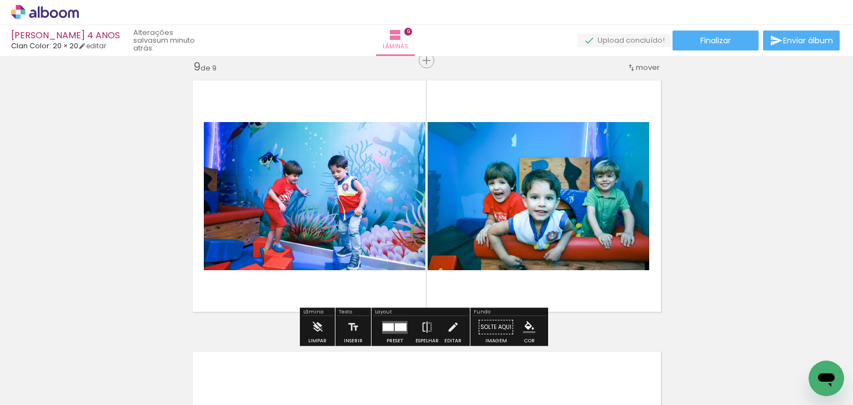
scroll to position [0, 1433]
click at [399, 322] on quentale-layouter at bounding box center [395, 327] width 26 height 13
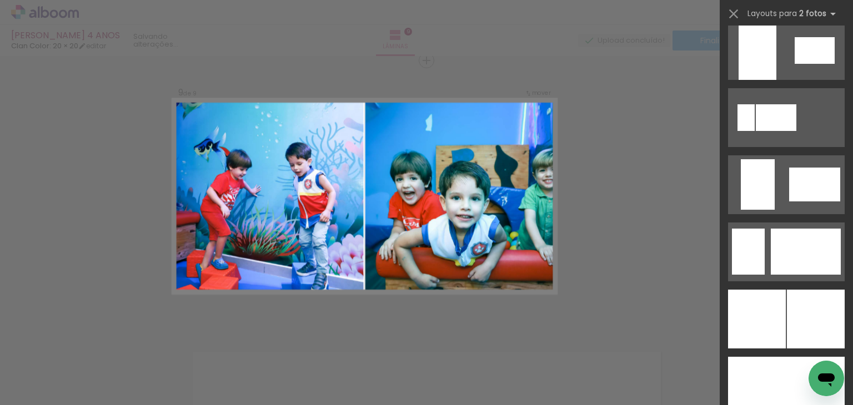
scroll to position [2664, 0]
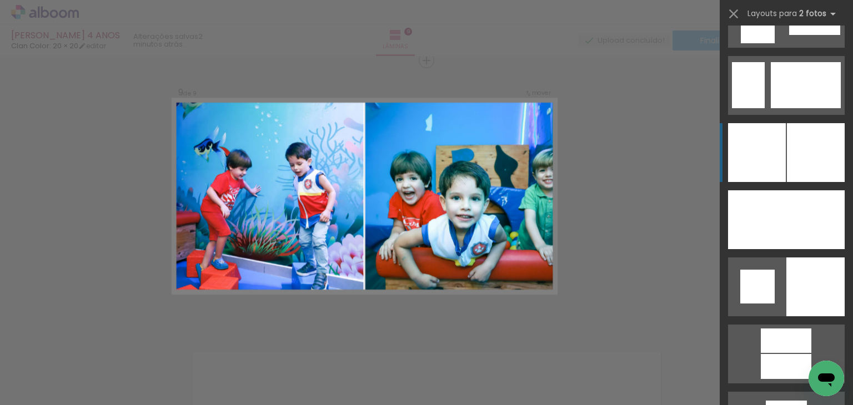
click at [787, 148] on div at bounding box center [816, 152] width 58 height 59
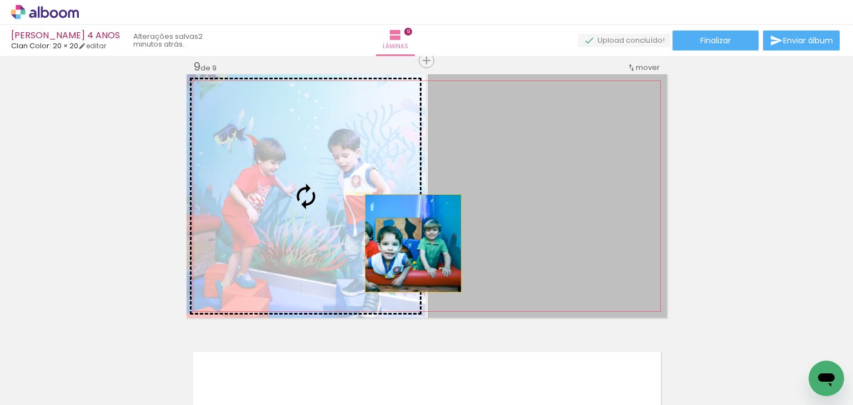
drag, startPoint x: 628, startPoint y: 239, endPoint x: 394, endPoint y: 244, distance: 234.3
click at [0, 0] on slot at bounding box center [0, 0] width 0 height 0
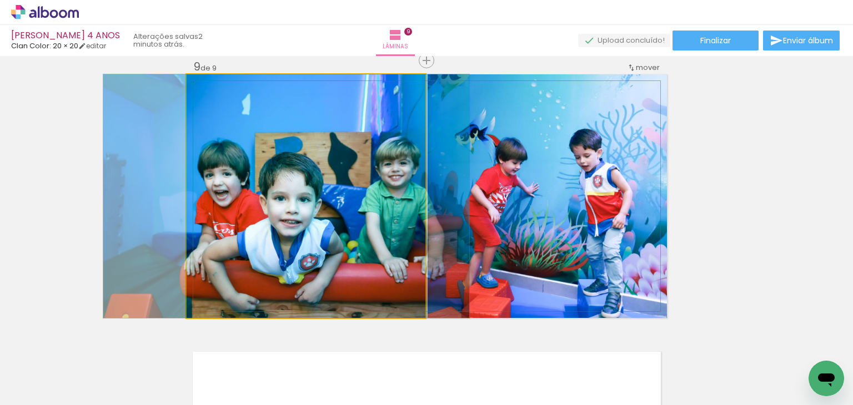
drag, startPoint x: 322, startPoint y: 231, endPoint x: 303, endPoint y: 225, distance: 20.5
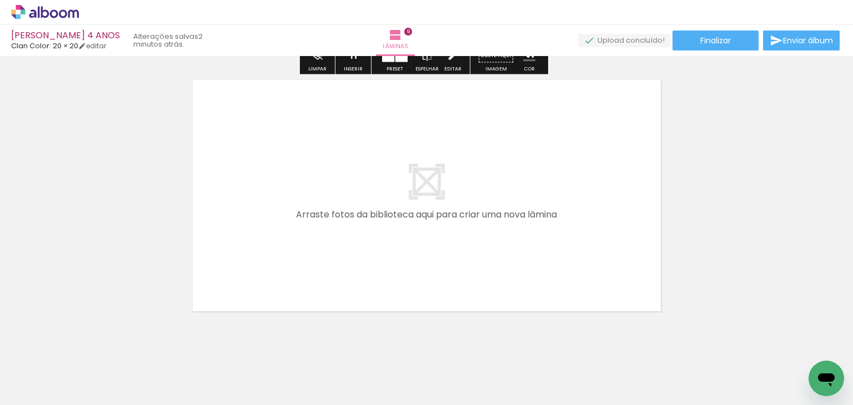
scroll to position [2463, 0]
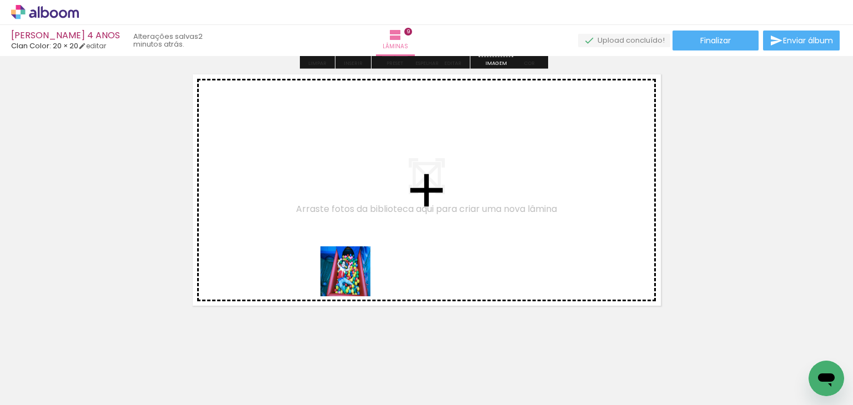
drag, startPoint x: 366, startPoint y: 342, endPoint x: 340, endPoint y: 230, distance: 114.6
click at [340, 230] on quentale-workspace at bounding box center [426, 202] width 853 height 405
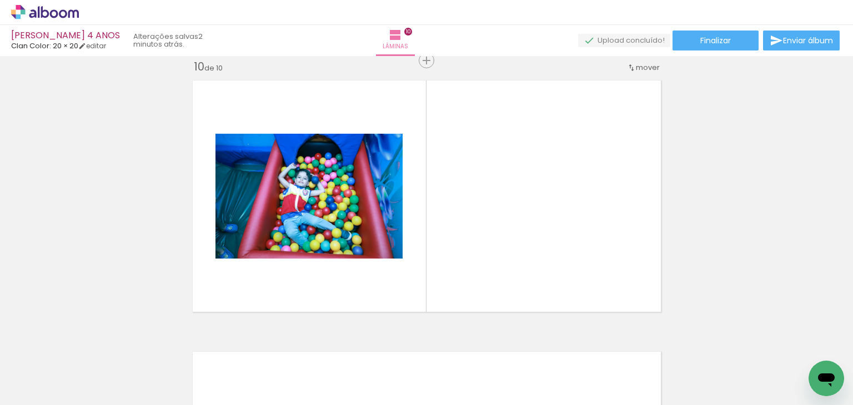
scroll to position [0, 1146]
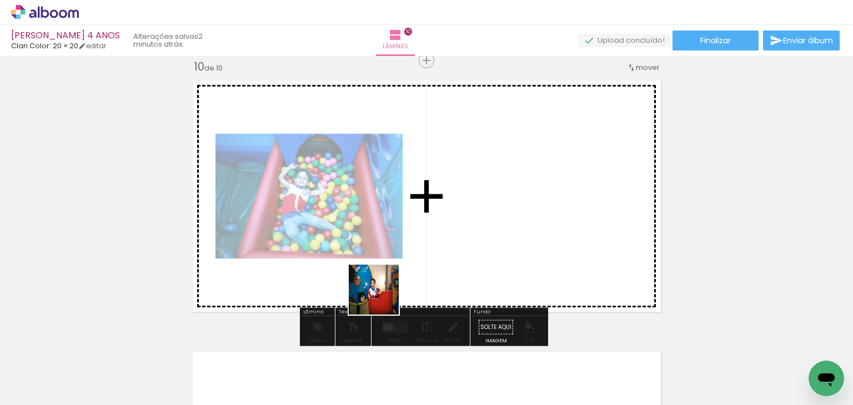
drag, startPoint x: 324, startPoint y: 371, endPoint x: 318, endPoint y: 341, distance: 31.1
click at [430, 260] on quentale-workspace at bounding box center [426, 202] width 853 height 405
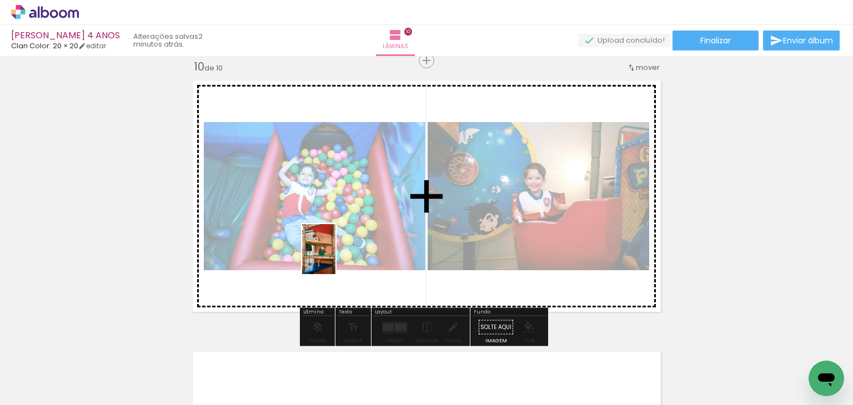
drag, startPoint x: 275, startPoint y: 361, endPoint x: 369, endPoint y: 355, distance: 93.5
click at [336, 260] on quentale-workspace at bounding box center [426, 202] width 853 height 405
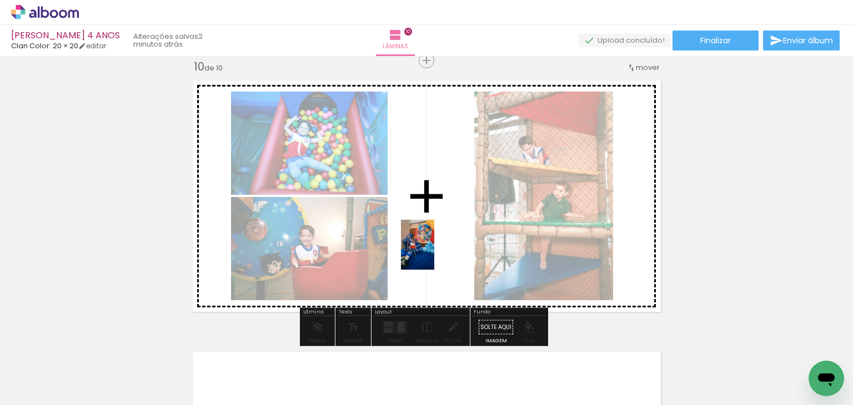
drag, startPoint x: 405, startPoint y: 363, endPoint x: 404, endPoint y: 325, distance: 38.3
click at [441, 247] on quentale-workspace at bounding box center [426, 202] width 853 height 405
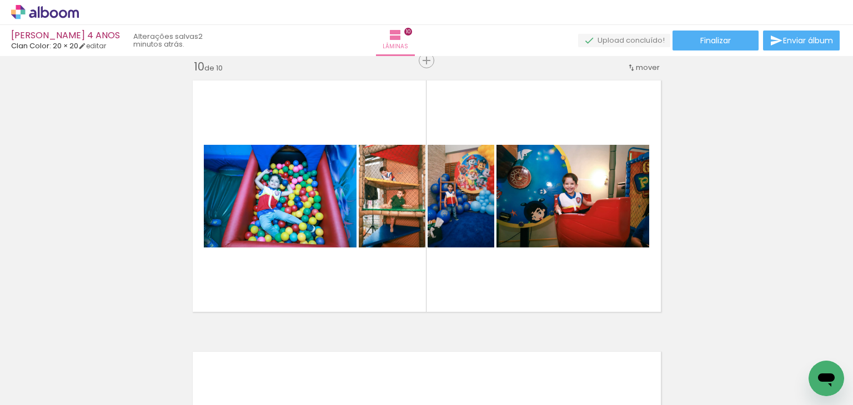
scroll to position [0, 1818]
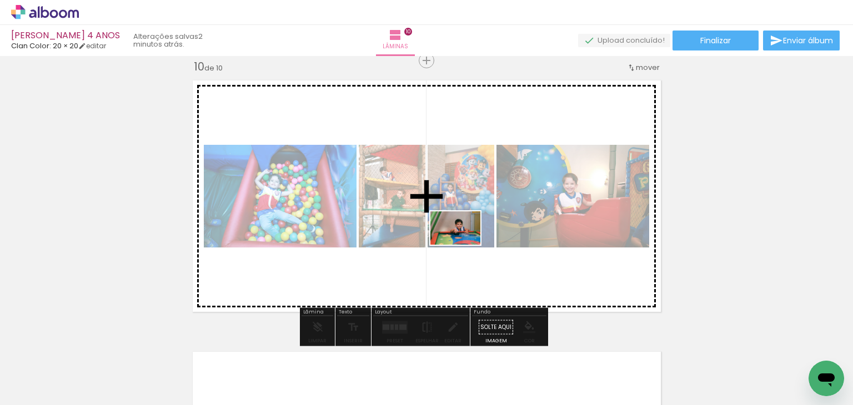
drag, startPoint x: 530, startPoint y: 361, endPoint x: 463, endPoint y: 243, distance: 135.7
click at [463, 243] on quentale-workspace at bounding box center [426, 202] width 853 height 405
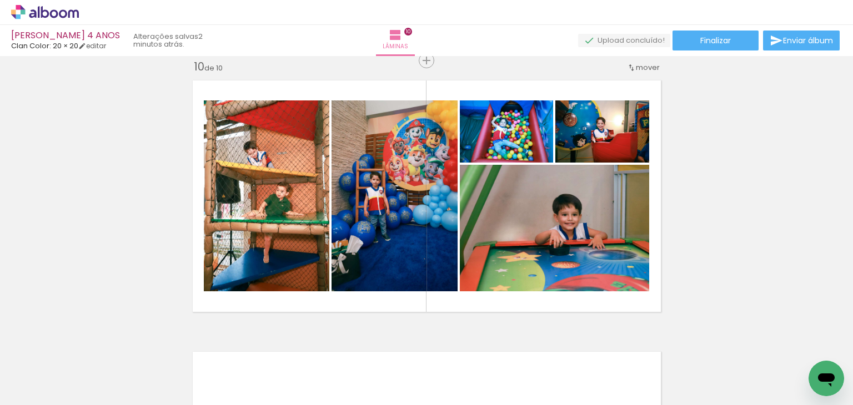
scroll to position [0, 3034]
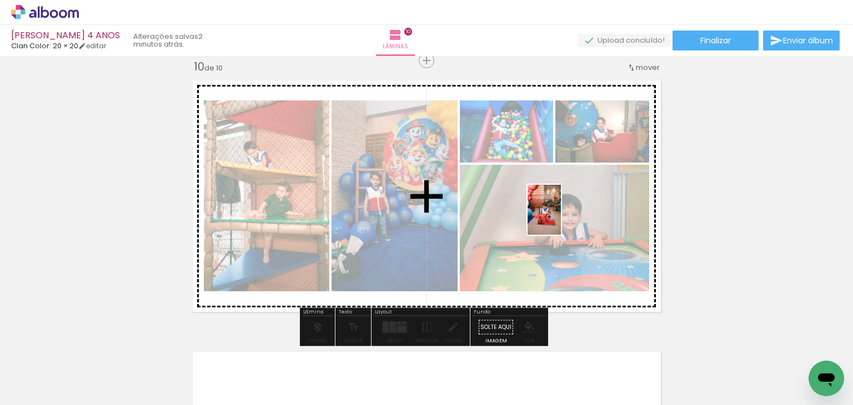
drag, startPoint x: 760, startPoint y: 380, endPoint x: 561, endPoint y: 218, distance: 256.5
click at [561, 218] on quentale-workspace at bounding box center [426, 202] width 853 height 405
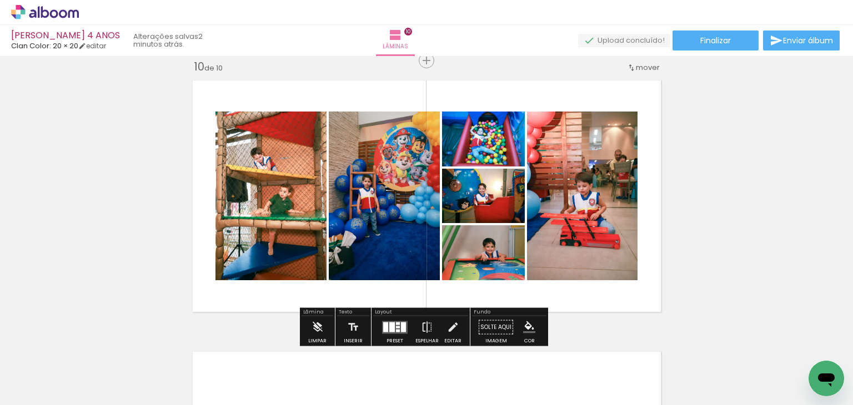
click at [817, 362] on div "Abrir janela de mensagens" at bounding box center [825, 378] width 33 height 33
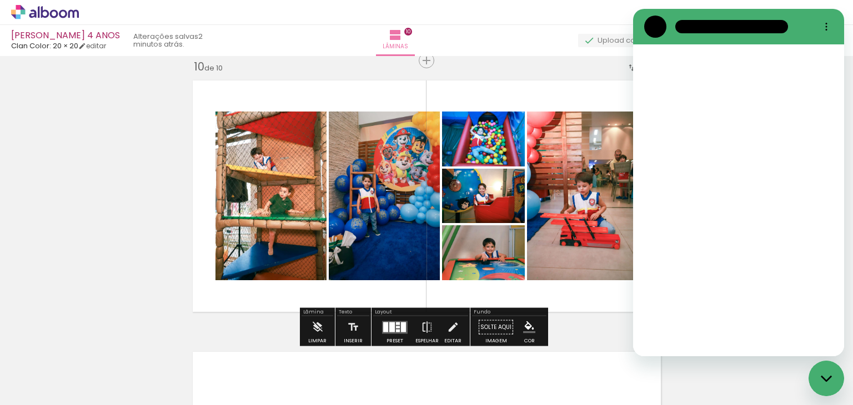
scroll to position [0, 0]
click at [787, 356] on html at bounding box center [738, 182] width 211 height 347
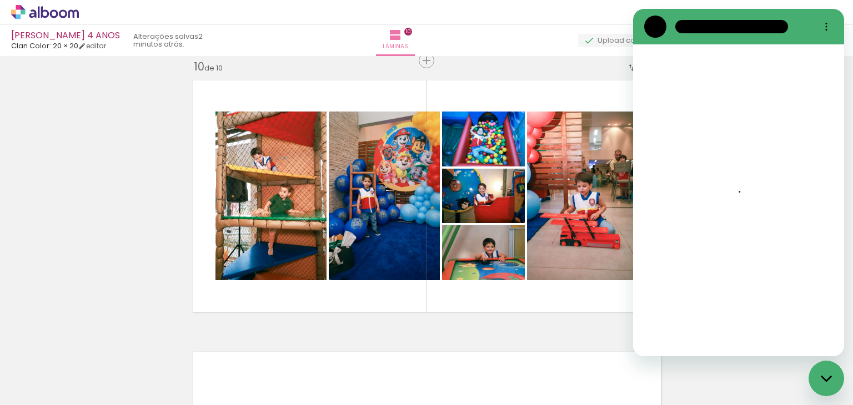
click at [759, 374] on div at bounding box center [745, 367] width 37 height 55
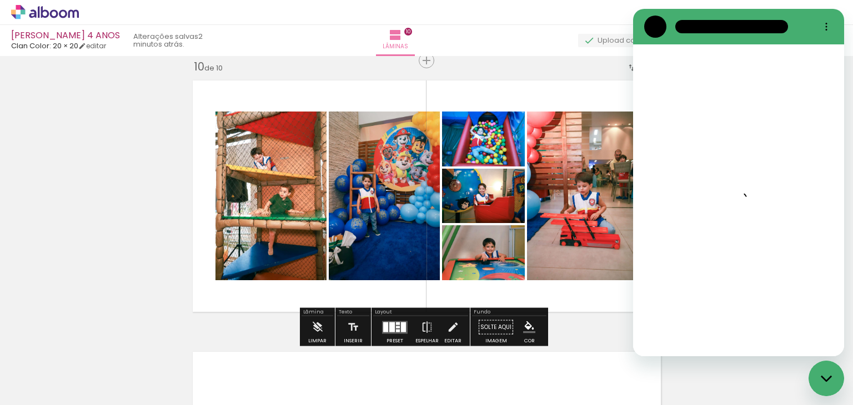
click at [607, 12] on div "› Editor de álbum" at bounding box center [426, 12] width 853 height 25
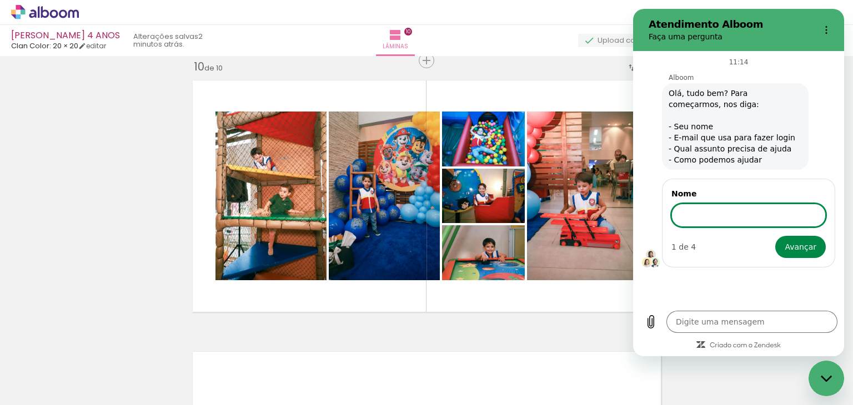
click at [815, 382] on div "Fechar janela de mensagens" at bounding box center [825, 378] width 33 height 33
type textarea "x"
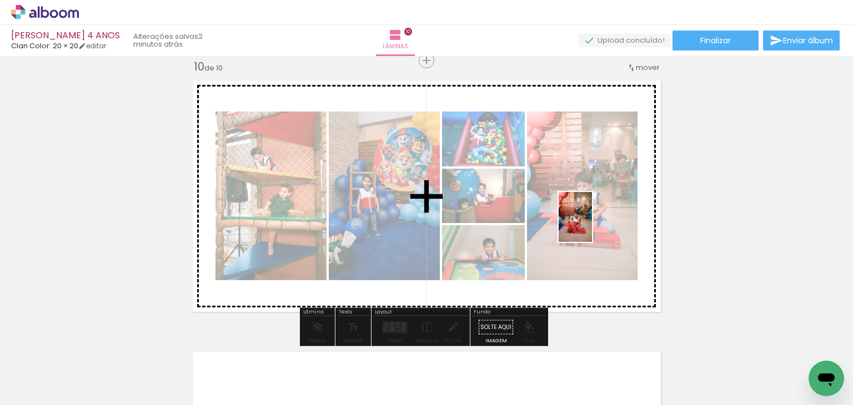
drag, startPoint x: 802, startPoint y: 352, endPoint x: 532, endPoint y: 214, distance: 303.1
click at [553, 199] on quentale-workspace at bounding box center [426, 202] width 853 height 405
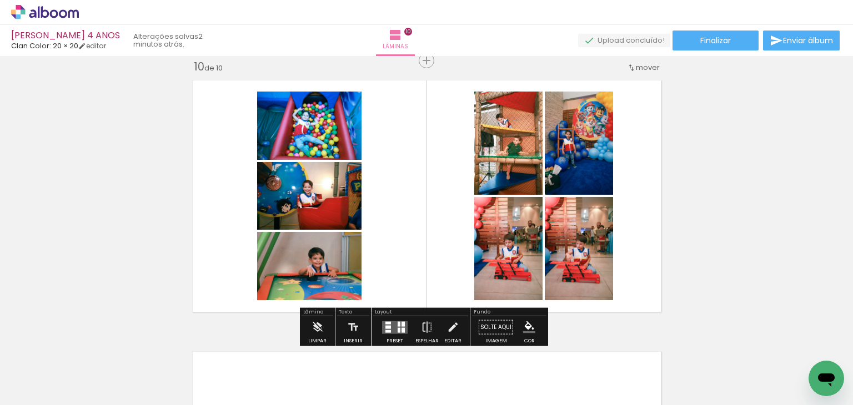
click at [387, 320] on div at bounding box center [395, 327] width 30 height 22
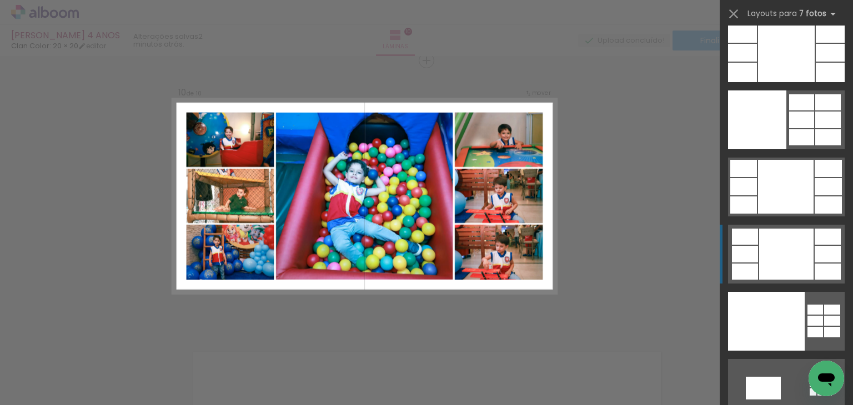
scroll to position [13523, 0]
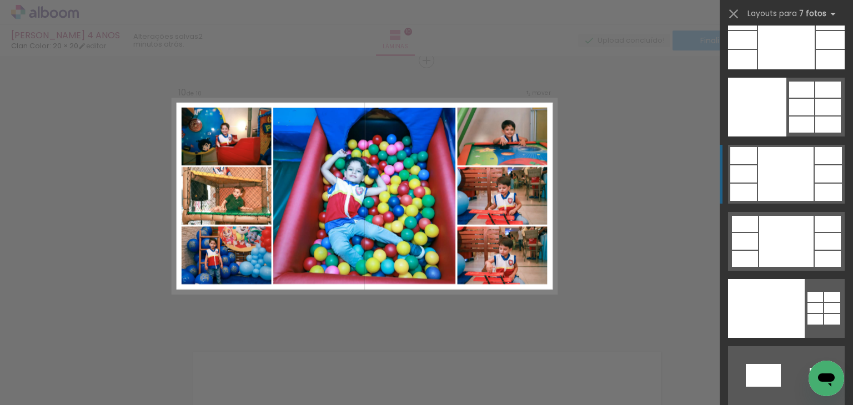
click at [771, 188] on div at bounding box center [786, 174] width 56 height 54
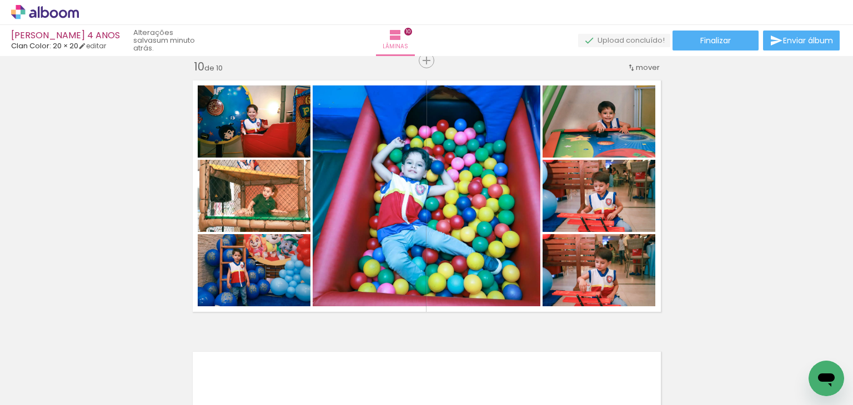
scroll to position [0, 3034]
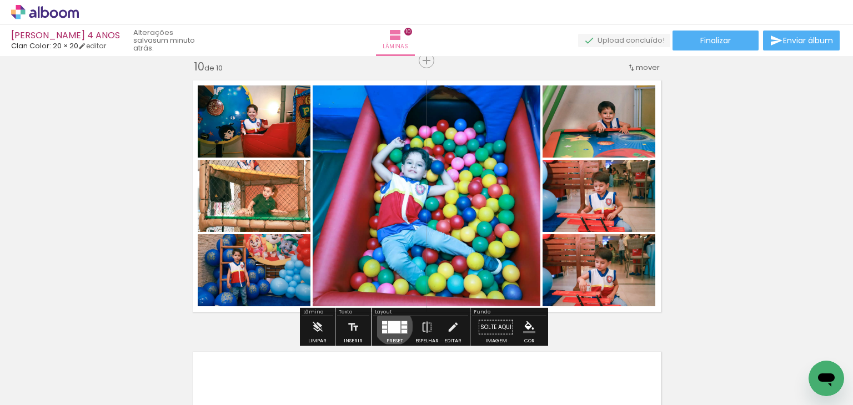
click at [391, 326] on div at bounding box center [394, 327] width 12 height 12
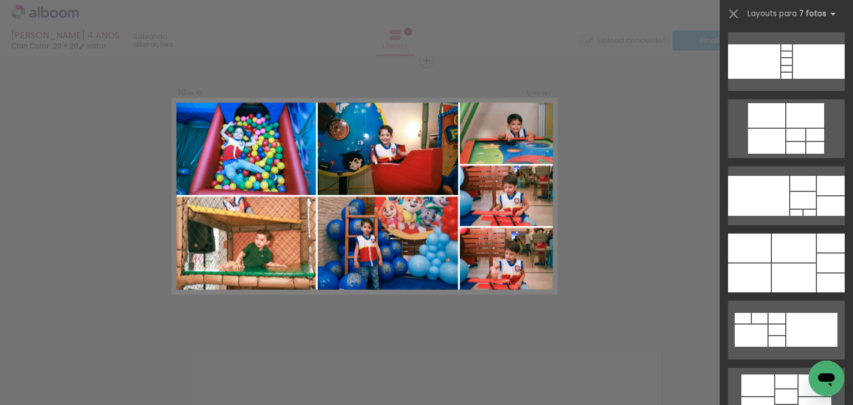
scroll to position [10804, 0]
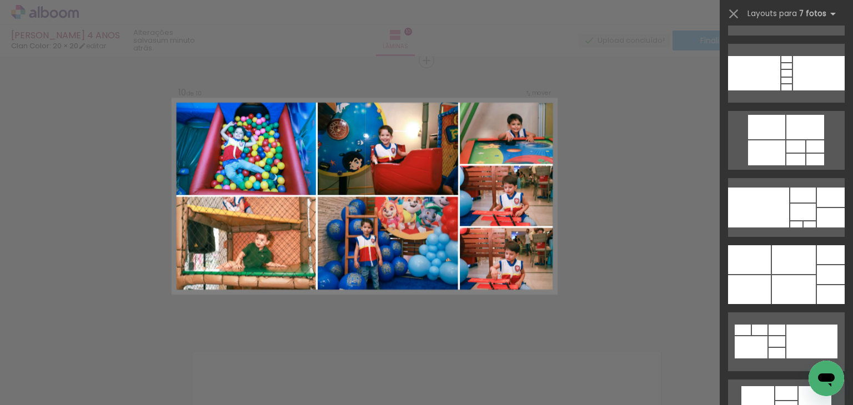
click at [778, 273] on div at bounding box center [794, 259] width 44 height 29
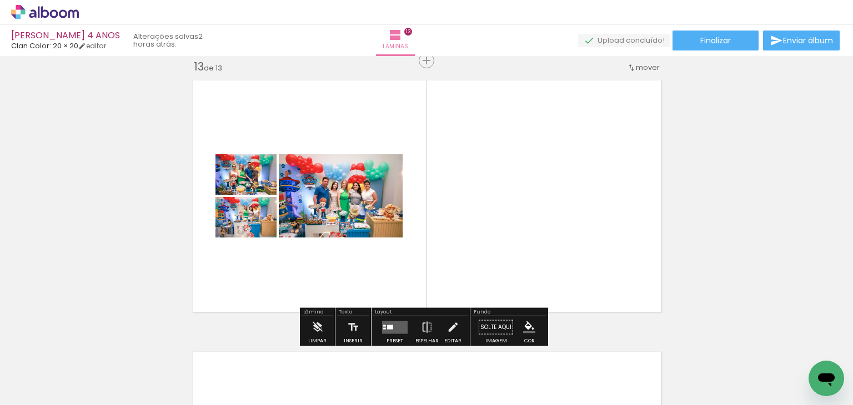
scroll to position [0, 2802]
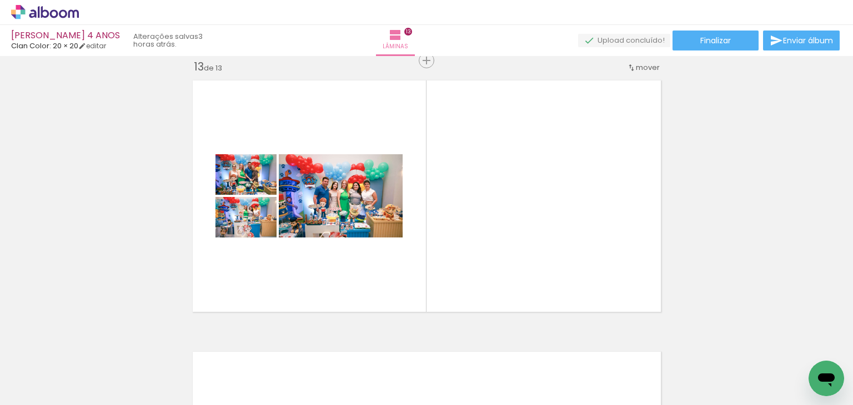
scroll to position [0, 2802]
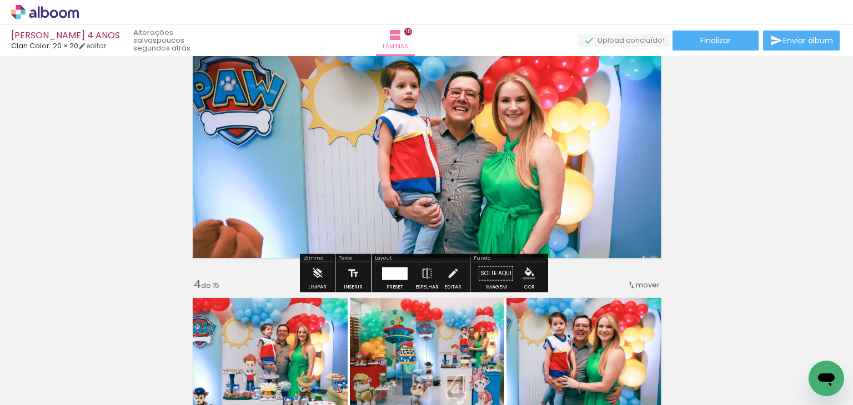
scroll to position [278, 0]
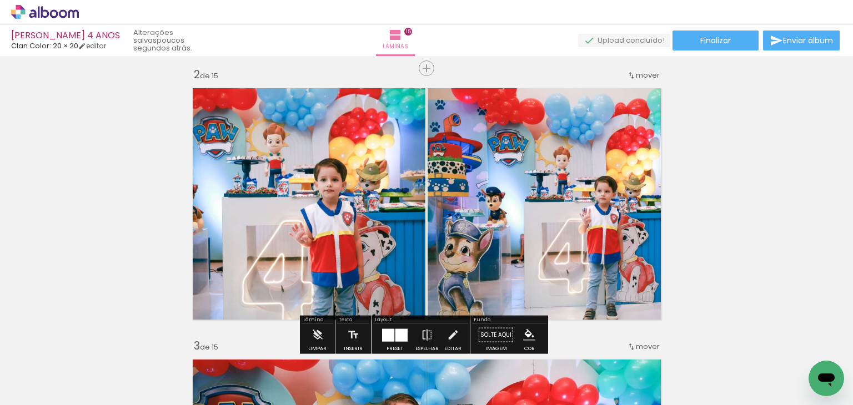
drag, startPoint x: 767, startPoint y: 237, endPoint x: 744, endPoint y: 234, distance: 22.9
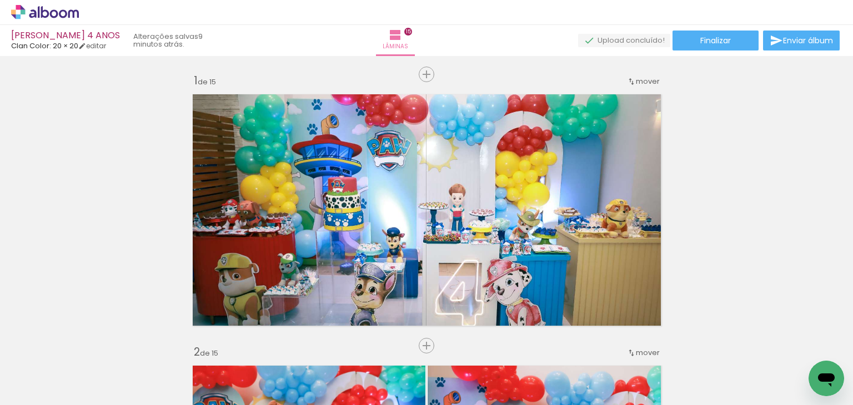
scroll to position [0, 1814]
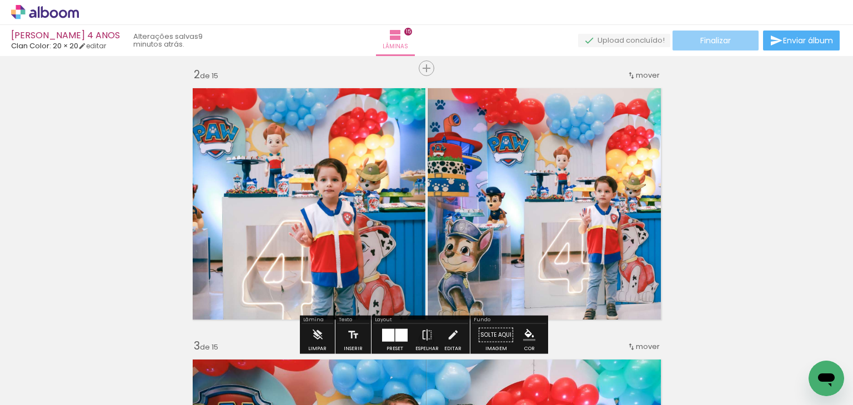
click at [698, 46] on paper-button "Finalizar" at bounding box center [715, 41] width 86 height 20
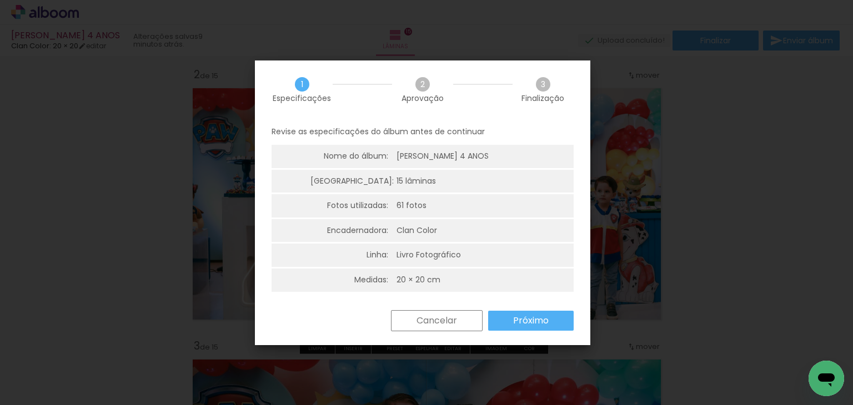
click at [520, 328] on paper-button "Próximo" at bounding box center [530, 321] width 85 height 20
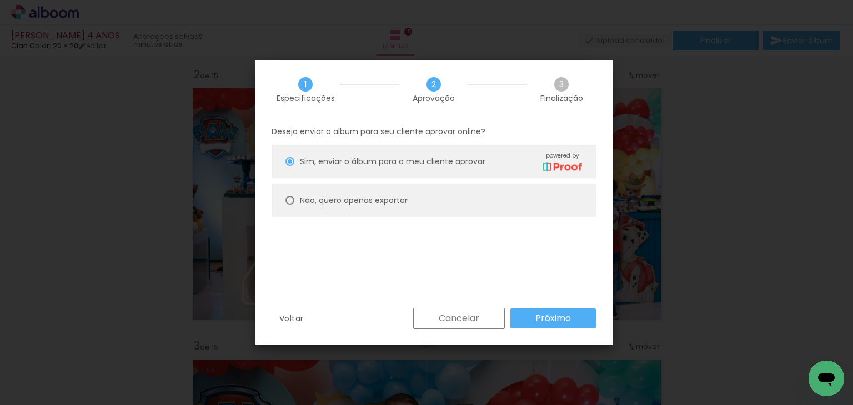
click at [406, 216] on paper-radio-button "Não, quero apenas exportar" at bounding box center [433, 200] width 324 height 33
type paper-radio-button "on"
click at [0, 0] on slot "Próximo" at bounding box center [0, 0] width 0 height 0
type input "Alta, 300 DPI"
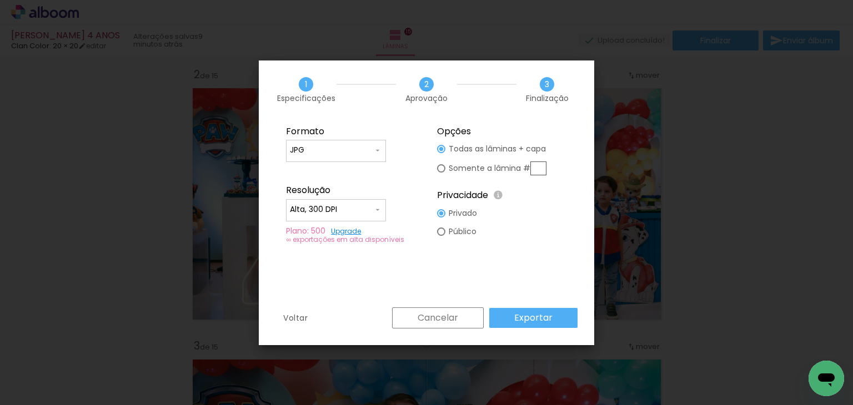
click at [0, 0] on slot "Exportar" at bounding box center [0, 0] width 0 height 0
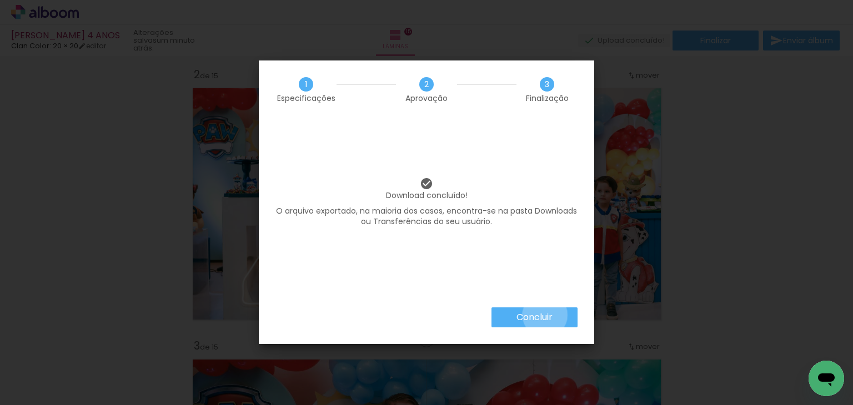
click at [0, 0] on slot "Concluir" at bounding box center [0, 0] width 0 height 0
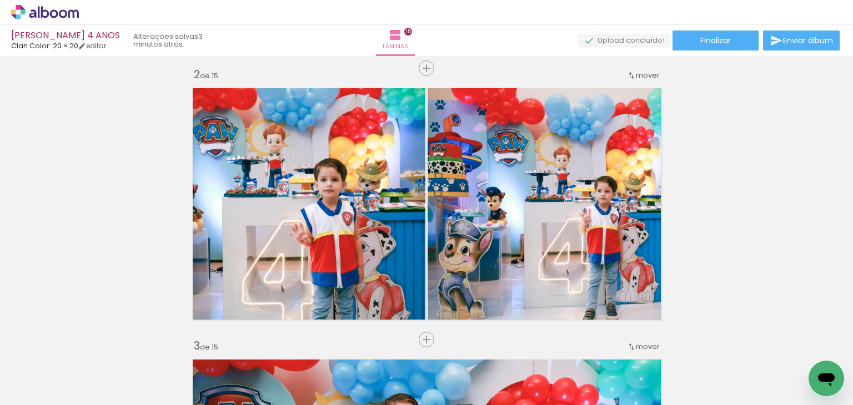
scroll to position [0, 1814]
